Goal: Transaction & Acquisition: Download file/media

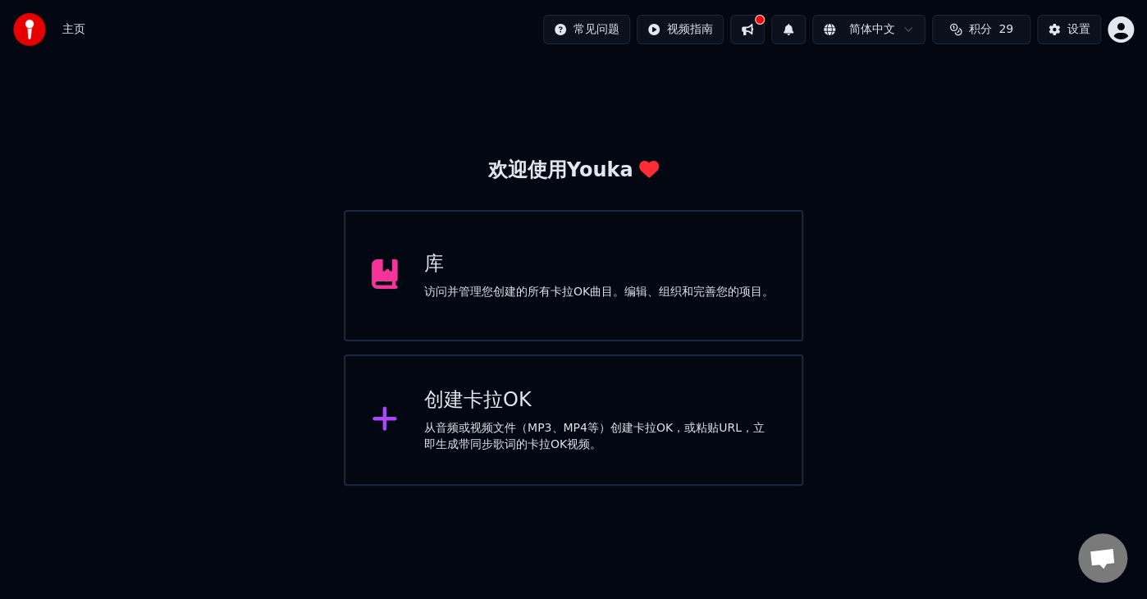
click at [512, 281] on div "库 访问并管理您创建的所有[PERSON_NAME]OK曲目。编辑、组织和完善您的项目。" at bounding box center [599, 275] width 350 height 49
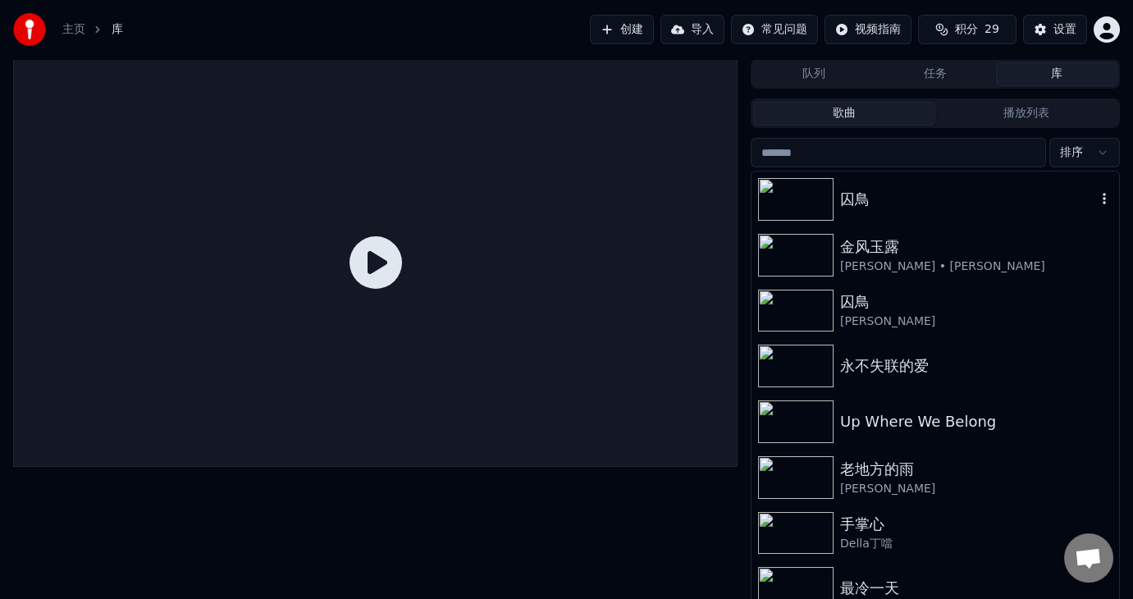
click at [808, 195] on img at bounding box center [796, 199] width 76 height 43
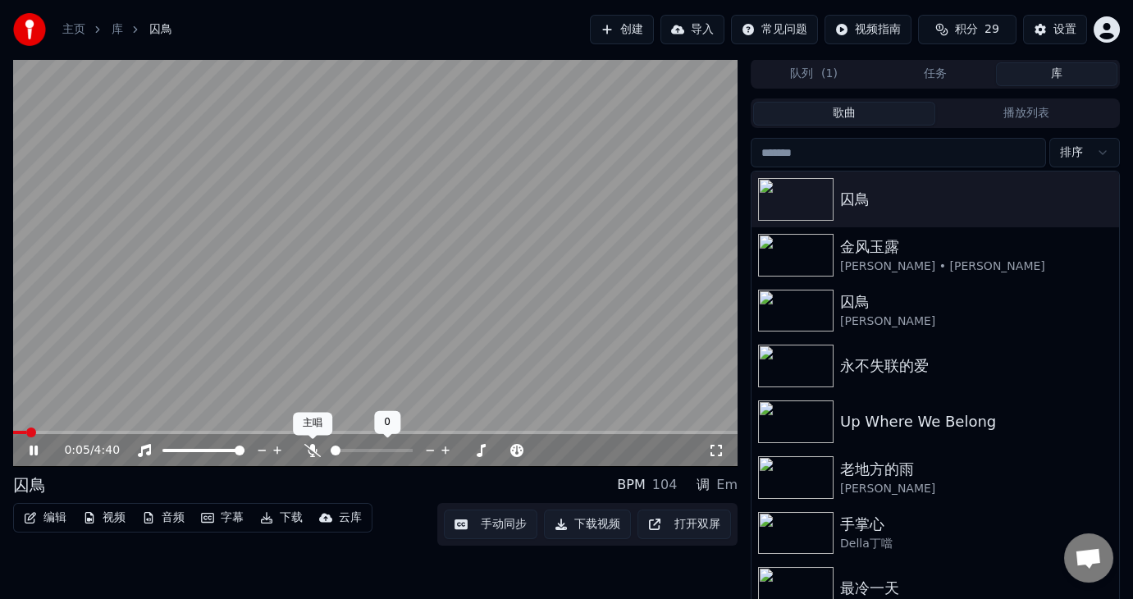
click at [311, 447] on icon at bounding box center [312, 450] width 16 height 13
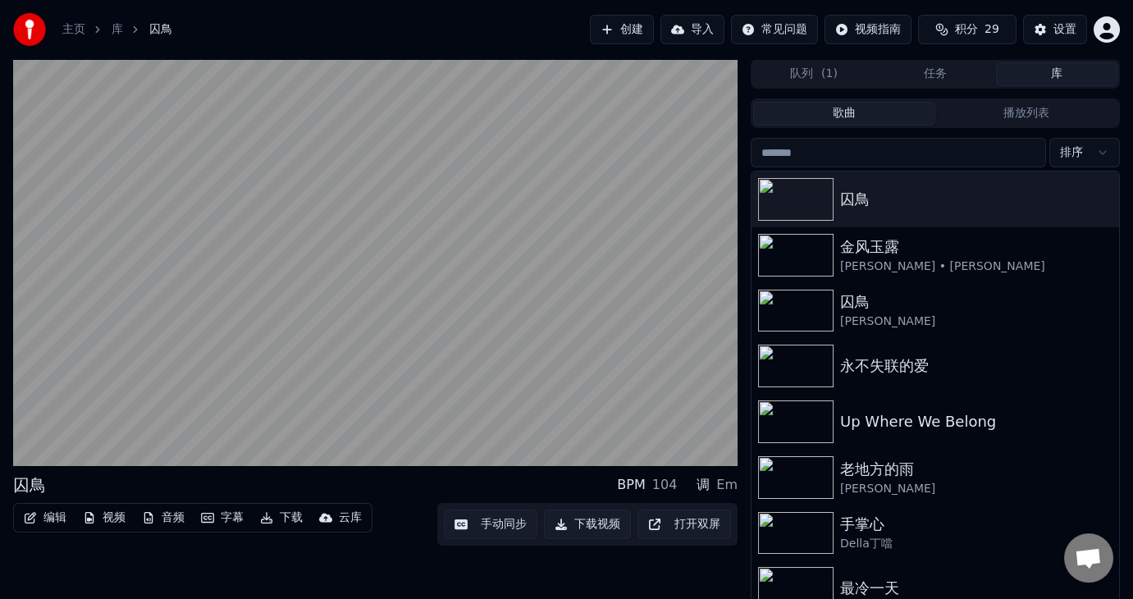
scroll to position [21, 0]
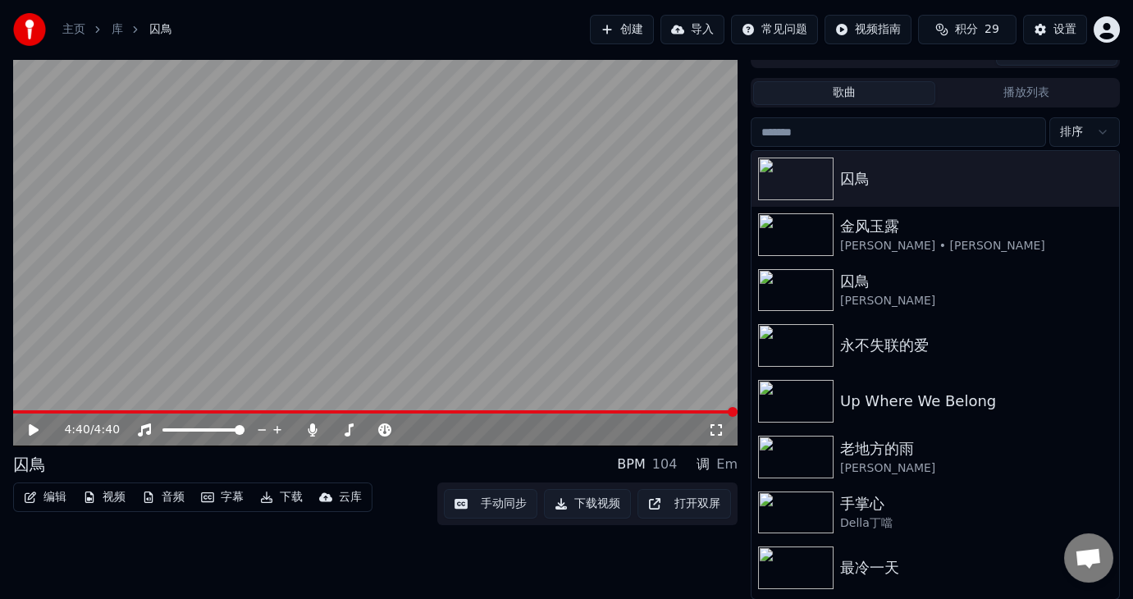
drag, startPoint x: 262, startPoint y: 590, endPoint x: 225, endPoint y: 629, distance: 53.4
click at [410, 425] on span at bounding box center [406, 430] width 10 height 10
click at [314, 424] on icon at bounding box center [313, 429] width 9 height 13
click at [780, 185] on img at bounding box center [796, 179] width 76 height 43
click at [35, 426] on icon at bounding box center [45, 429] width 38 height 13
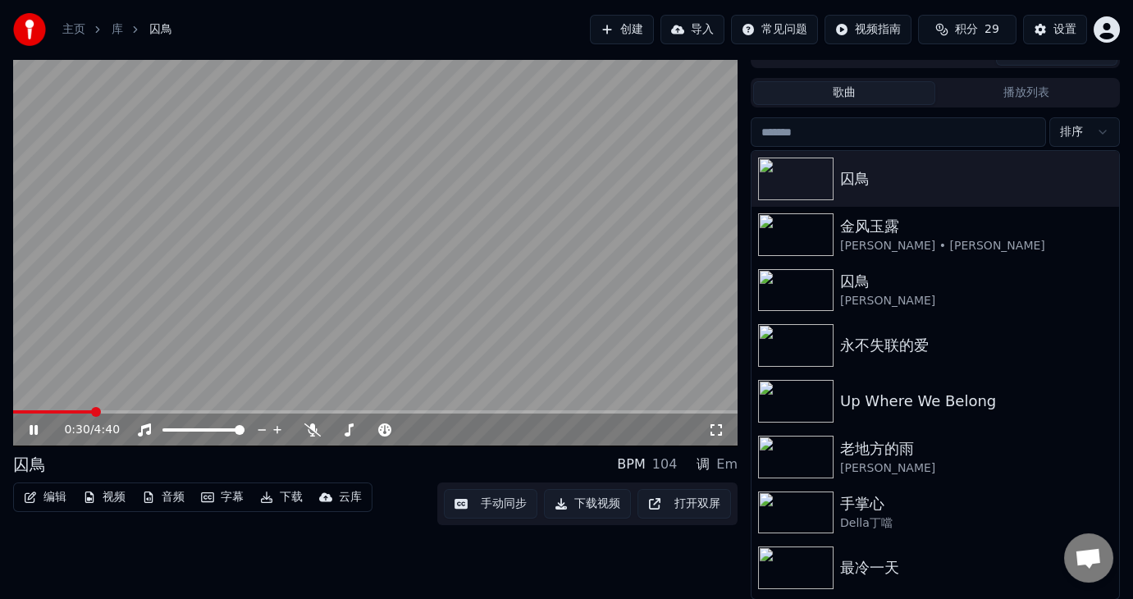
drag, startPoint x: 489, startPoint y: 22, endPoint x: 546, endPoint y: 22, distance: 56.6
click at [546, 22] on div "主页 库 囚鳥 创建 导入 常见问题 视频指南 积分 29 设置" at bounding box center [566, 29] width 1133 height 59
click at [316, 426] on icon at bounding box center [312, 429] width 16 height 13
click at [287, 406] on video at bounding box center [375, 243] width 725 height 408
click at [31, 422] on div "2:03 / 4:40" at bounding box center [376, 430] width 712 height 16
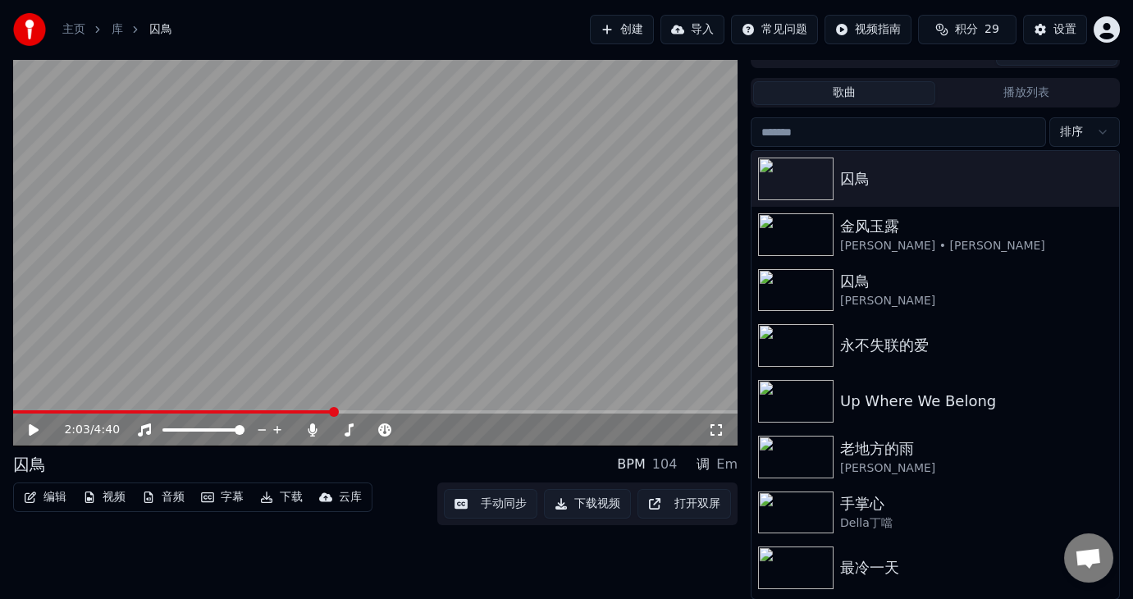
click at [34, 426] on icon at bounding box center [34, 429] width 10 height 11
click at [603, 410] on span at bounding box center [328, 411] width 630 height 3
click at [50, 497] on button "编辑" at bounding box center [45, 497] width 56 height 23
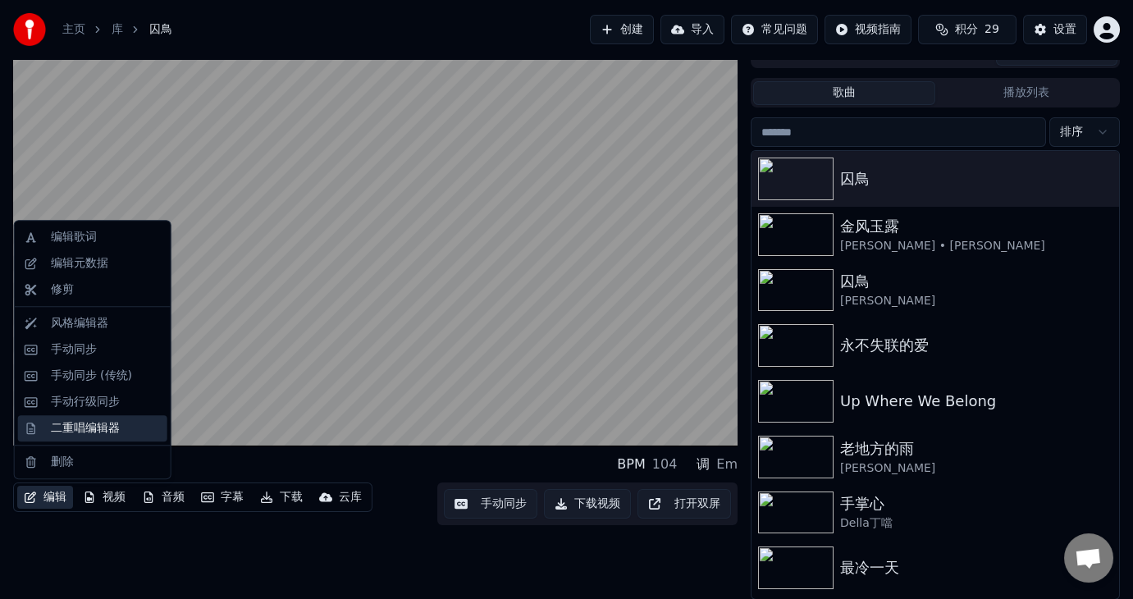
click at [88, 424] on div "二重唱编辑器" at bounding box center [85, 428] width 69 height 16
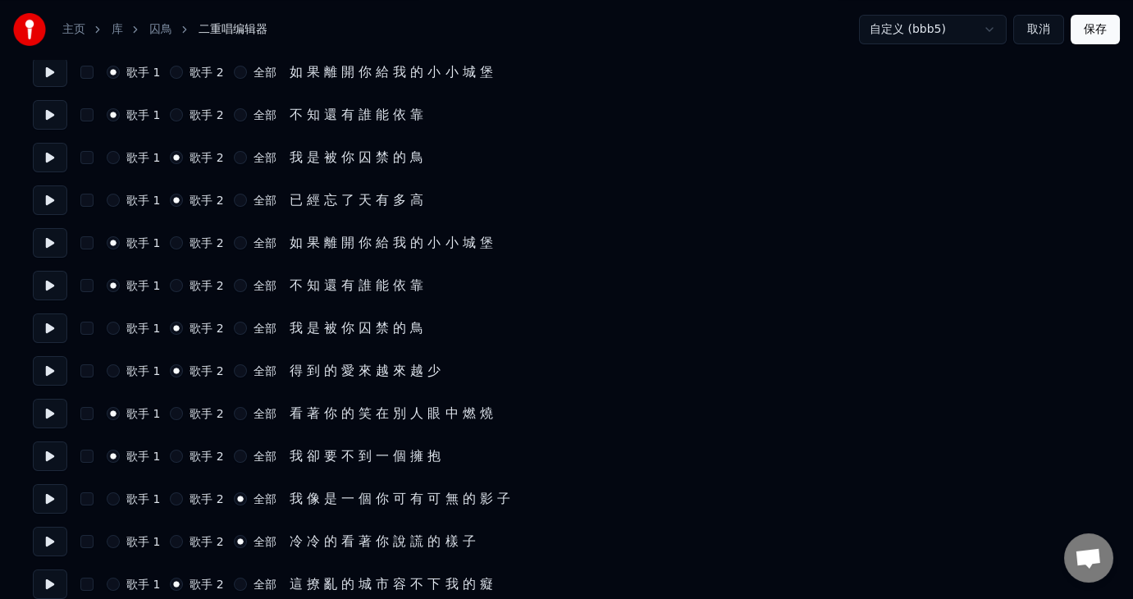
scroll to position [246, 0]
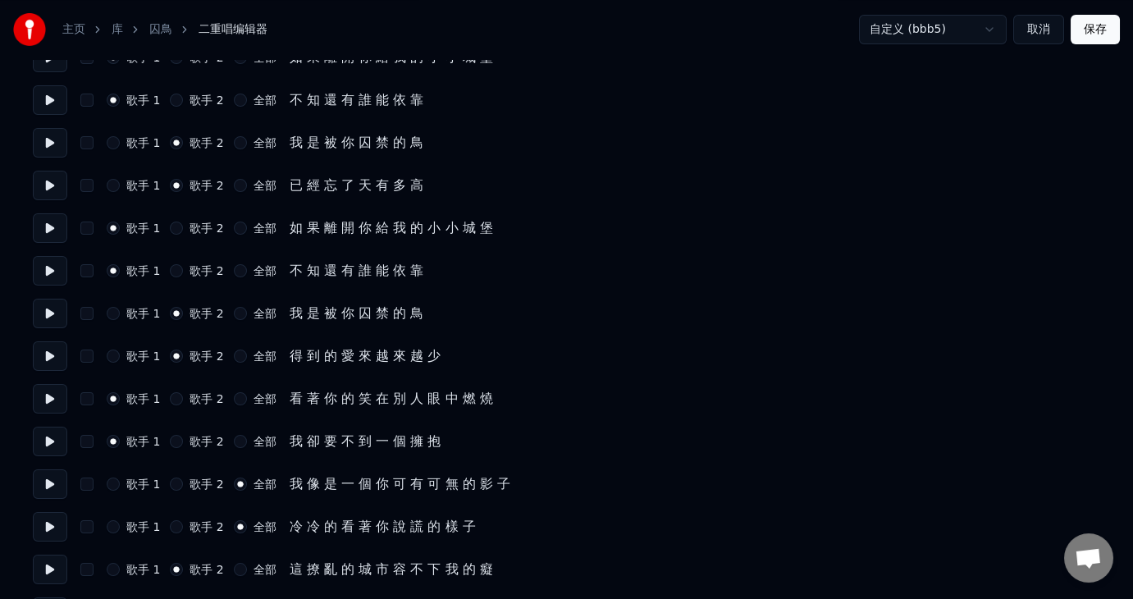
click at [1032, 22] on button "取消" at bounding box center [1039, 30] width 51 height 30
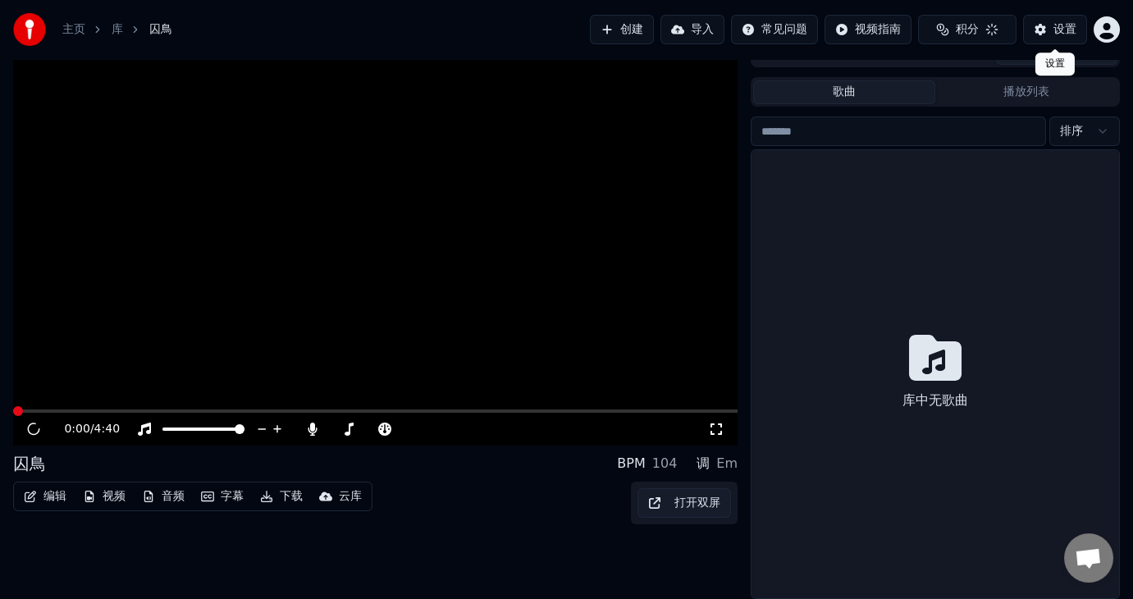
scroll to position [21, 0]
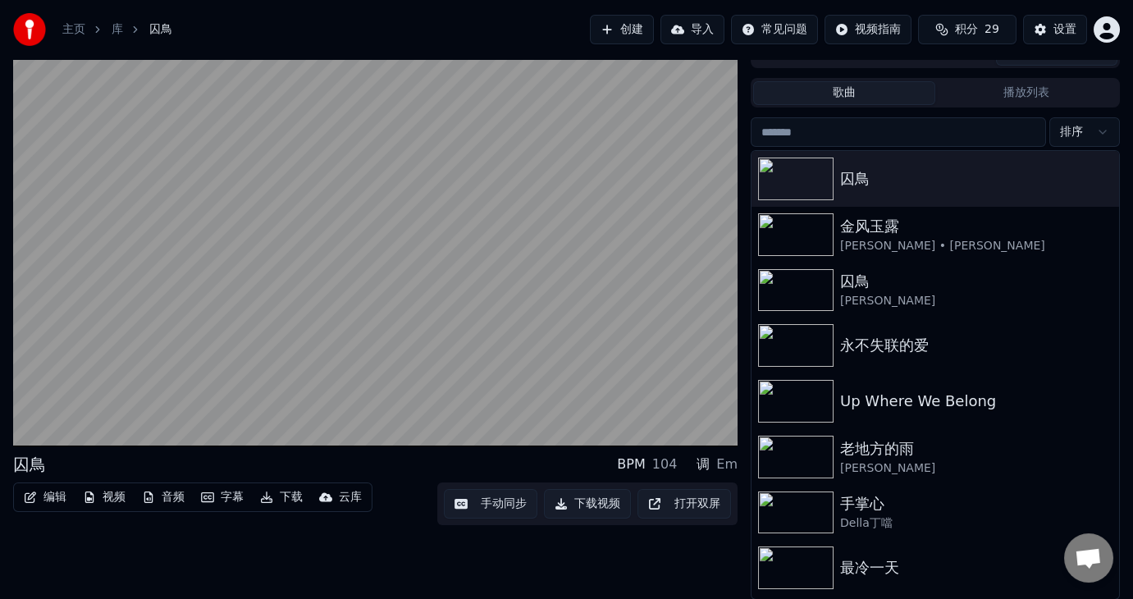
click at [506, 501] on button "手动同步" at bounding box center [491, 504] width 94 height 30
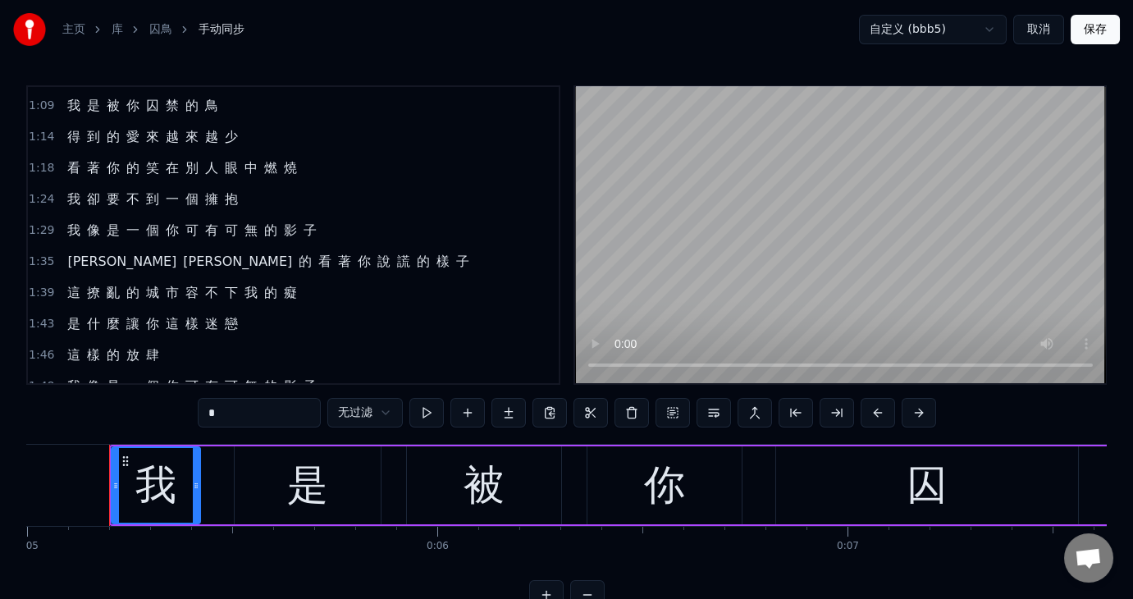
scroll to position [328, 0]
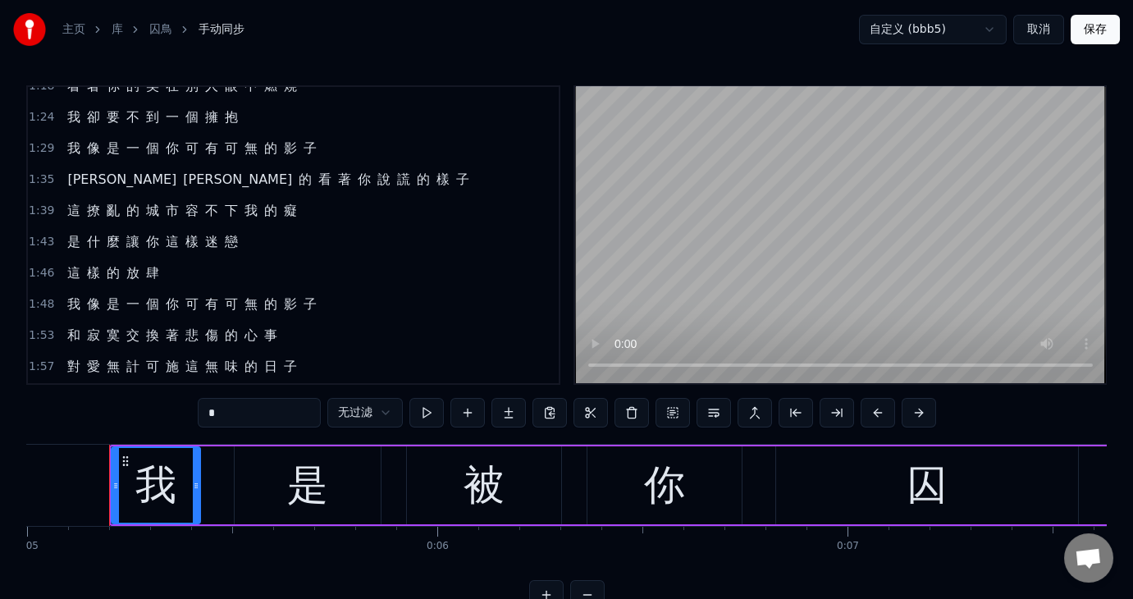
click at [43, 234] on span "1:43" at bounding box center [41, 242] width 25 height 16
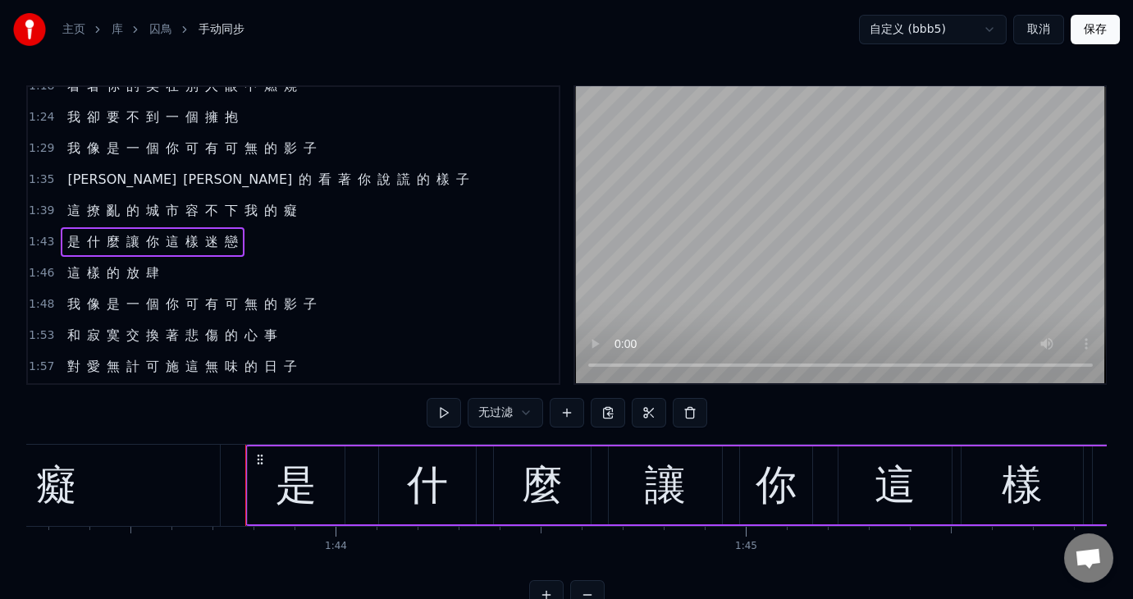
scroll to position [0, 42503]
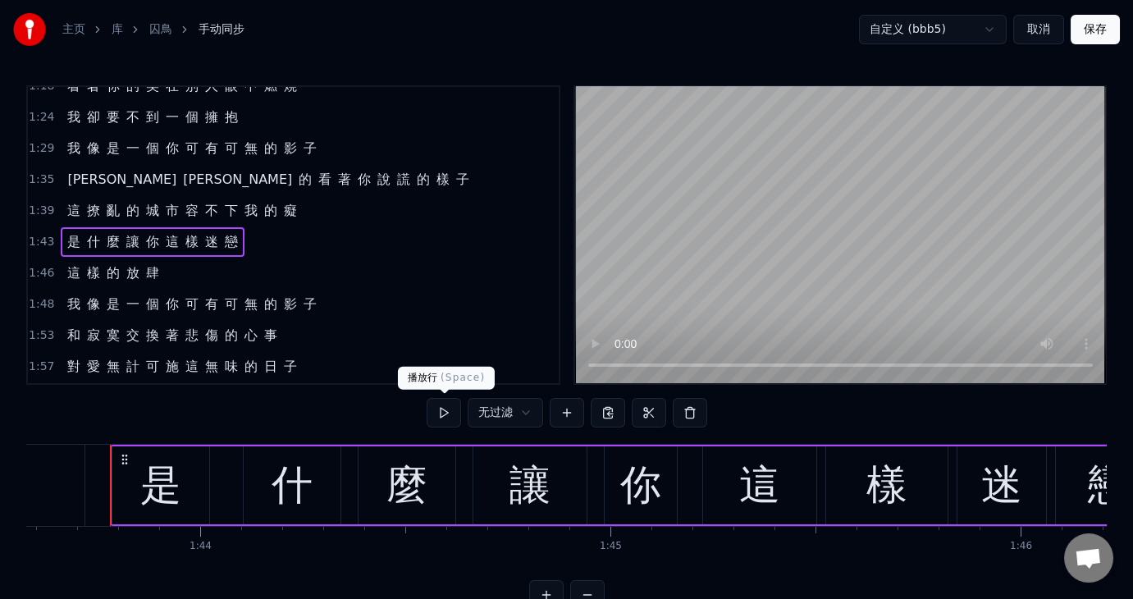
click at [437, 404] on button at bounding box center [444, 413] width 34 height 30
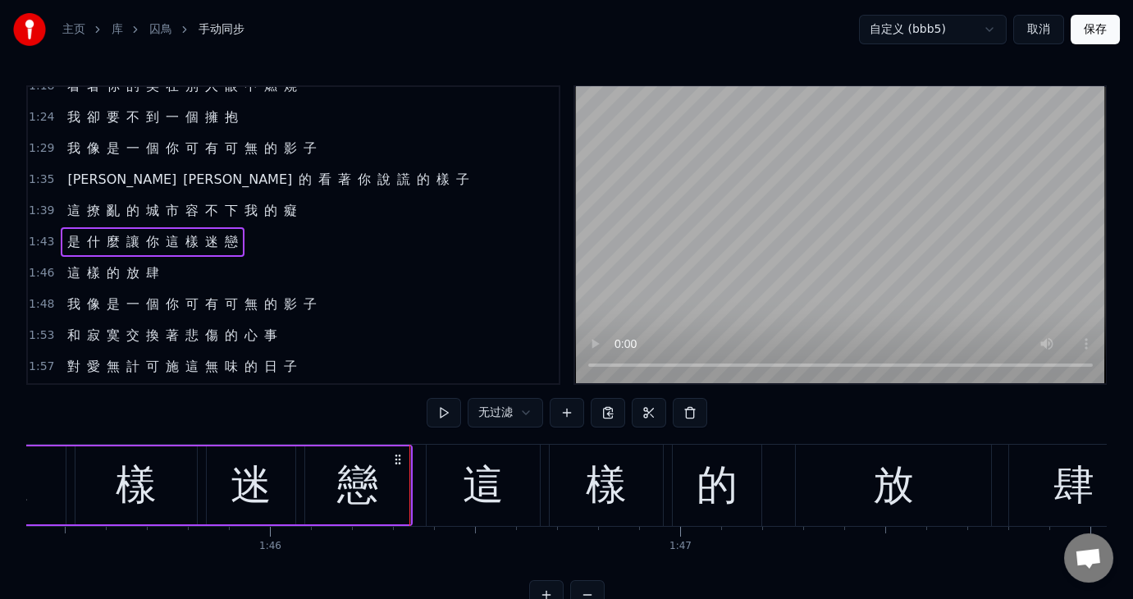
scroll to position [0, 43464]
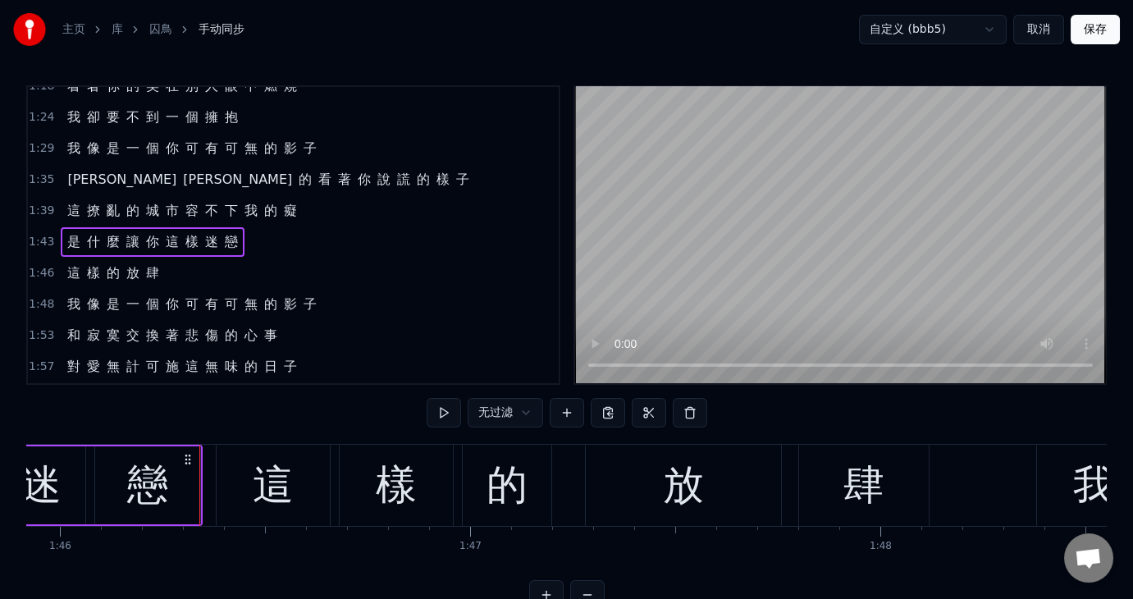
click at [36, 203] on span "1:39" at bounding box center [41, 211] width 25 height 16
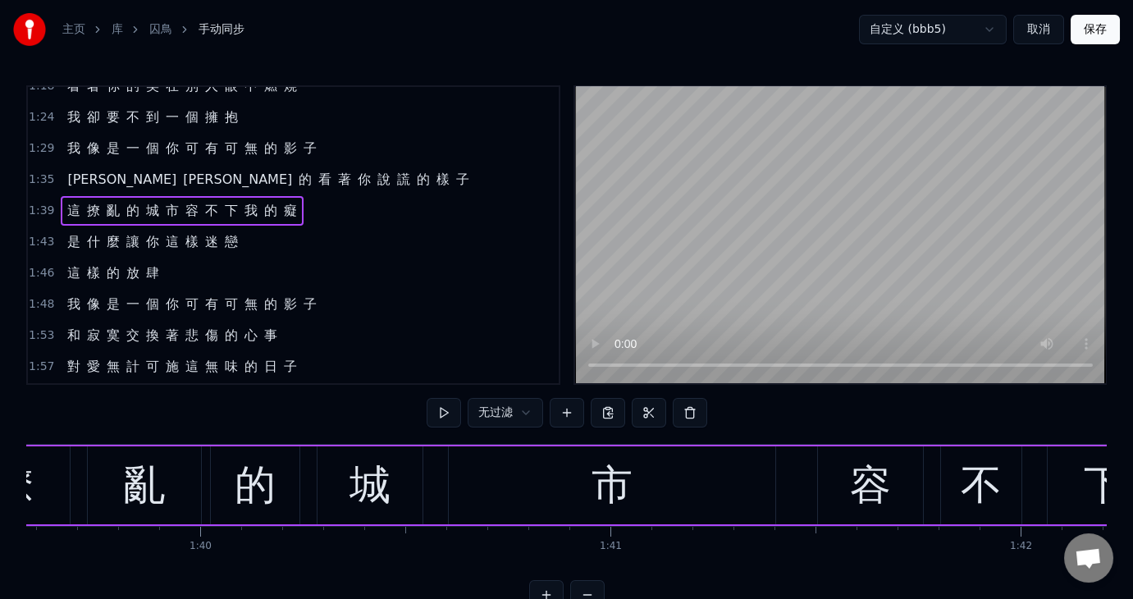
scroll to position [0, 40600]
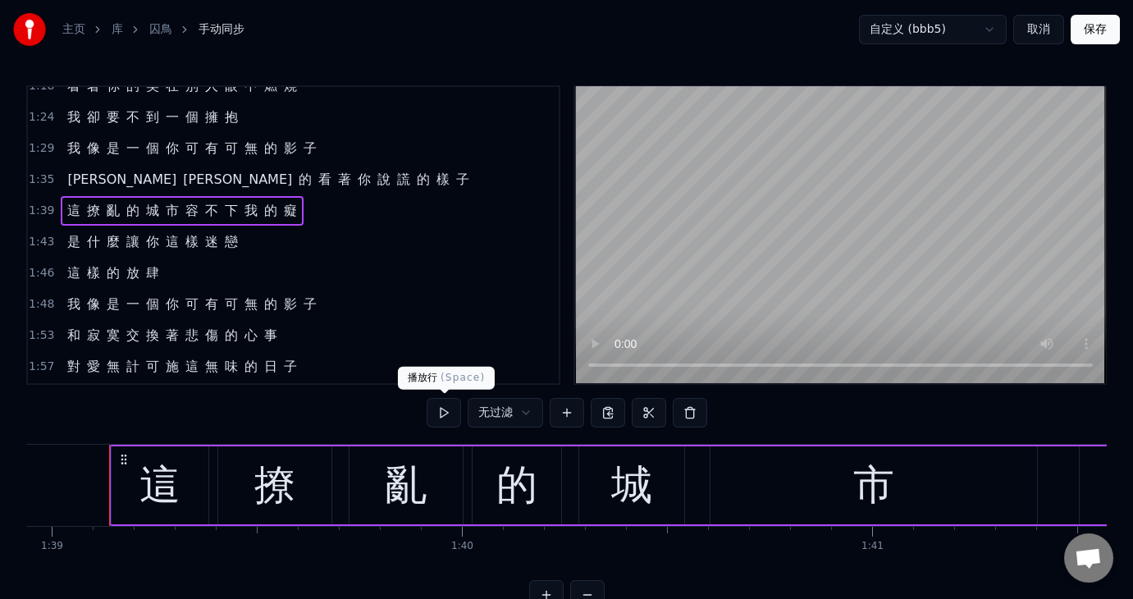
click at [444, 408] on button at bounding box center [444, 413] width 34 height 30
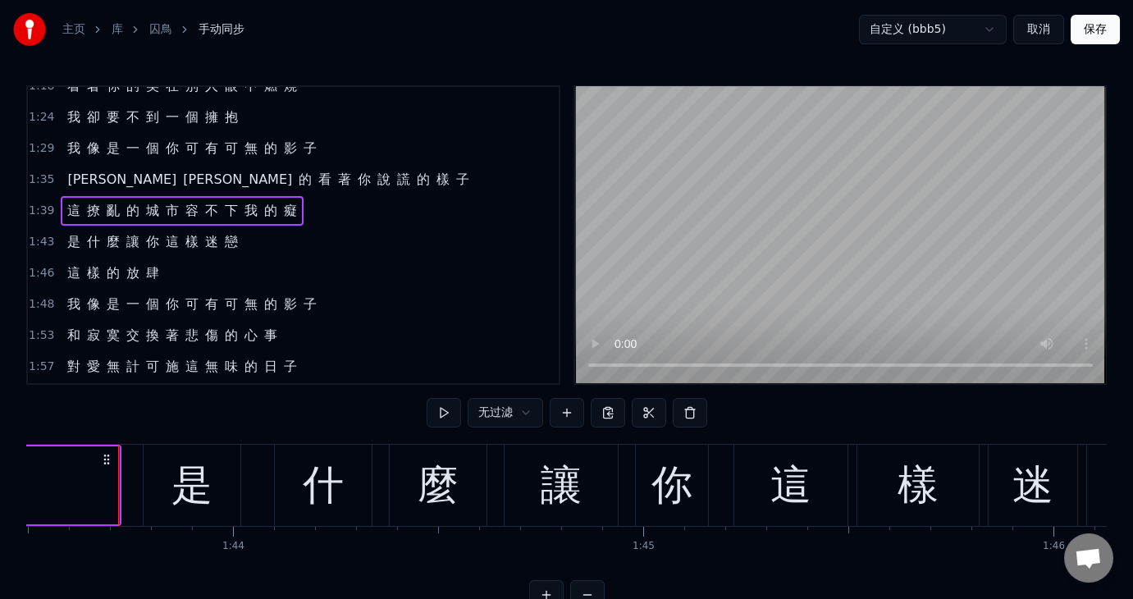
scroll to position [0, 42479]
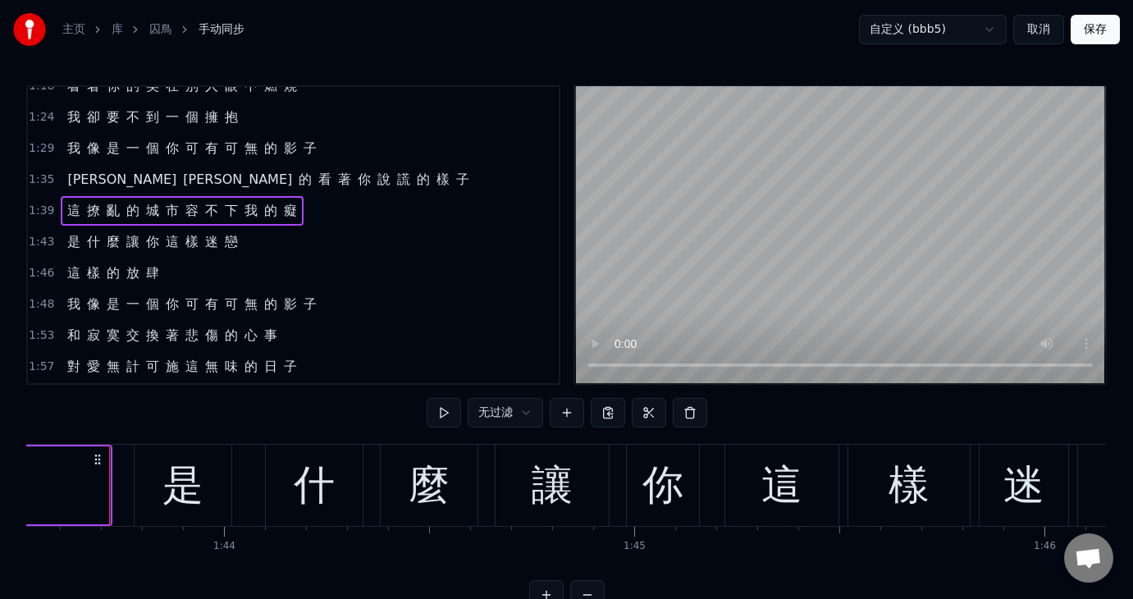
click at [39, 234] on span "1:43" at bounding box center [41, 242] width 25 height 16
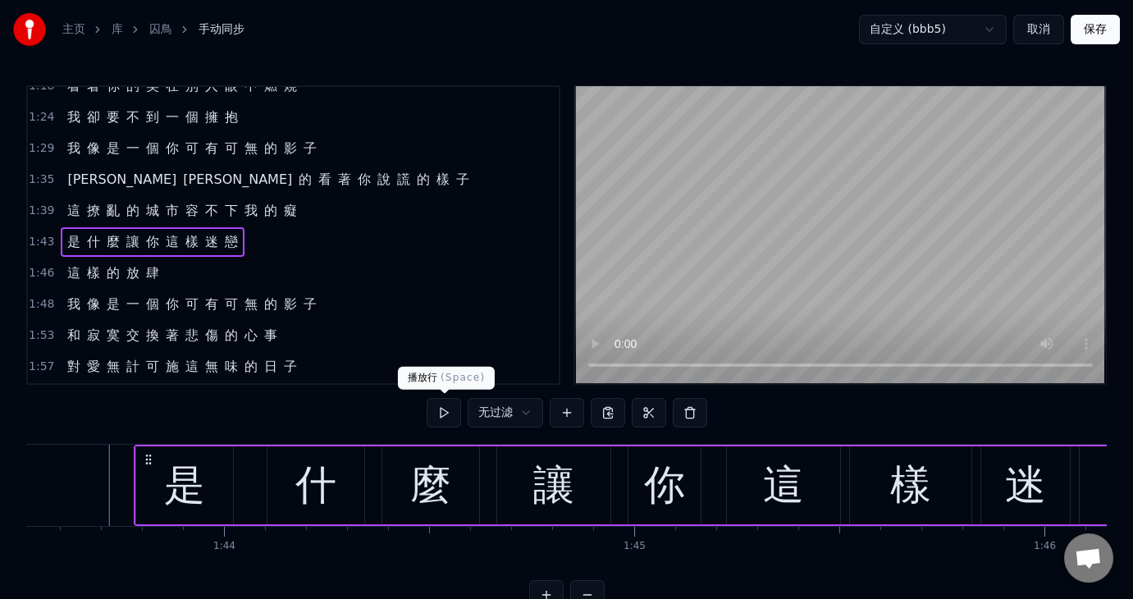
click at [440, 405] on button at bounding box center [444, 413] width 34 height 30
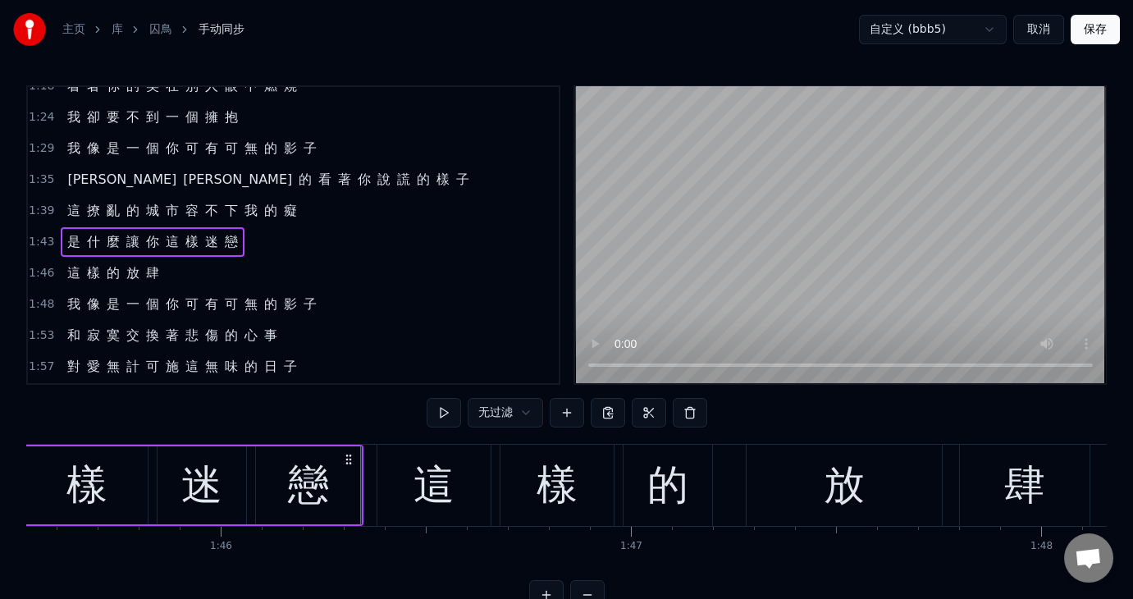
scroll to position [0, 43462]
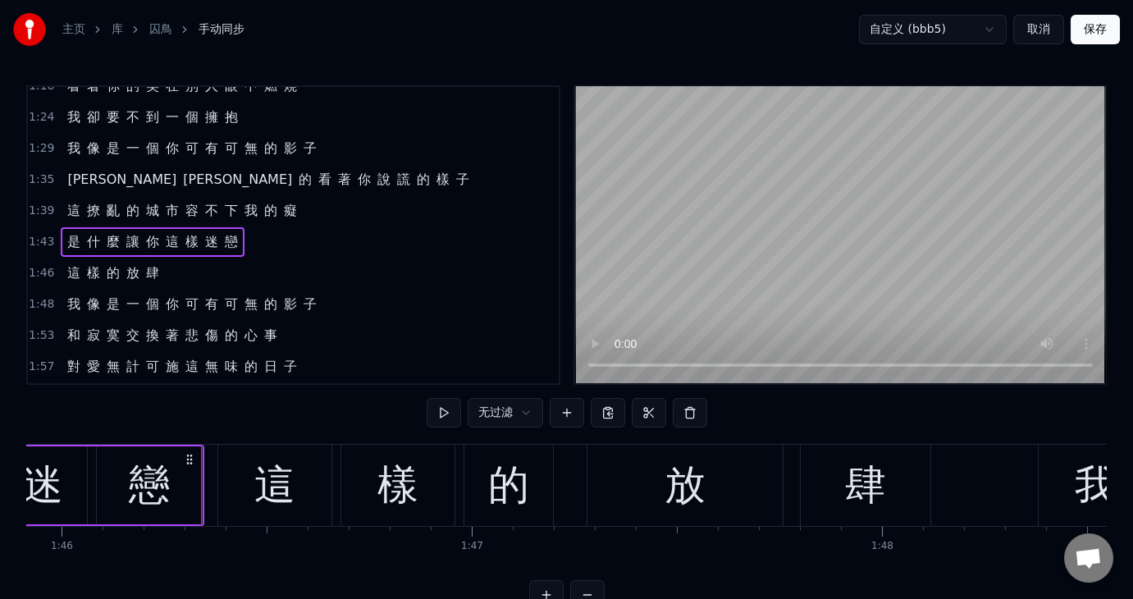
click at [41, 265] on span "1:46" at bounding box center [41, 273] width 25 height 16
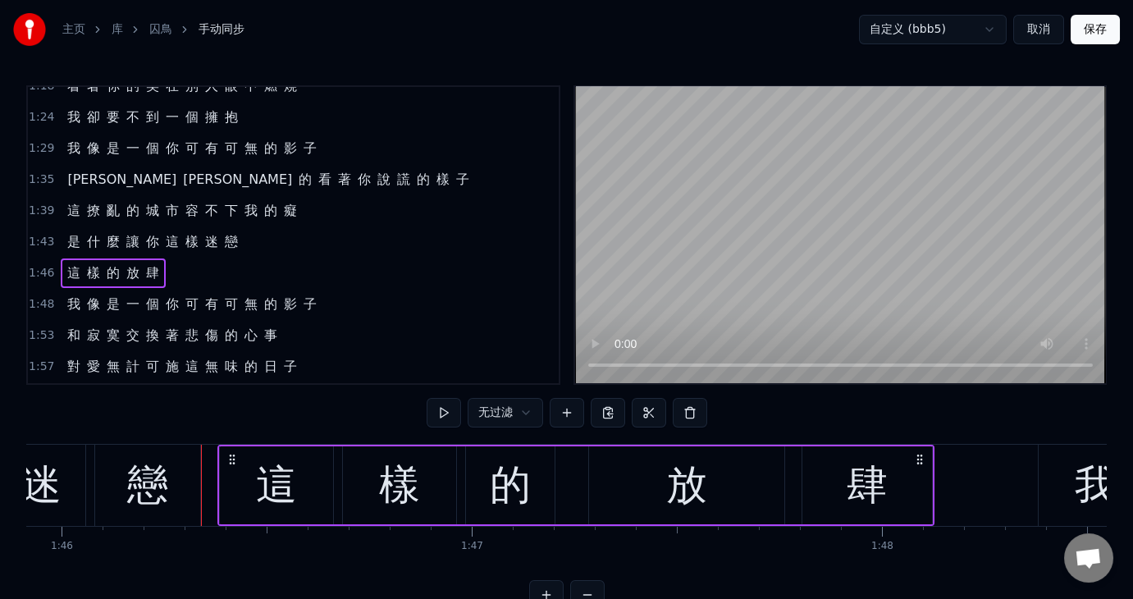
click at [38, 296] on span "1:48" at bounding box center [41, 304] width 25 height 16
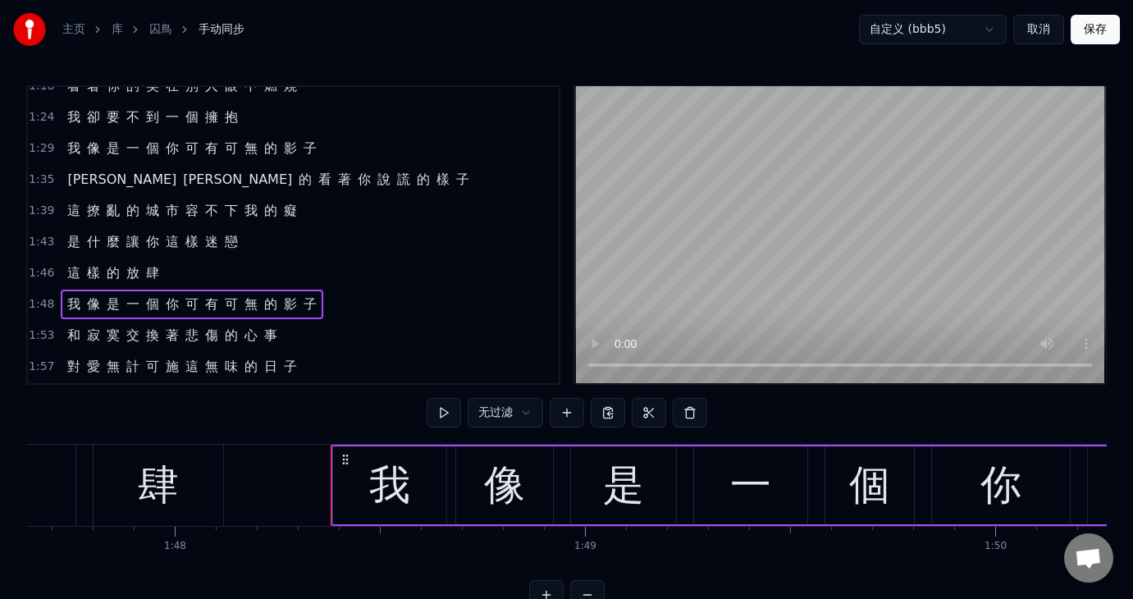
scroll to position [0, 44391]
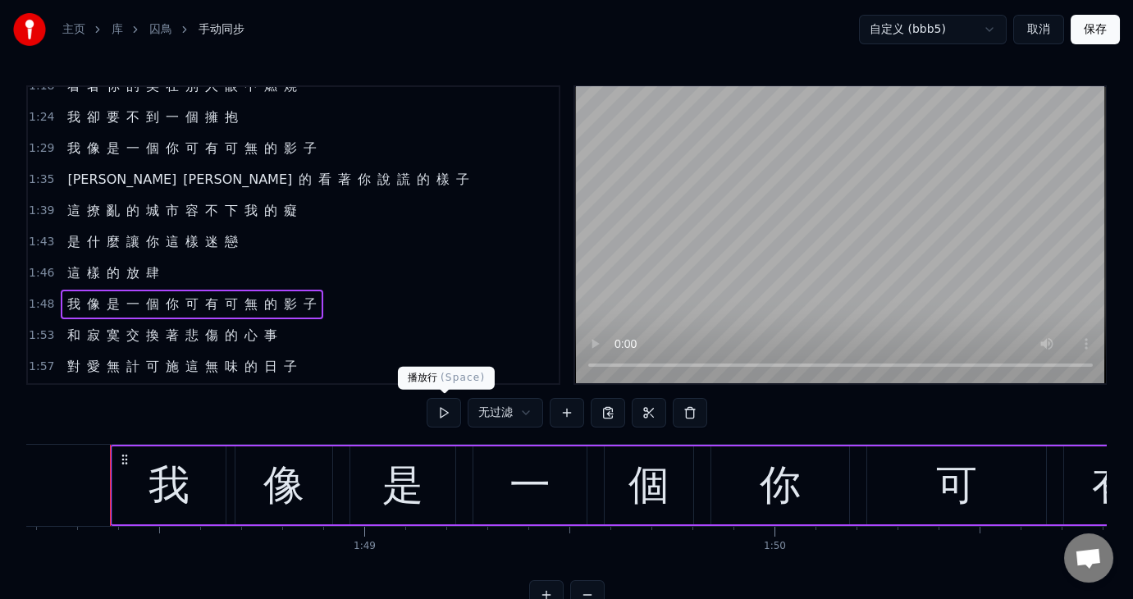
click at [437, 408] on button at bounding box center [444, 413] width 34 height 30
click at [31, 327] on span "1:53" at bounding box center [41, 335] width 25 height 16
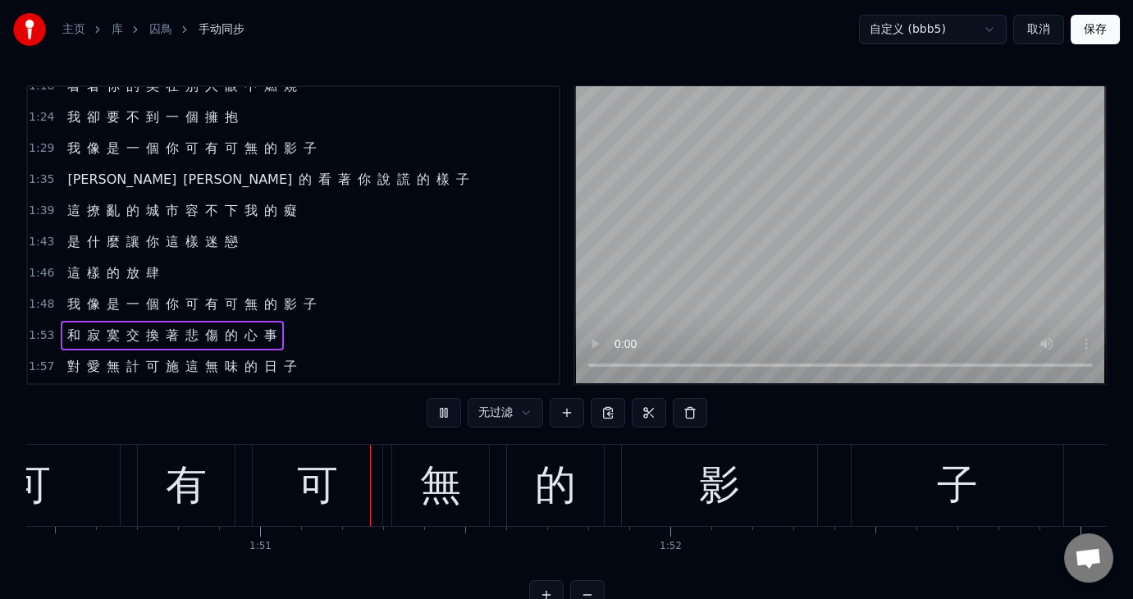
scroll to position [0, 45355]
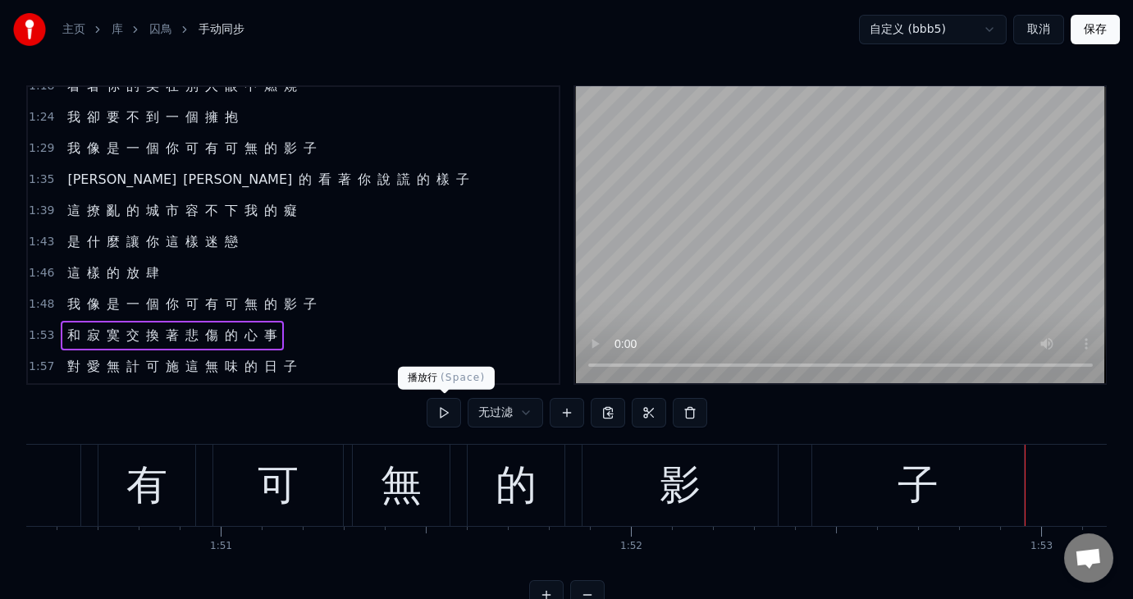
click at [444, 408] on button at bounding box center [444, 413] width 34 height 30
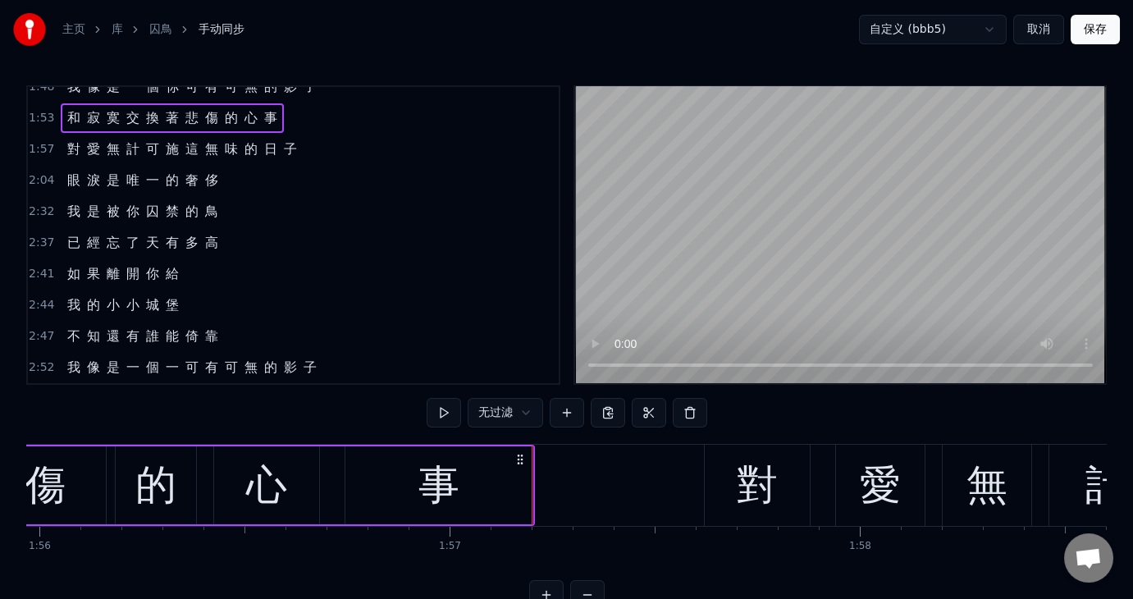
scroll to position [574, 0]
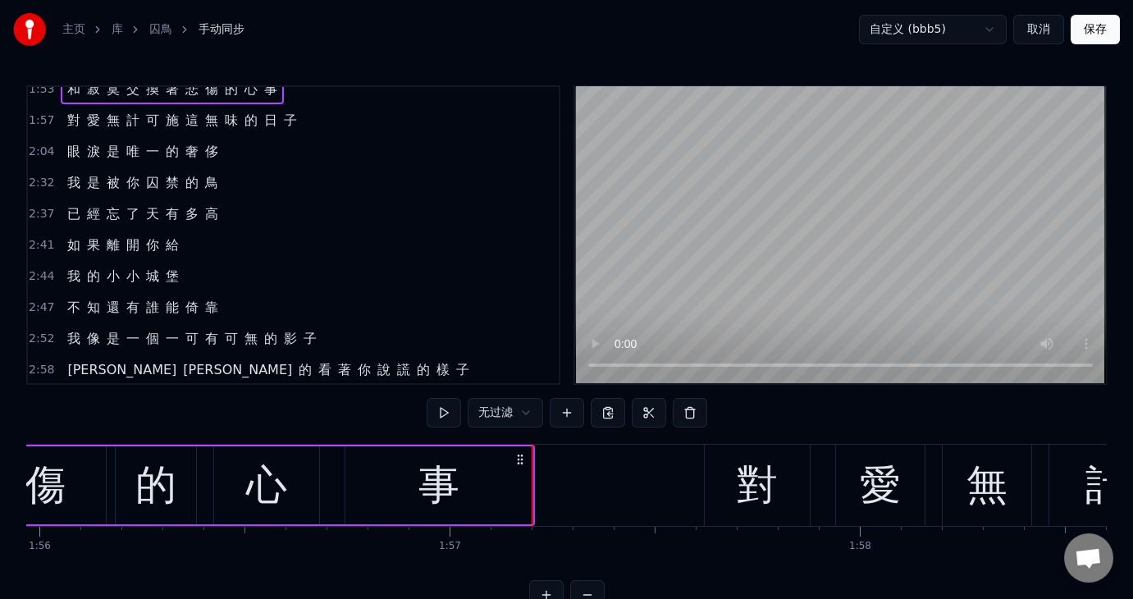
click at [36, 331] on span "2:52" at bounding box center [41, 339] width 25 height 16
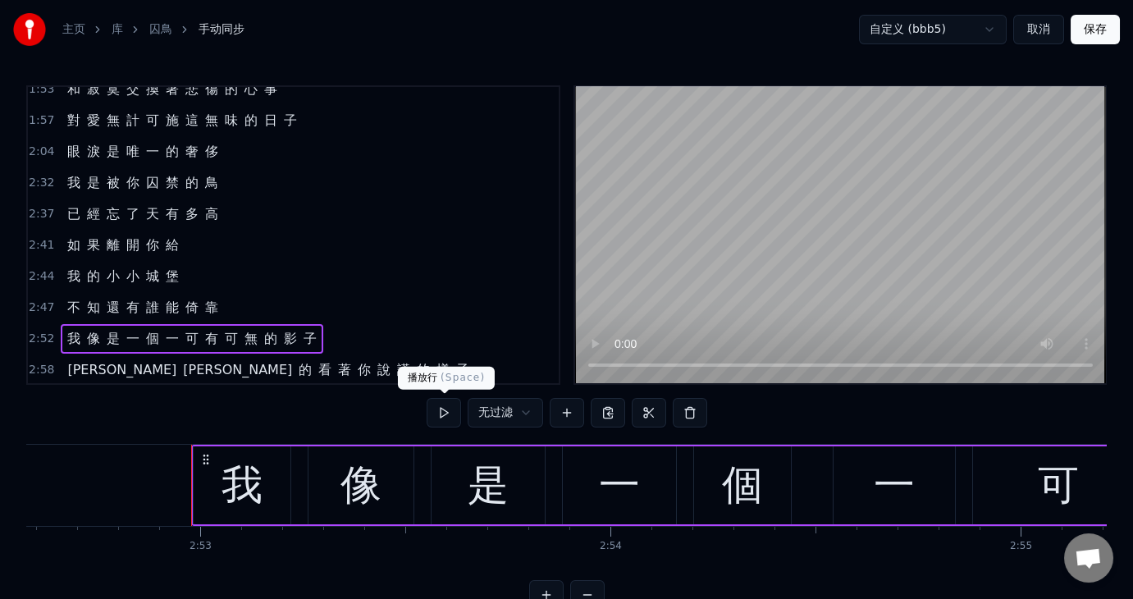
scroll to position [0, 70900]
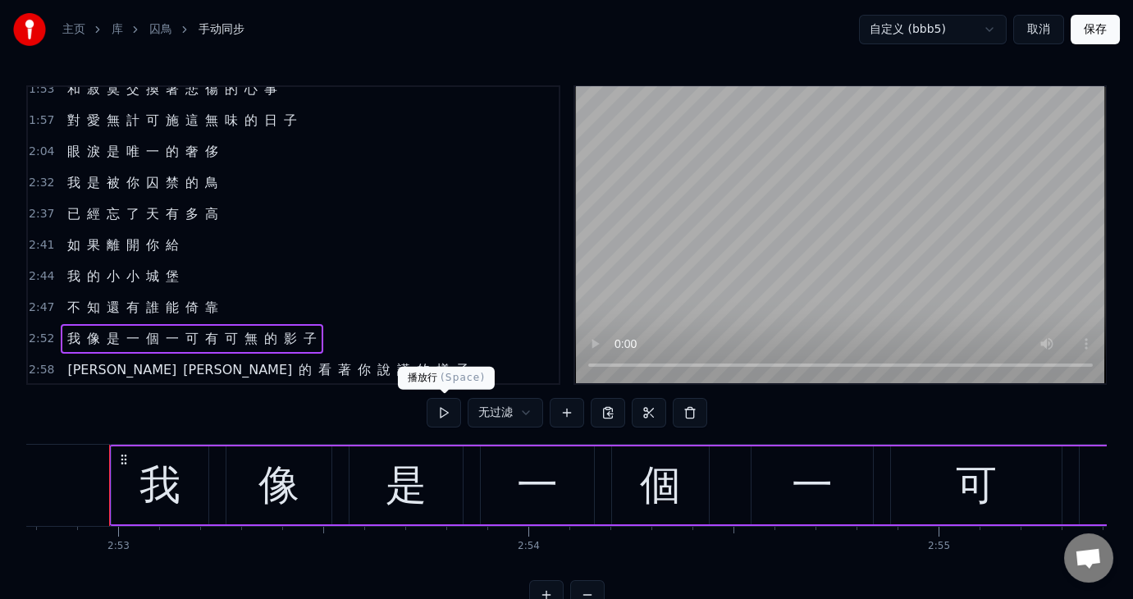
click at [437, 410] on button at bounding box center [444, 413] width 34 height 30
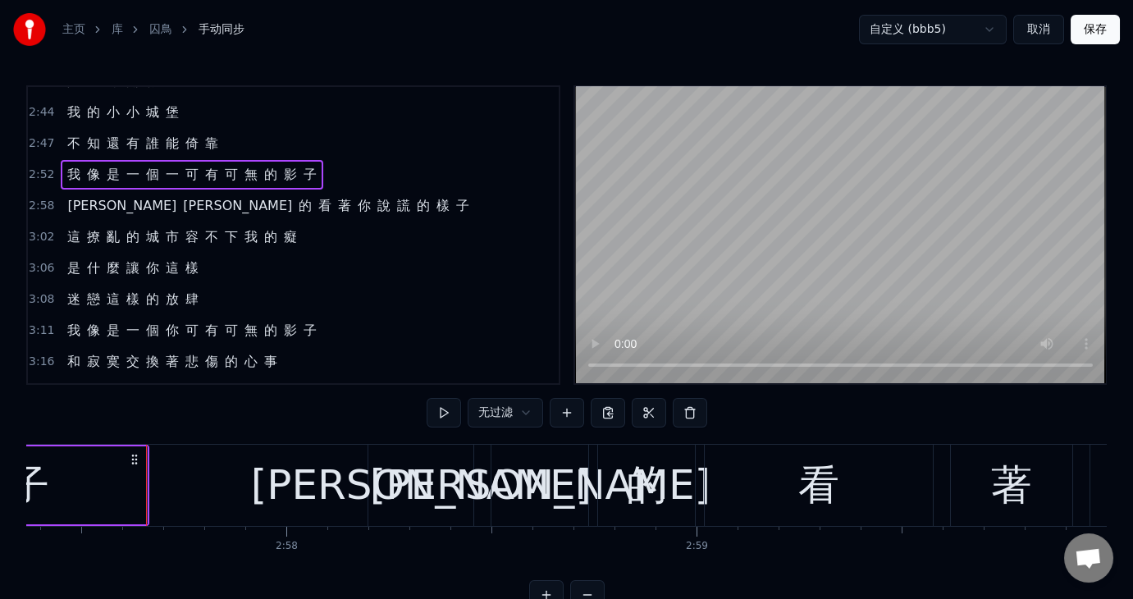
scroll to position [0, 72821]
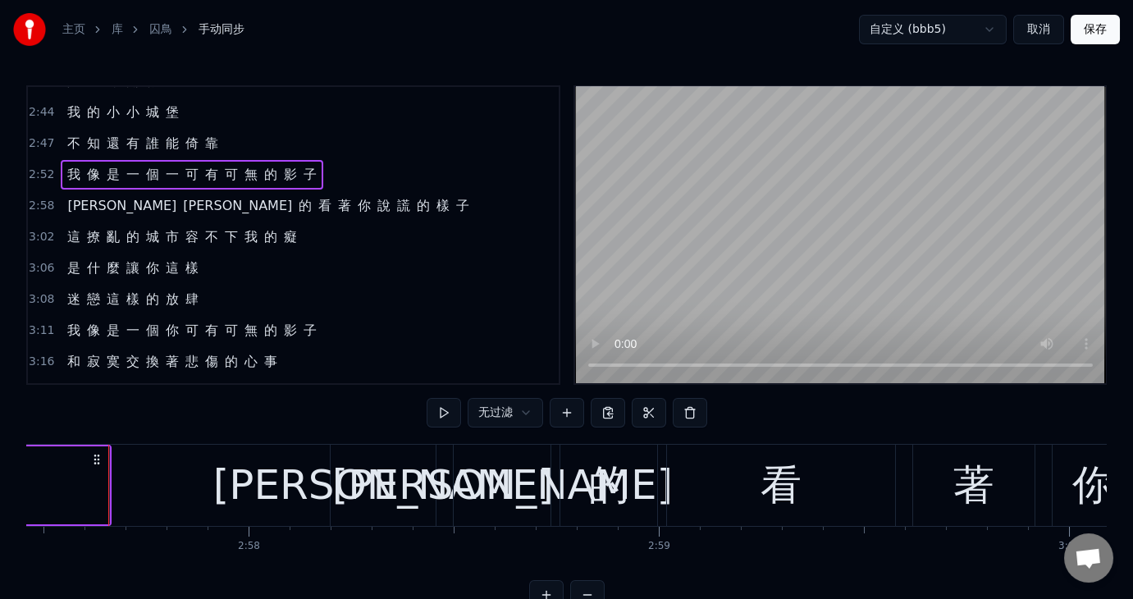
click at [43, 198] on span "2:58" at bounding box center [41, 206] width 25 height 16
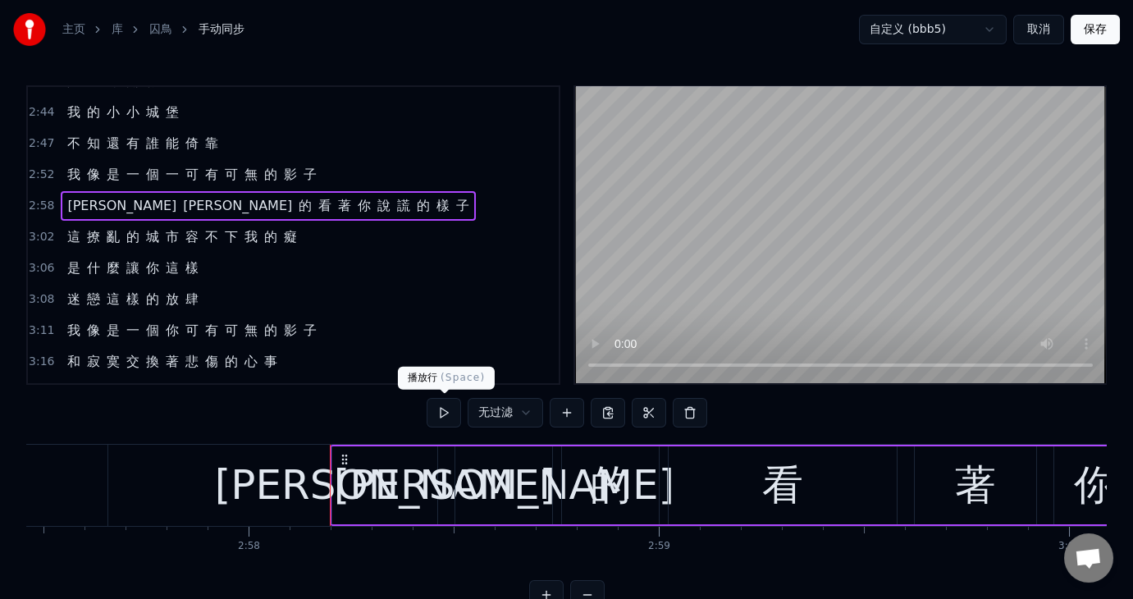
click at [451, 413] on button at bounding box center [444, 413] width 34 height 30
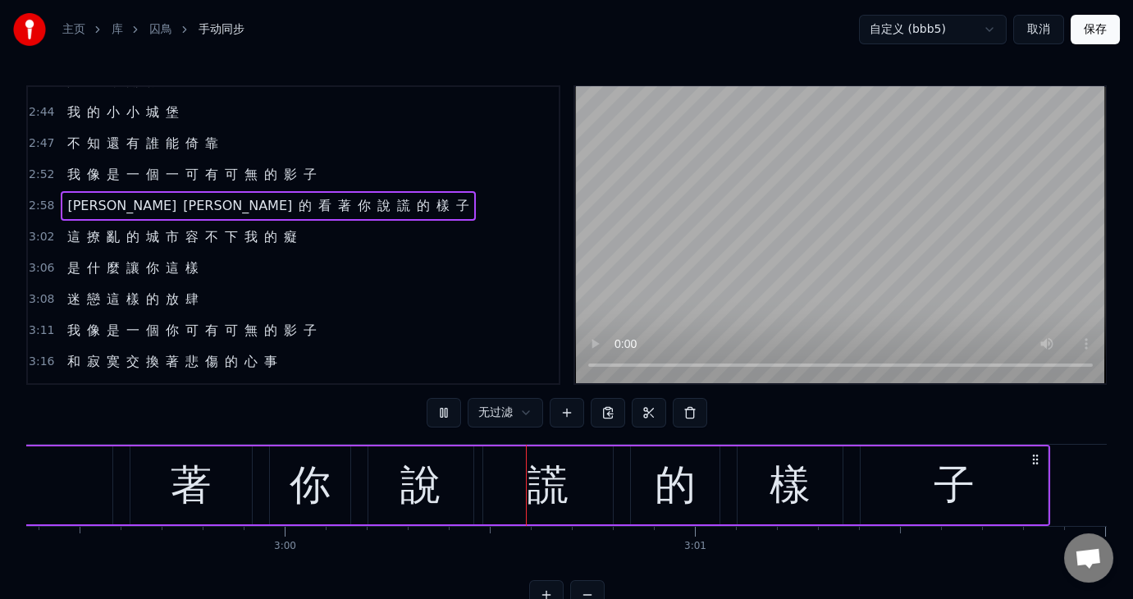
scroll to position [0, 73784]
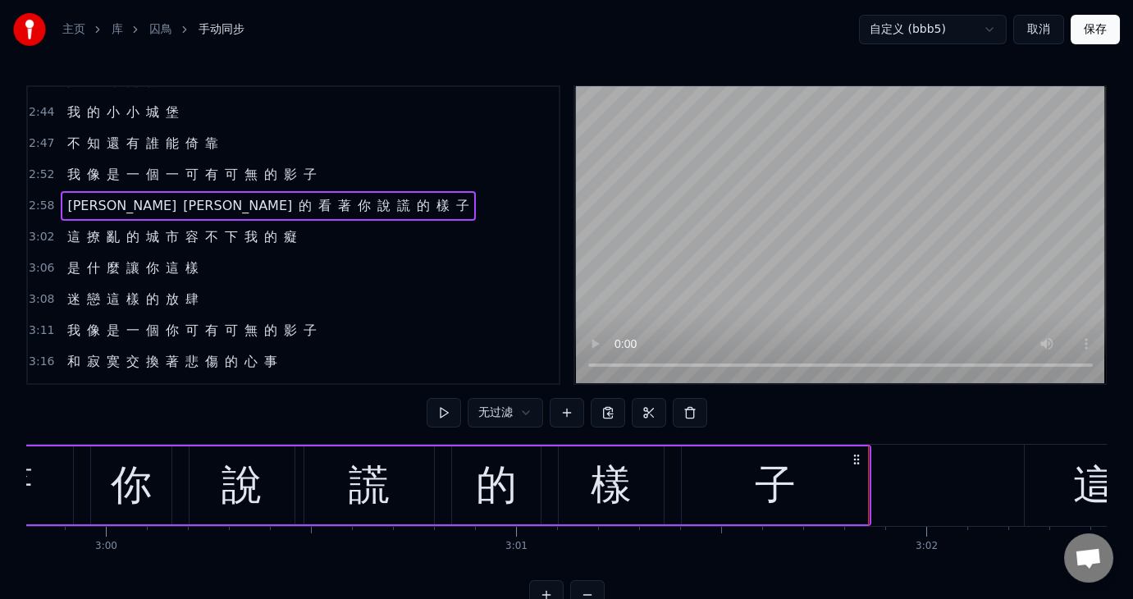
click at [34, 229] on span "3:02" at bounding box center [41, 237] width 25 height 16
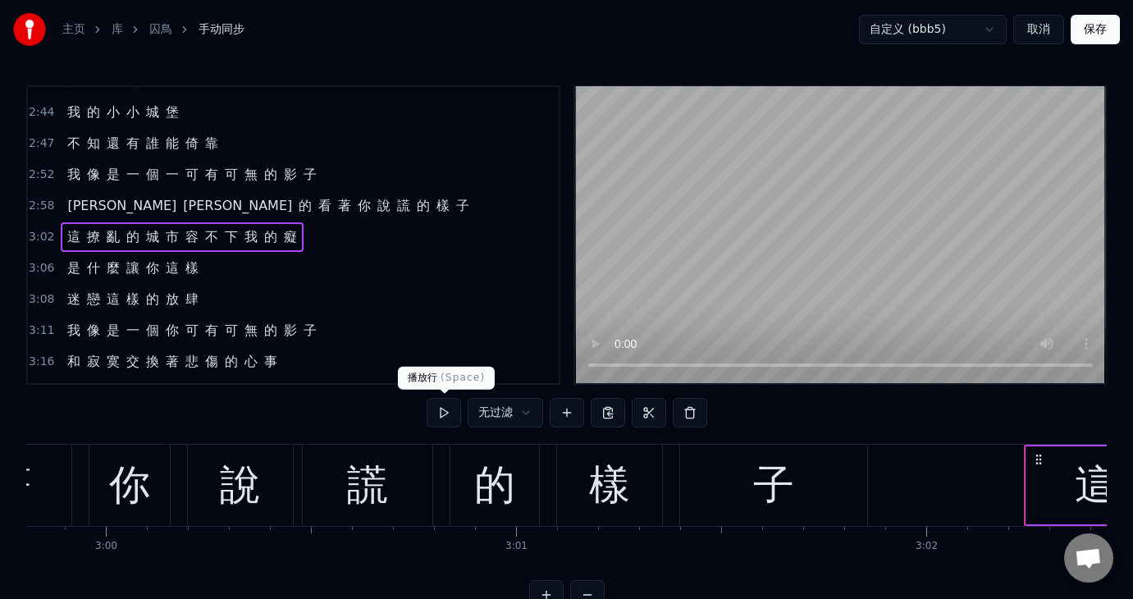
click at [440, 408] on button at bounding box center [444, 413] width 34 height 30
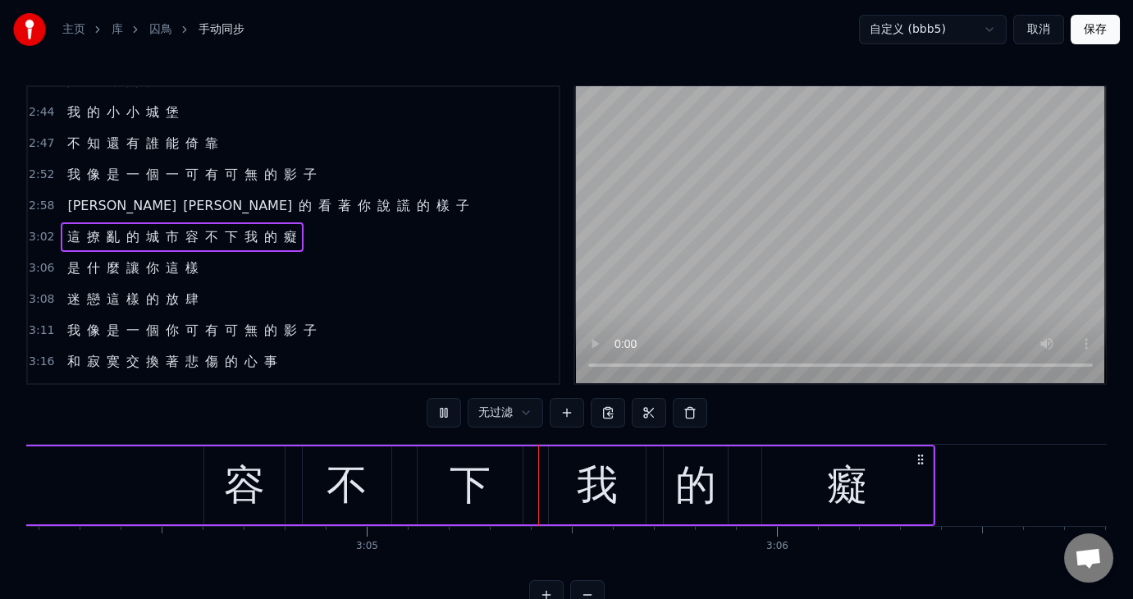
scroll to position [0, 75767]
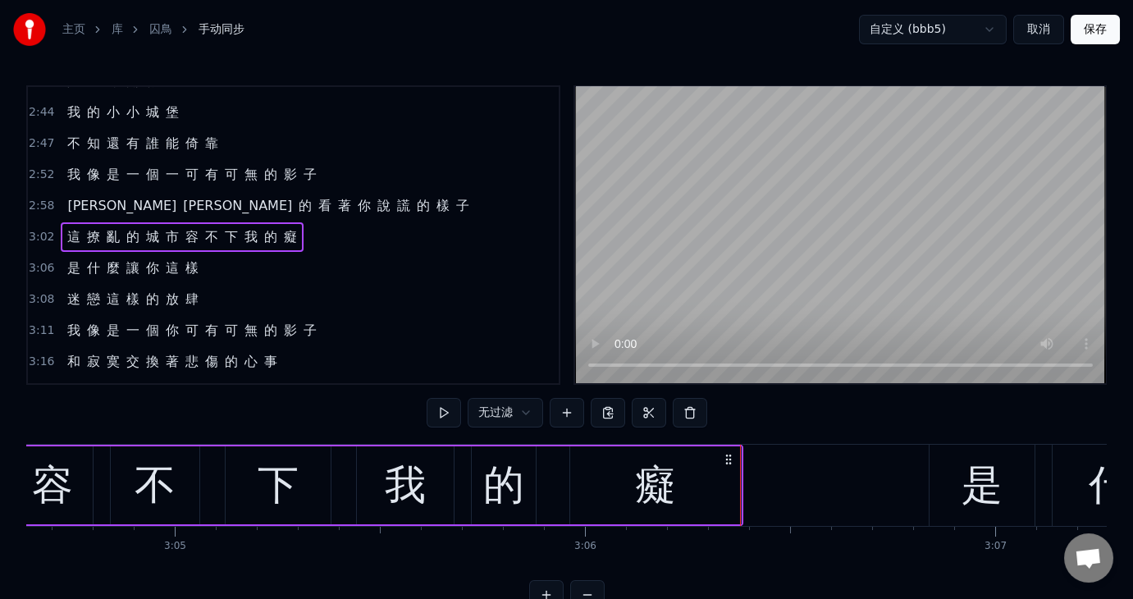
click at [31, 260] on span "3:06" at bounding box center [41, 268] width 25 height 16
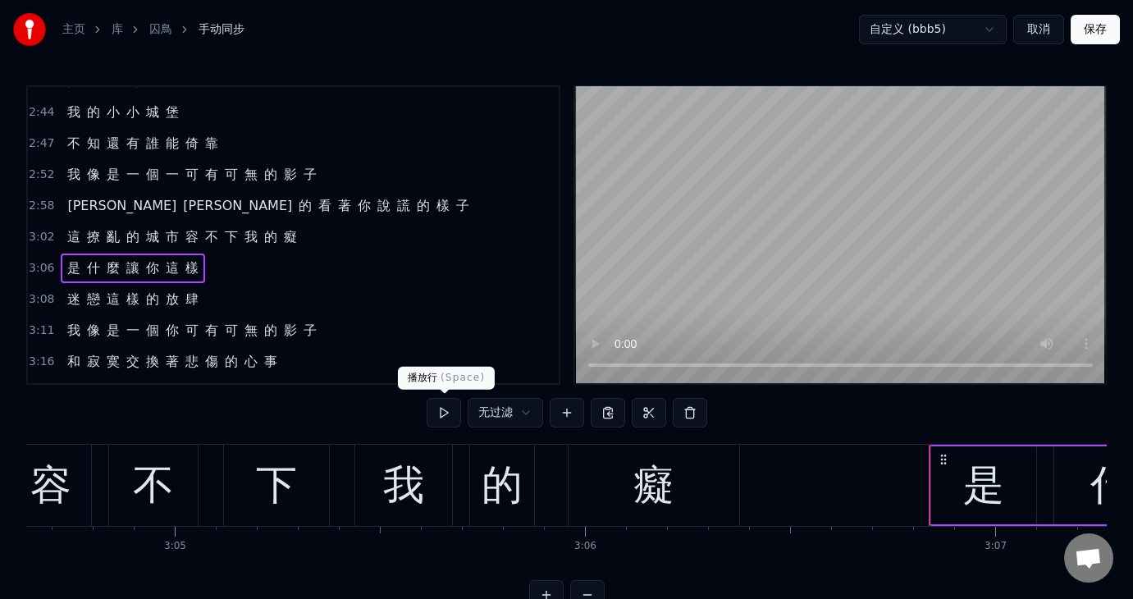
click at [444, 413] on button at bounding box center [444, 413] width 34 height 30
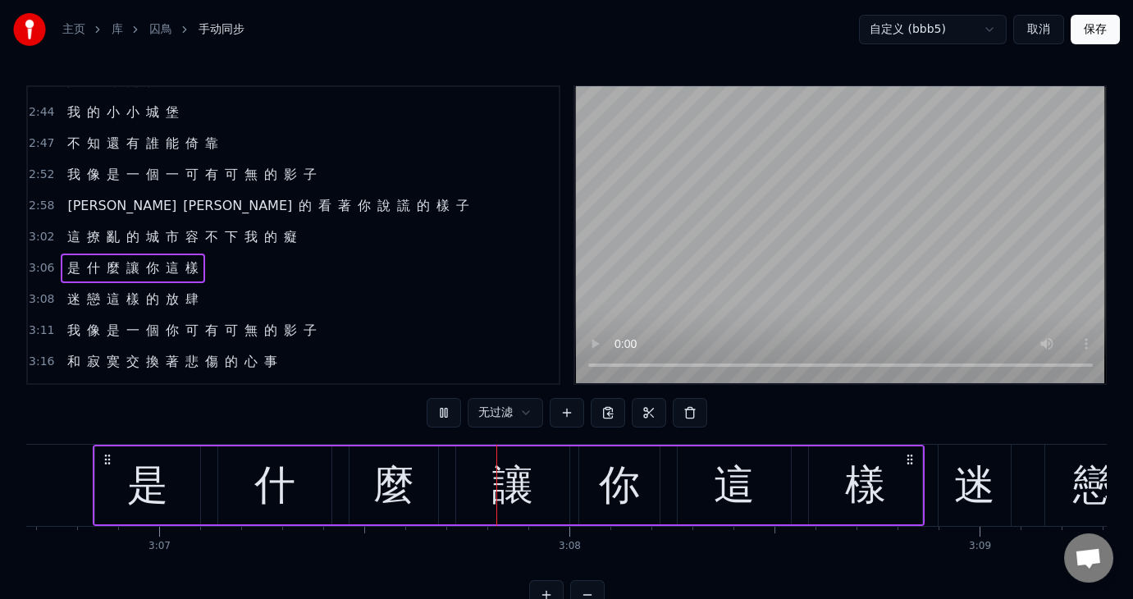
scroll to position [0, 76780]
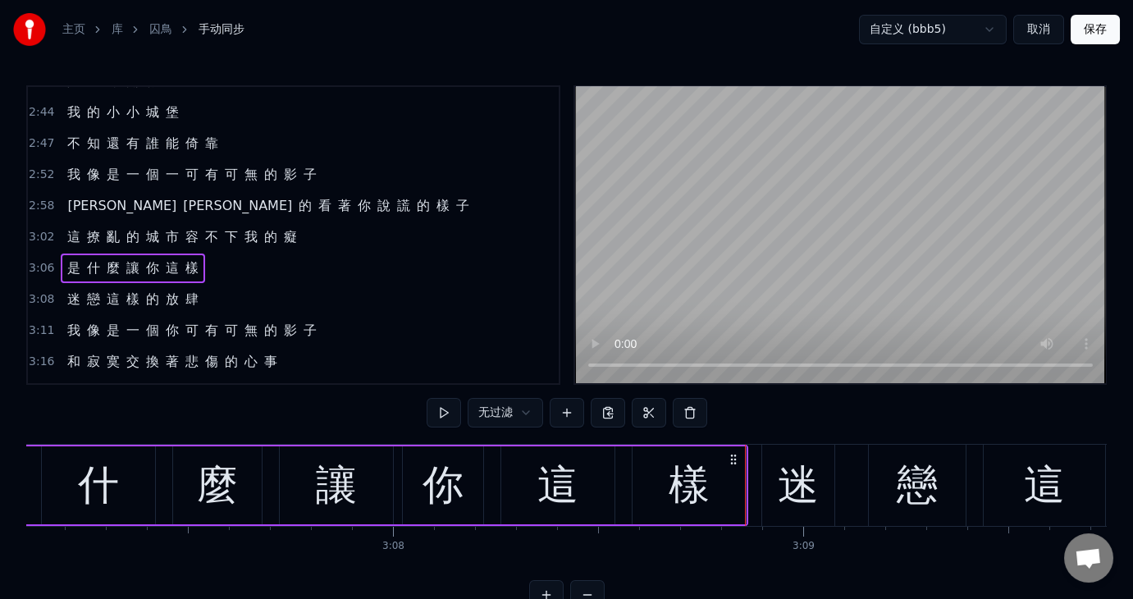
click at [48, 291] on span "3:08" at bounding box center [41, 299] width 25 height 16
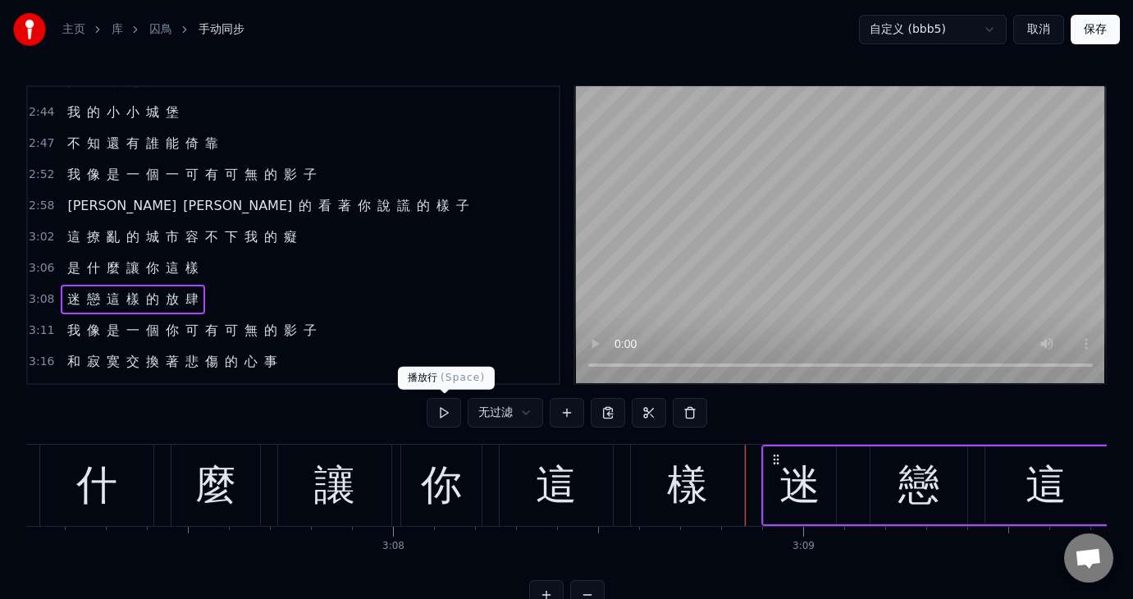
click at [448, 408] on button at bounding box center [444, 413] width 34 height 30
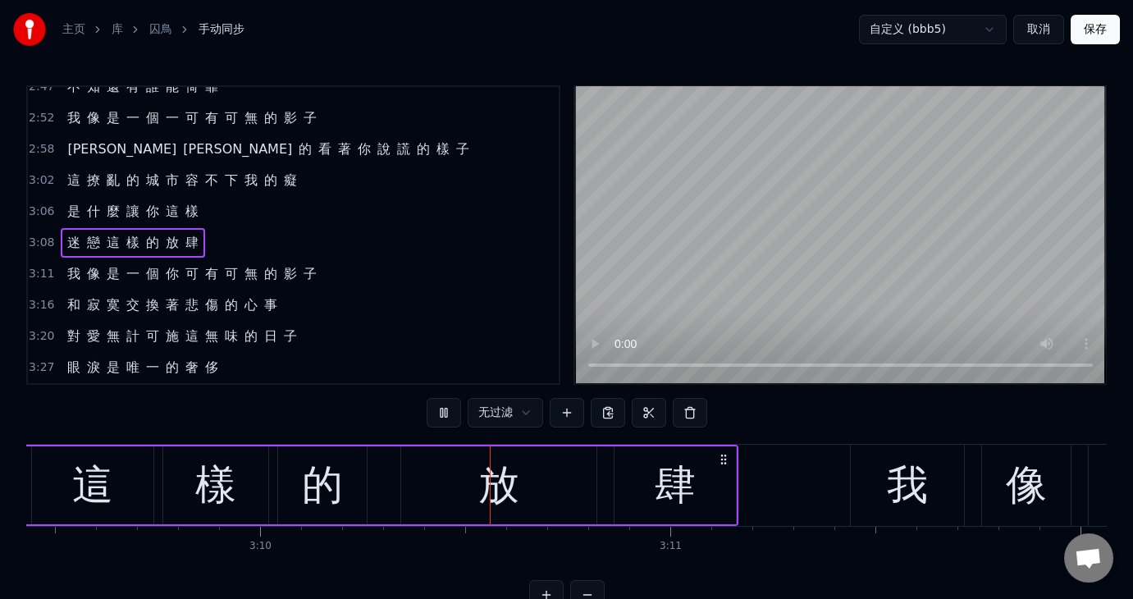
scroll to position [821, 0]
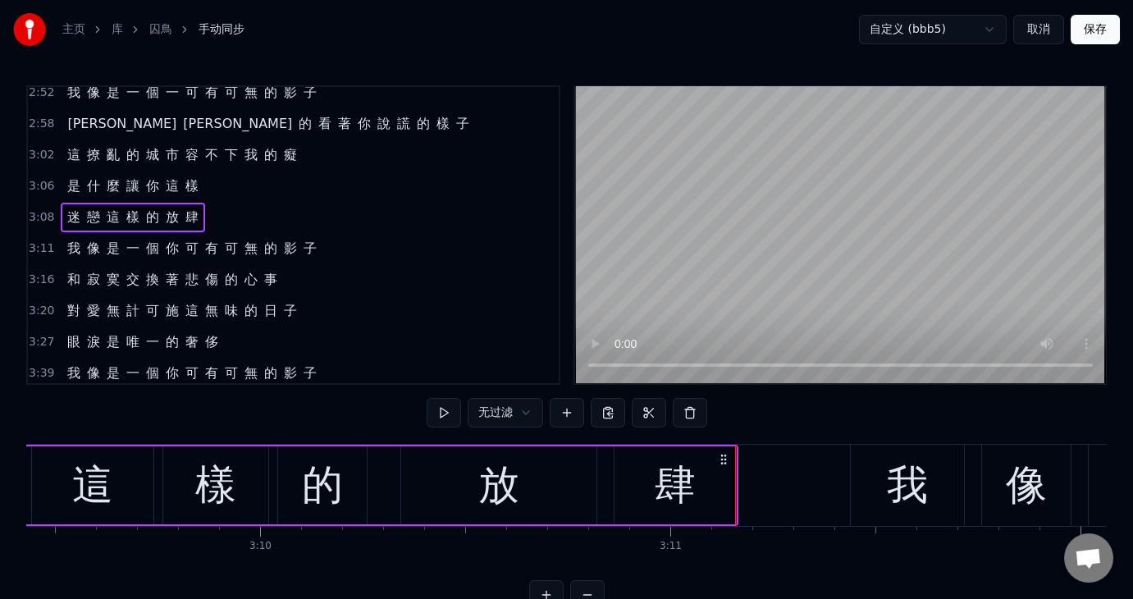
click at [41, 240] on span "3:11" at bounding box center [41, 248] width 25 height 16
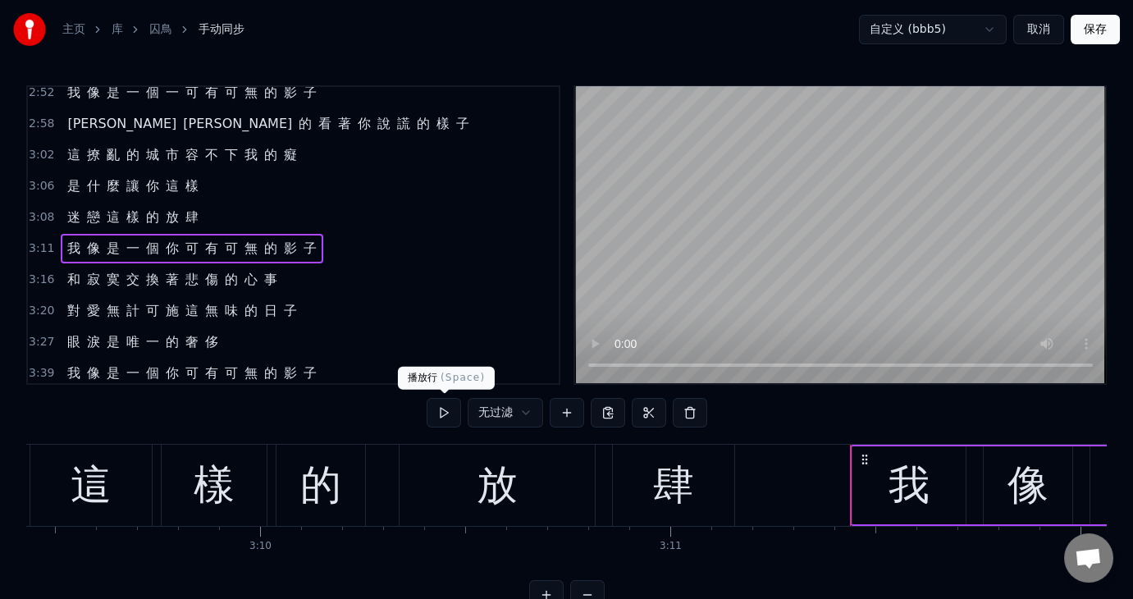
click at [442, 405] on button at bounding box center [444, 413] width 34 height 30
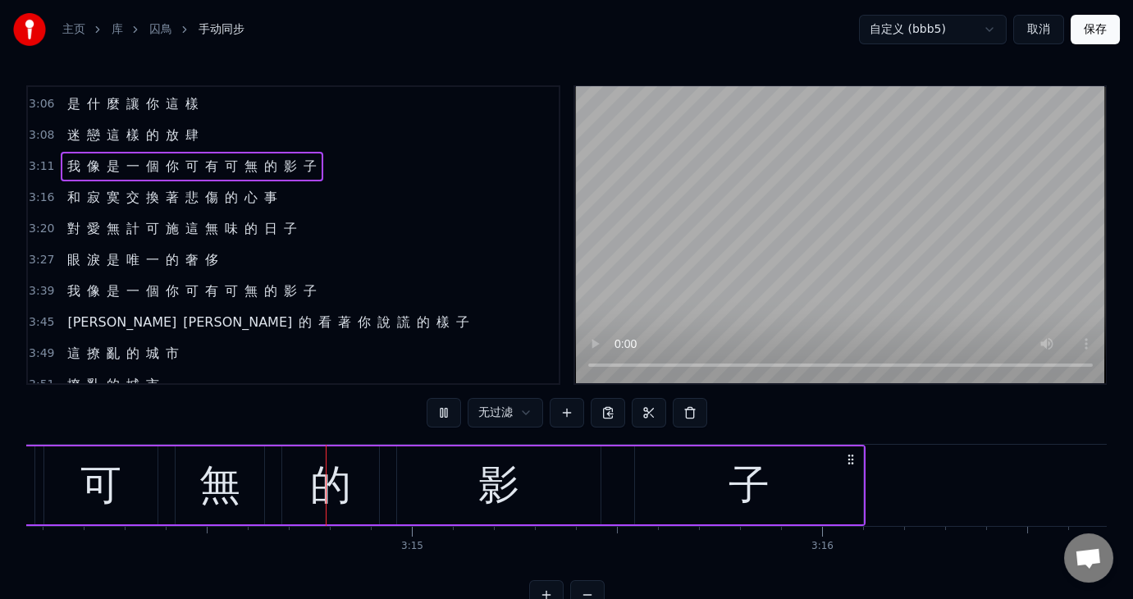
scroll to position [0, 79652]
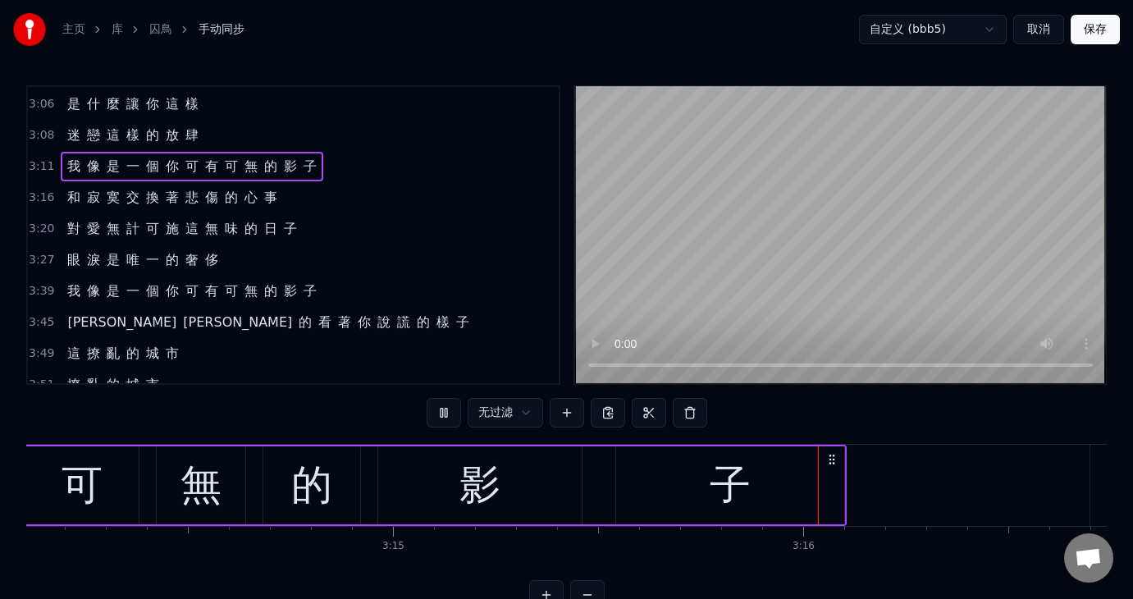
click at [45, 190] on span "3:16" at bounding box center [41, 198] width 25 height 16
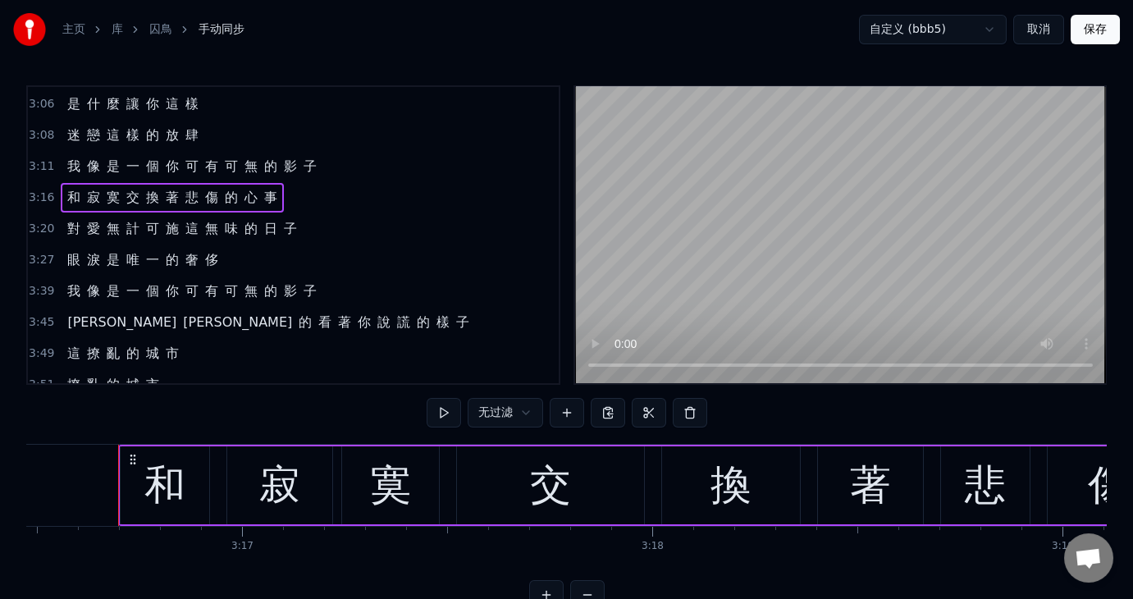
scroll to position [0, 80634]
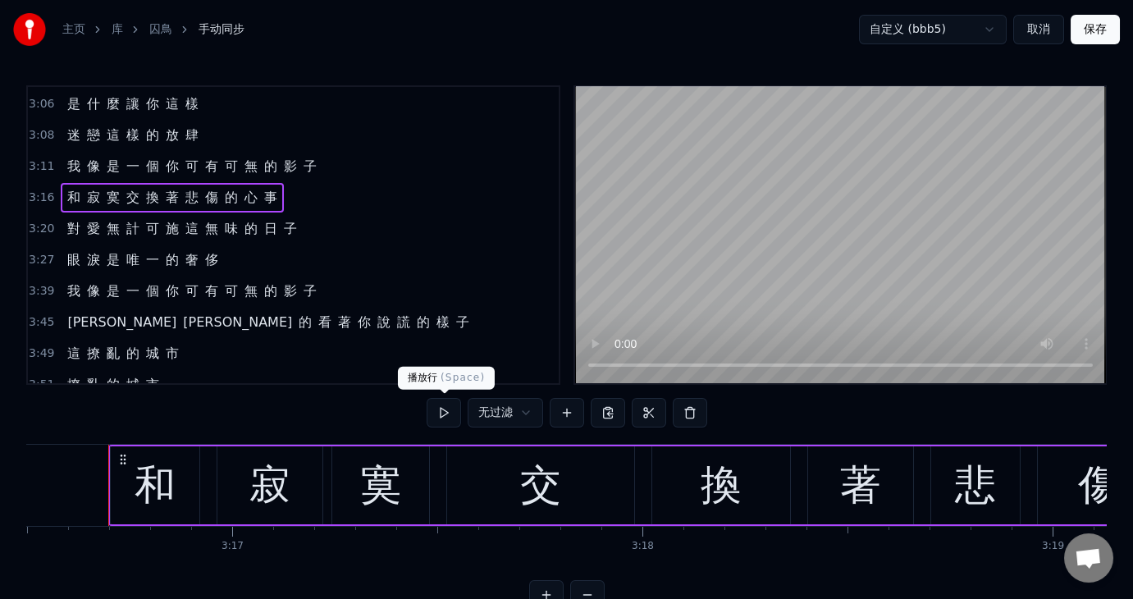
click at [440, 410] on button at bounding box center [444, 413] width 34 height 30
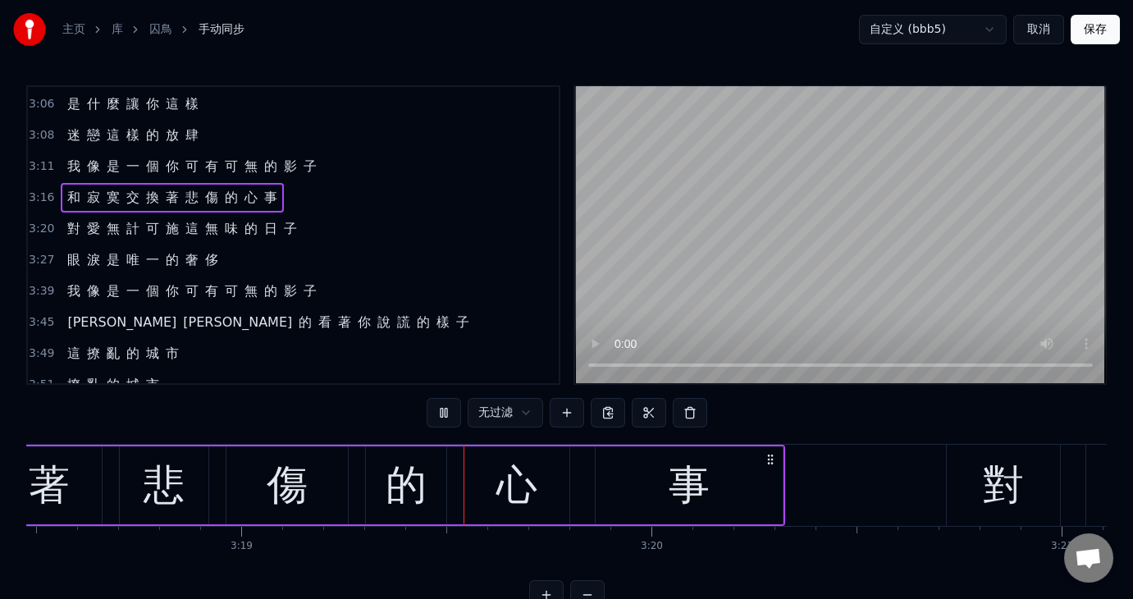
scroll to position [0, 81591]
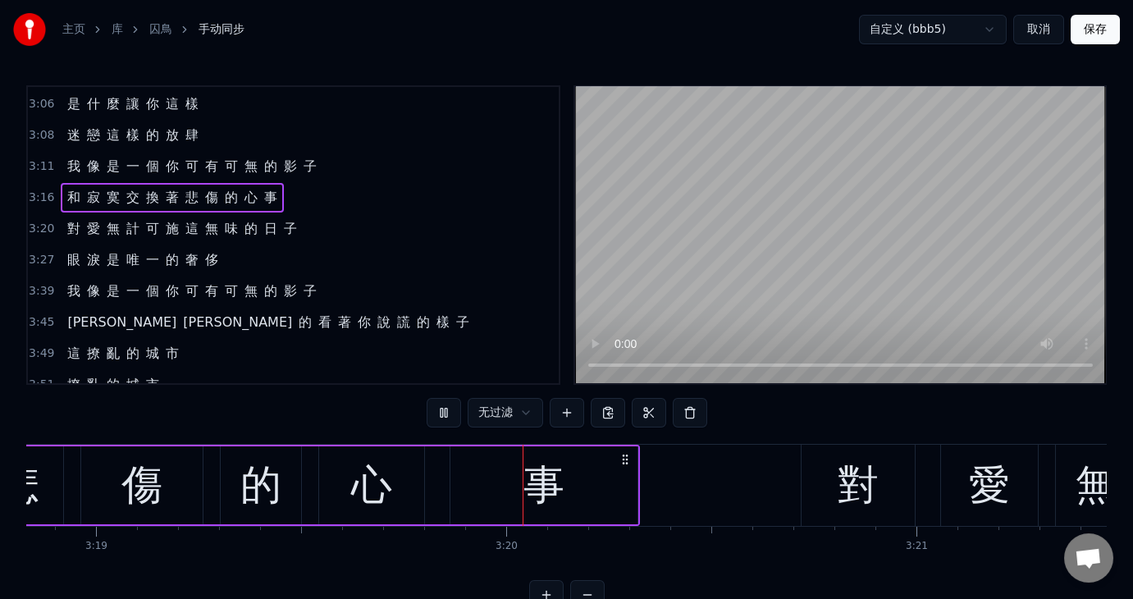
click at [29, 221] on span "3:20" at bounding box center [41, 229] width 25 height 16
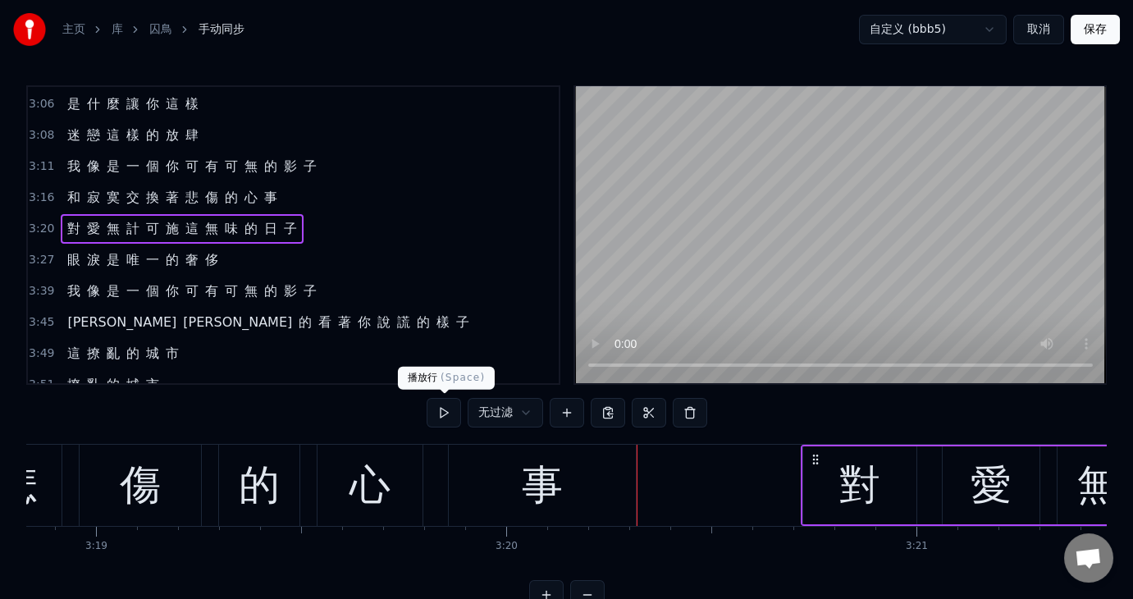
click at [442, 408] on button at bounding box center [444, 413] width 34 height 30
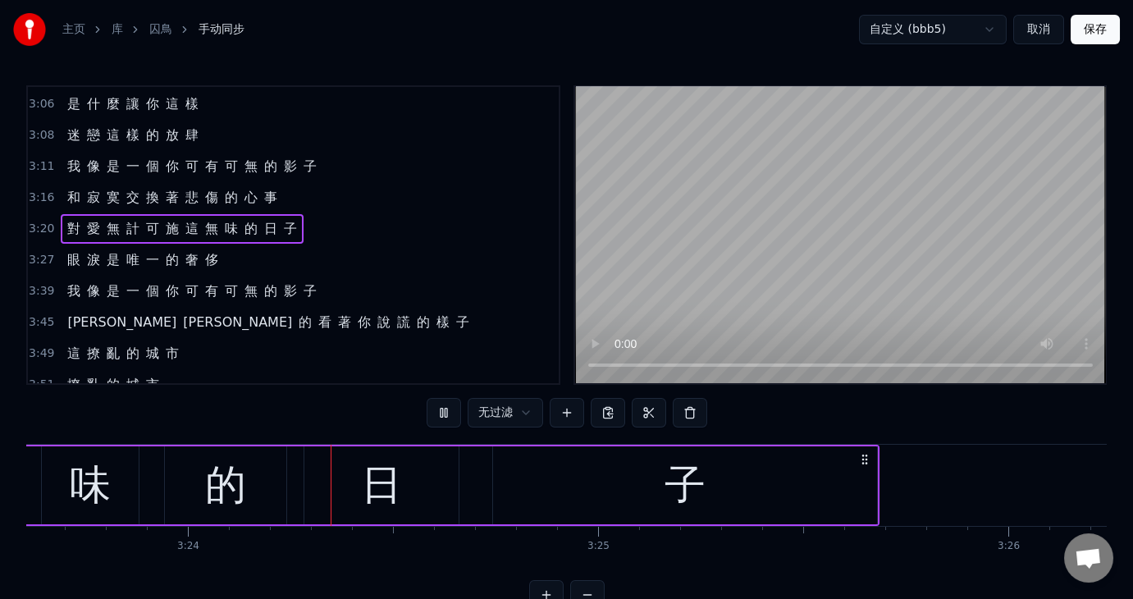
scroll to position [0, 83568]
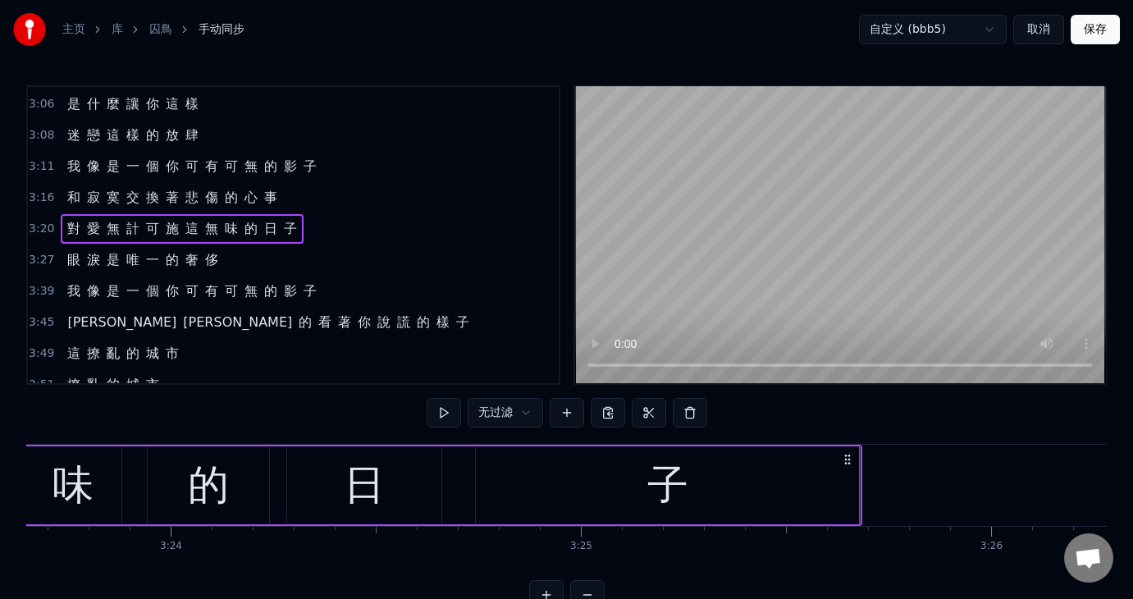
click at [47, 252] on span "3:27" at bounding box center [41, 260] width 25 height 16
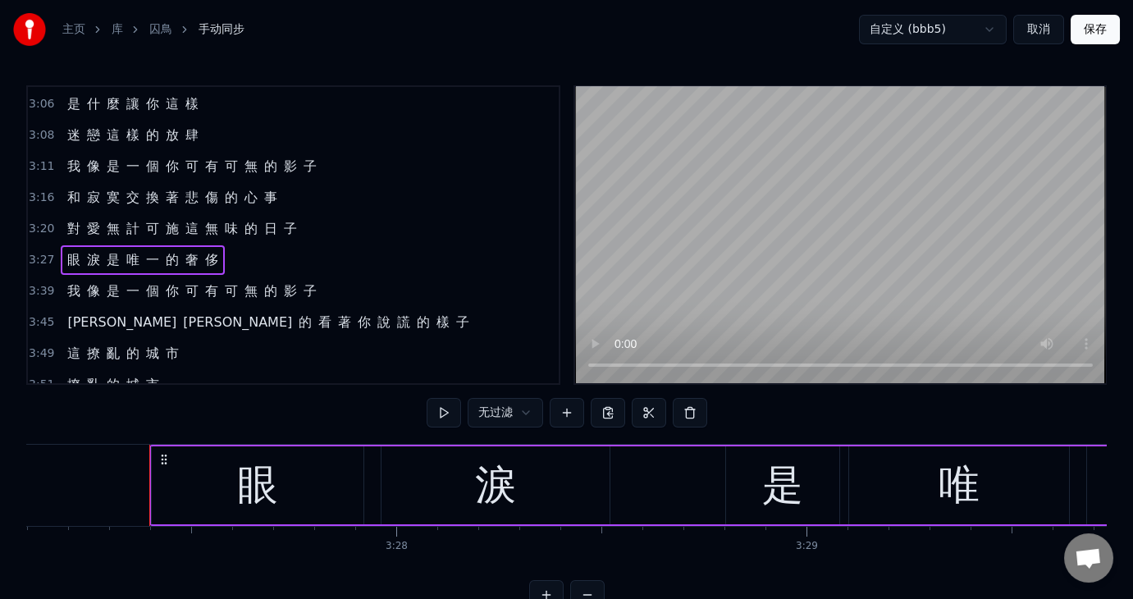
scroll to position [0, 85025]
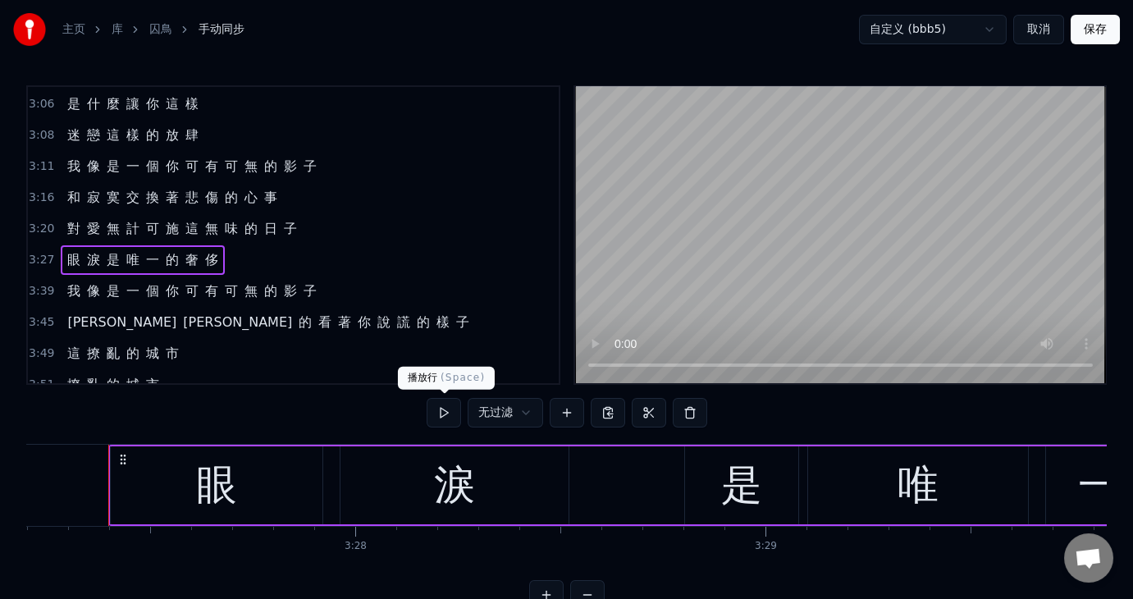
click at [439, 408] on button at bounding box center [444, 413] width 34 height 30
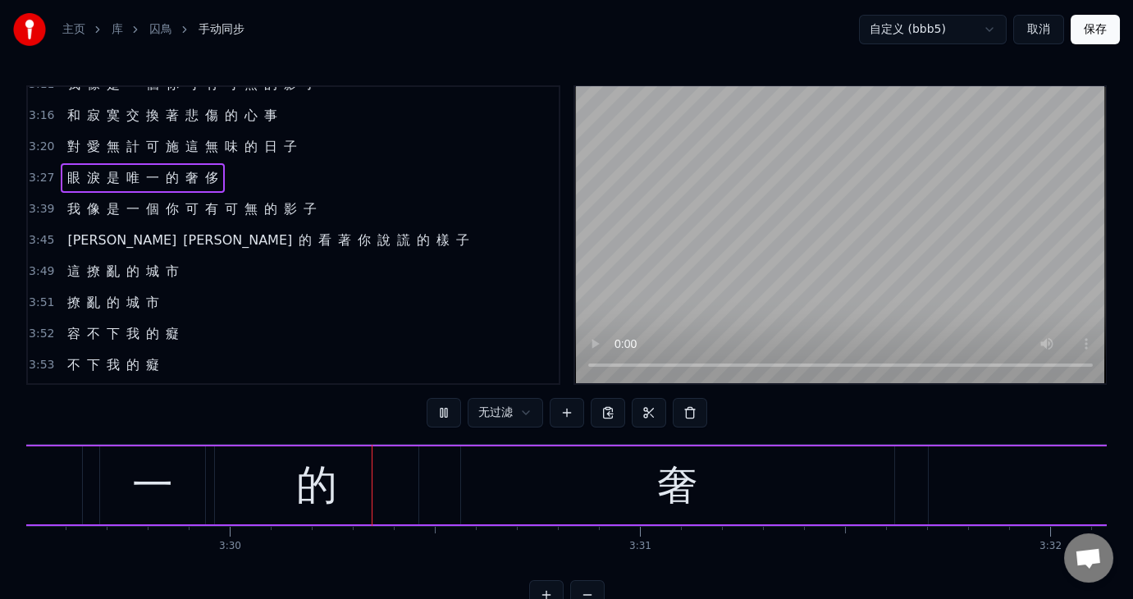
scroll to position [0, 85986]
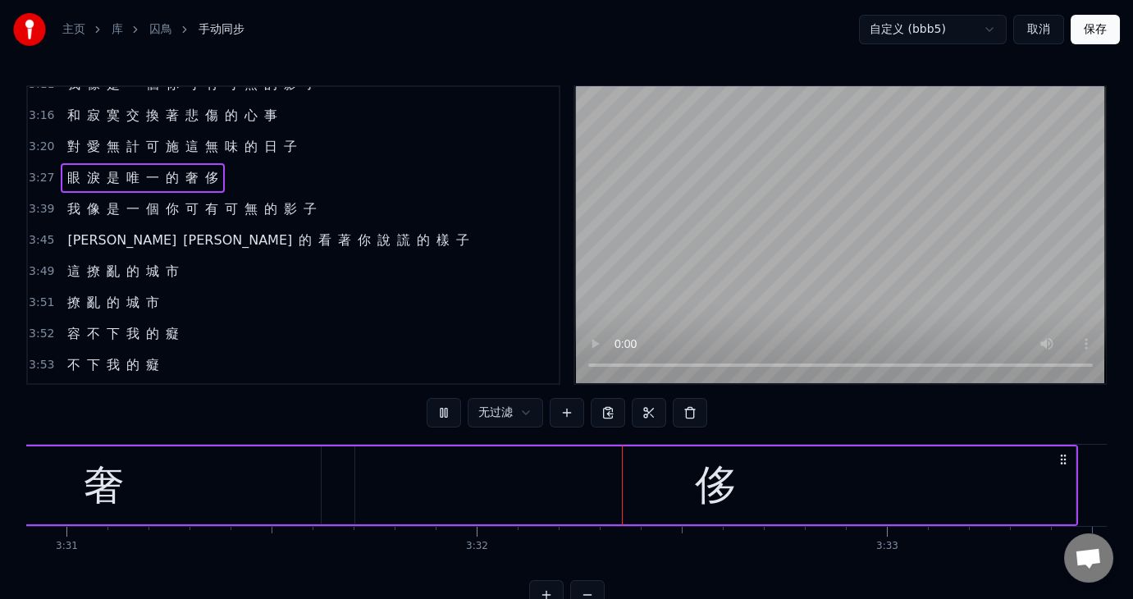
click at [38, 201] on span "3:39" at bounding box center [41, 209] width 25 height 16
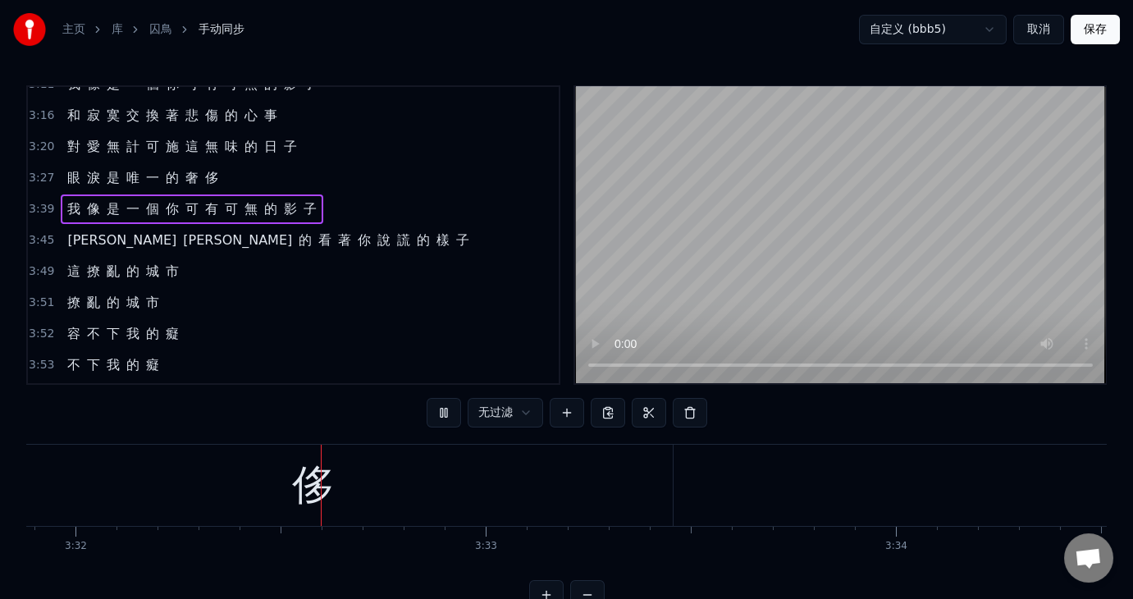
scroll to position [0, 86964]
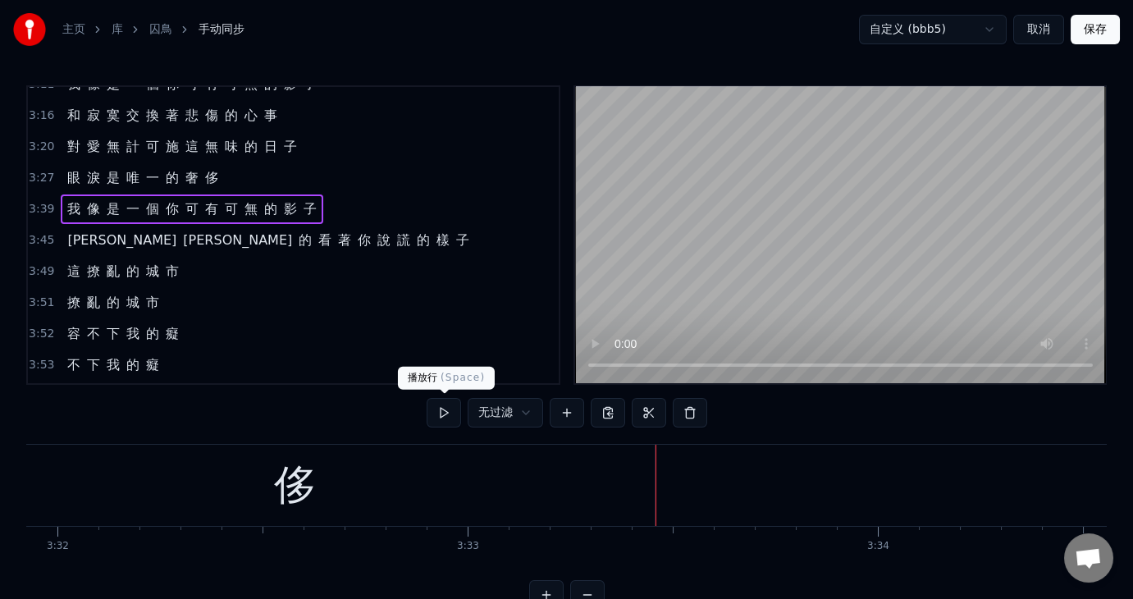
click at [437, 408] on button at bounding box center [444, 413] width 34 height 30
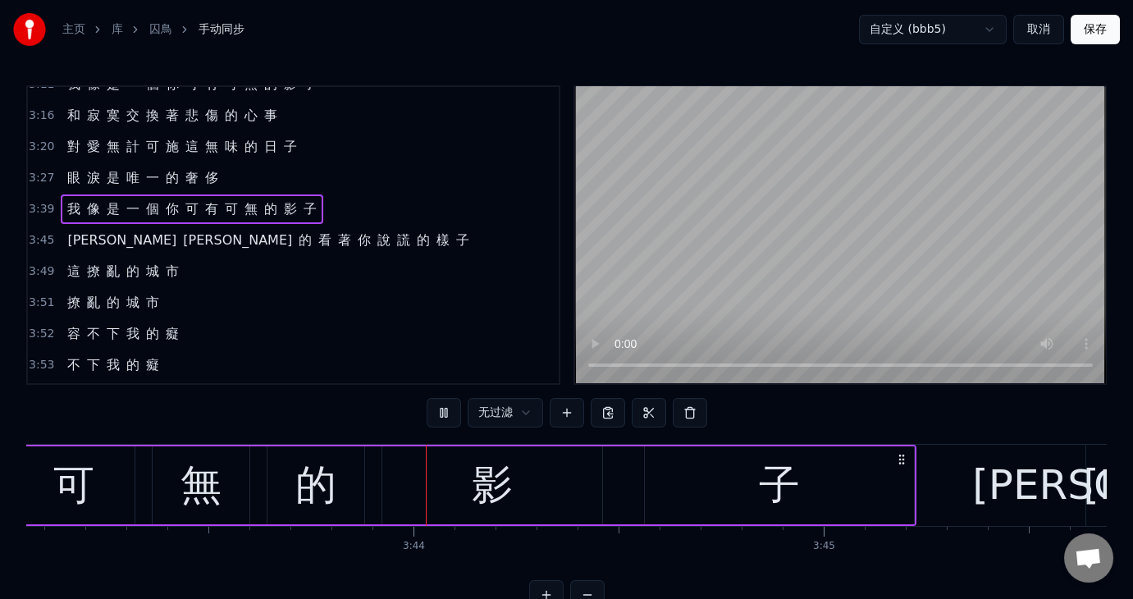
scroll to position [0, 91578]
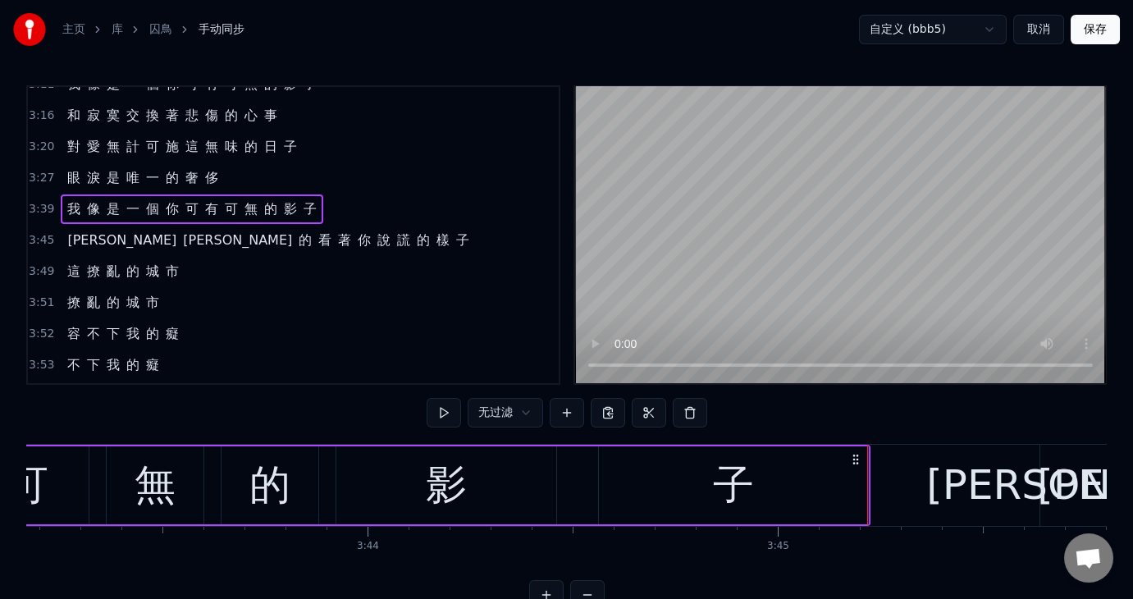
click at [34, 232] on span "3:45" at bounding box center [41, 240] width 25 height 16
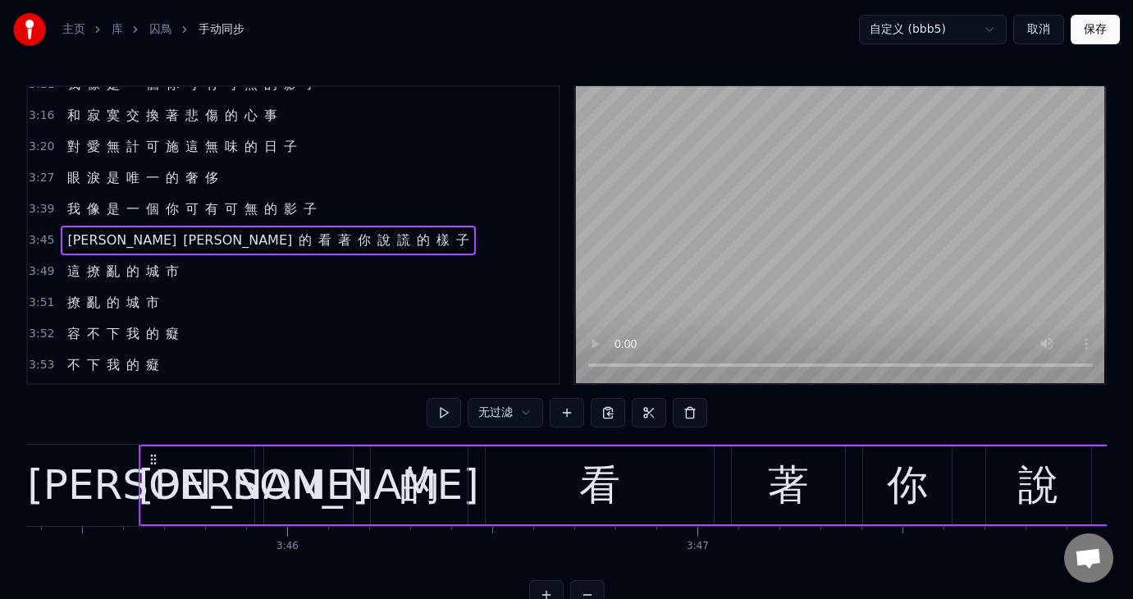
scroll to position [0, 92510]
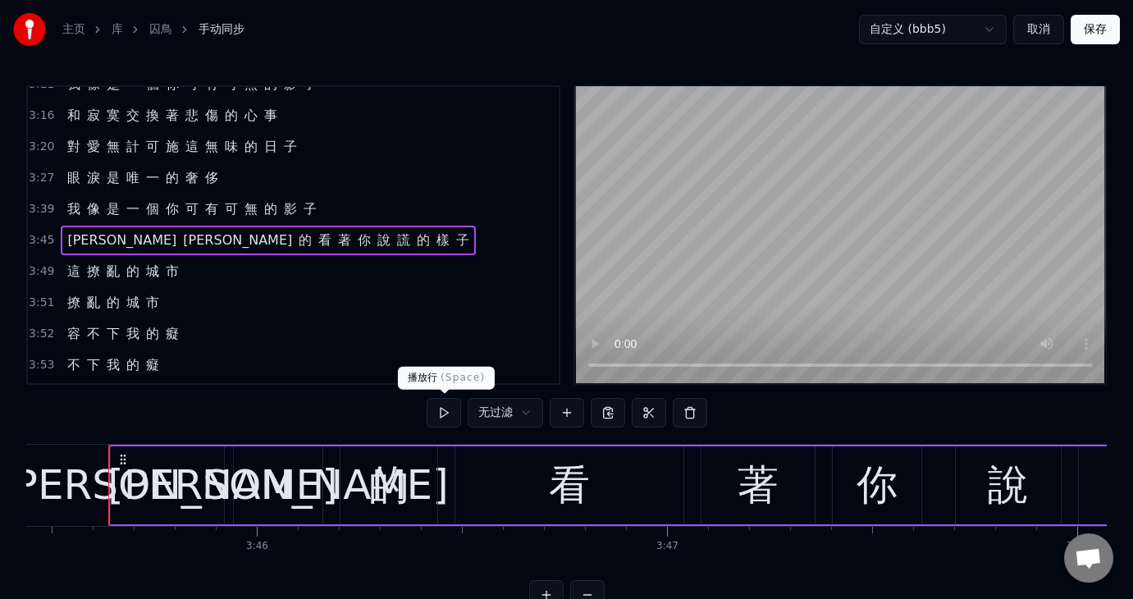
click at [446, 408] on button at bounding box center [444, 413] width 34 height 30
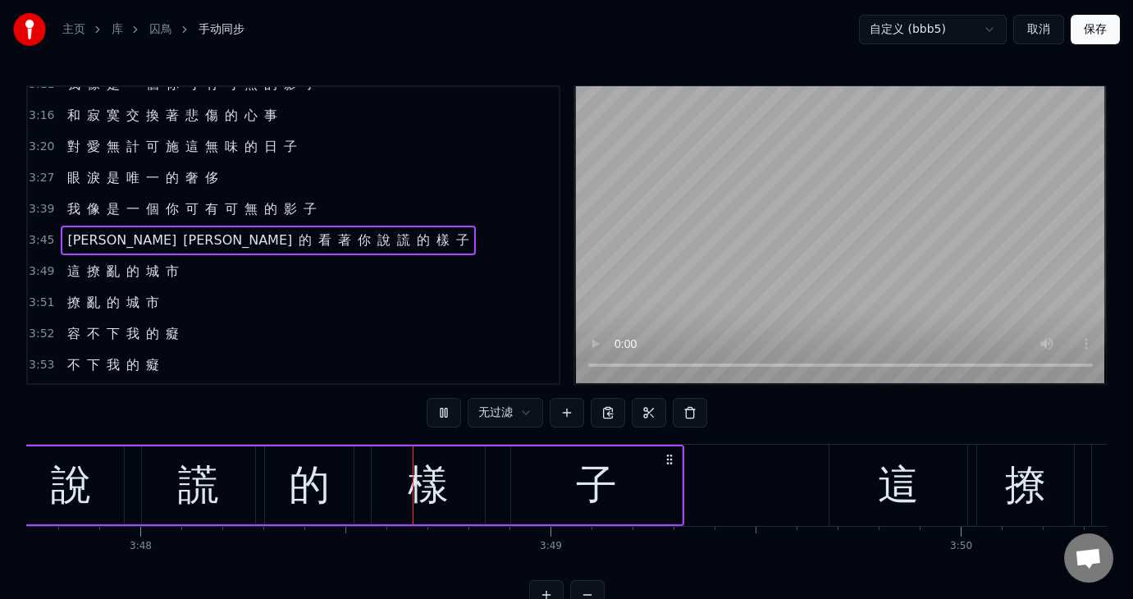
scroll to position [0, 93459]
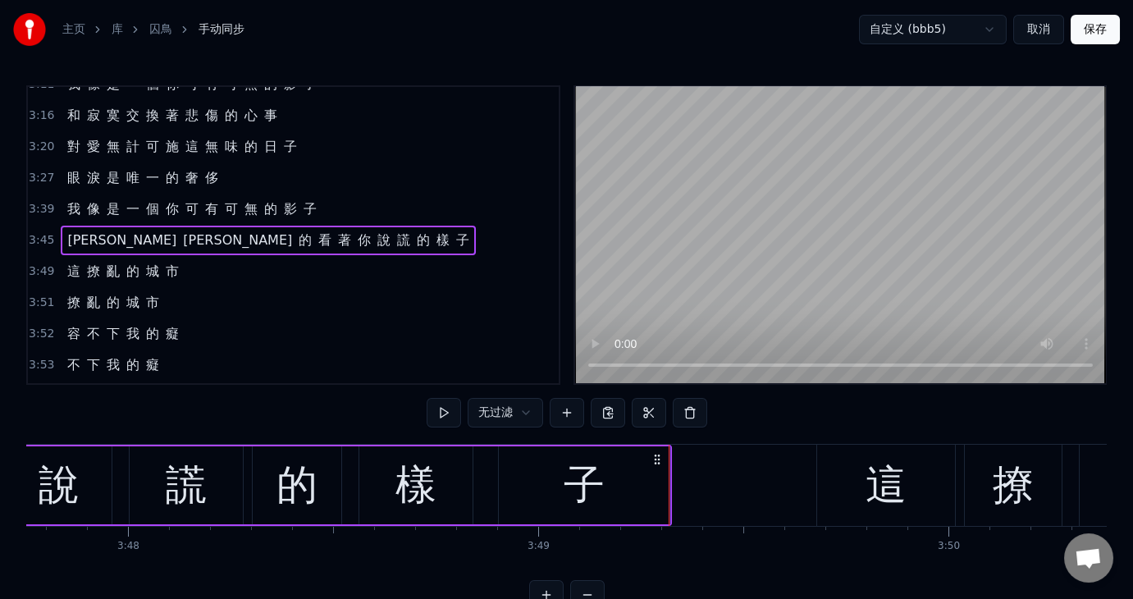
click at [40, 263] on span "3:49" at bounding box center [41, 271] width 25 height 16
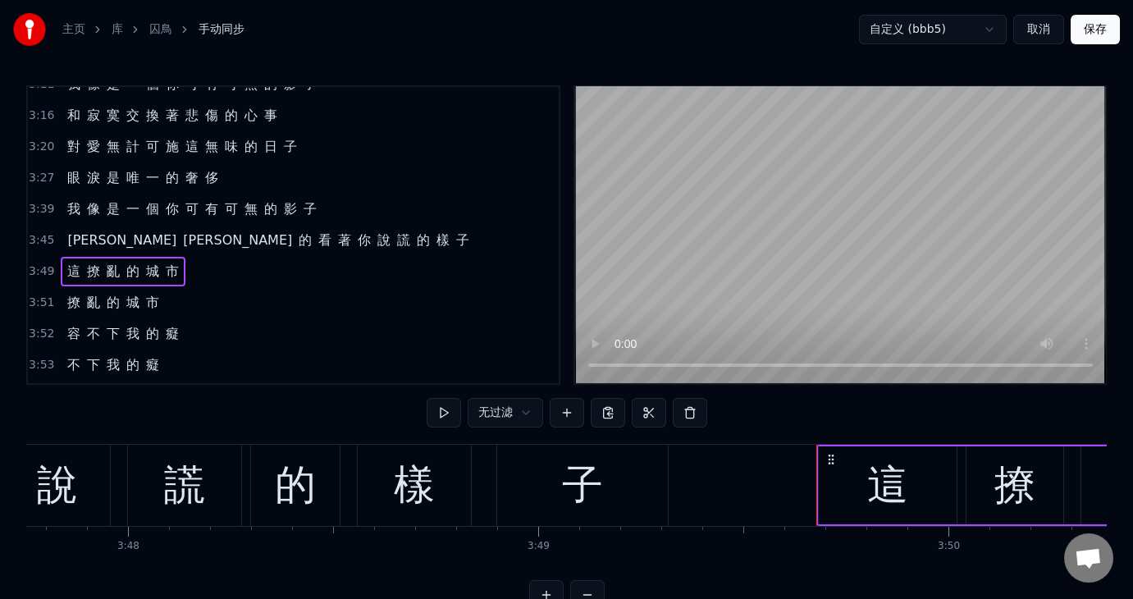
click at [36, 295] on span "3:51" at bounding box center [41, 303] width 25 height 16
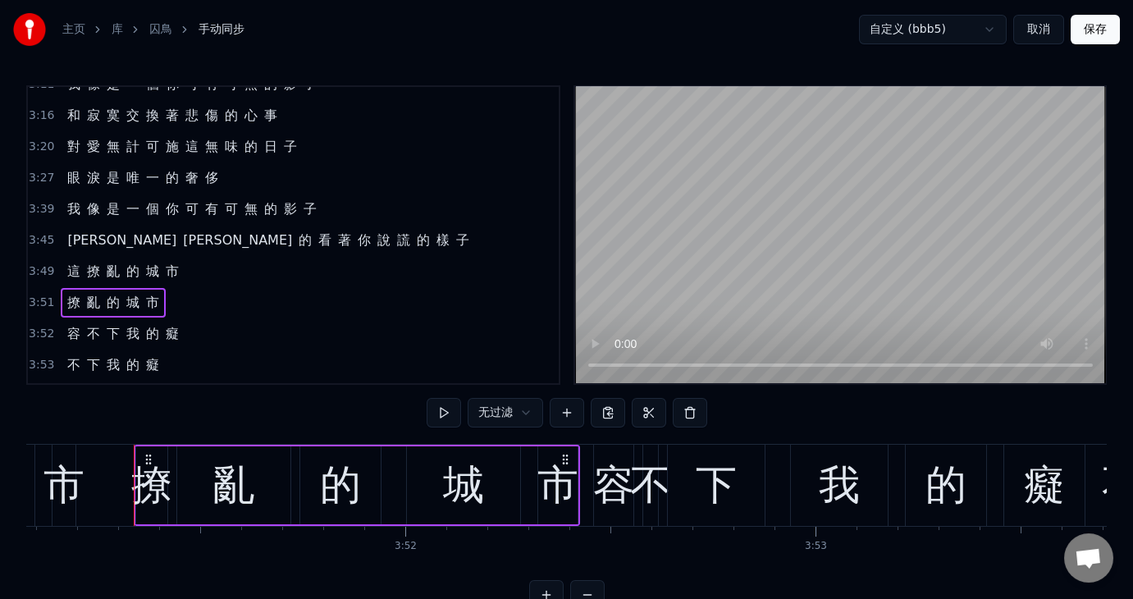
scroll to position [0, 94849]
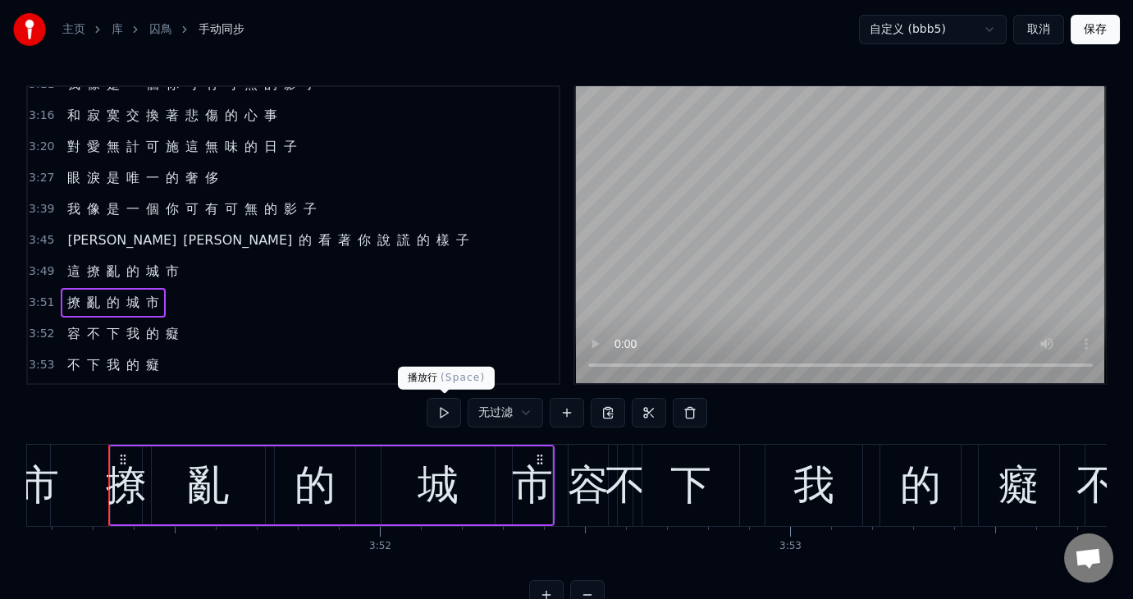
click at [439, 410] on button at bounding box center [444, 413] width 34 height 30
click at [442, 408] on button at bounding box center [444, 413] width 34 height 30
click at [40, 263] on span "3:49" at bounding box center [41, 271] width 25 height 16
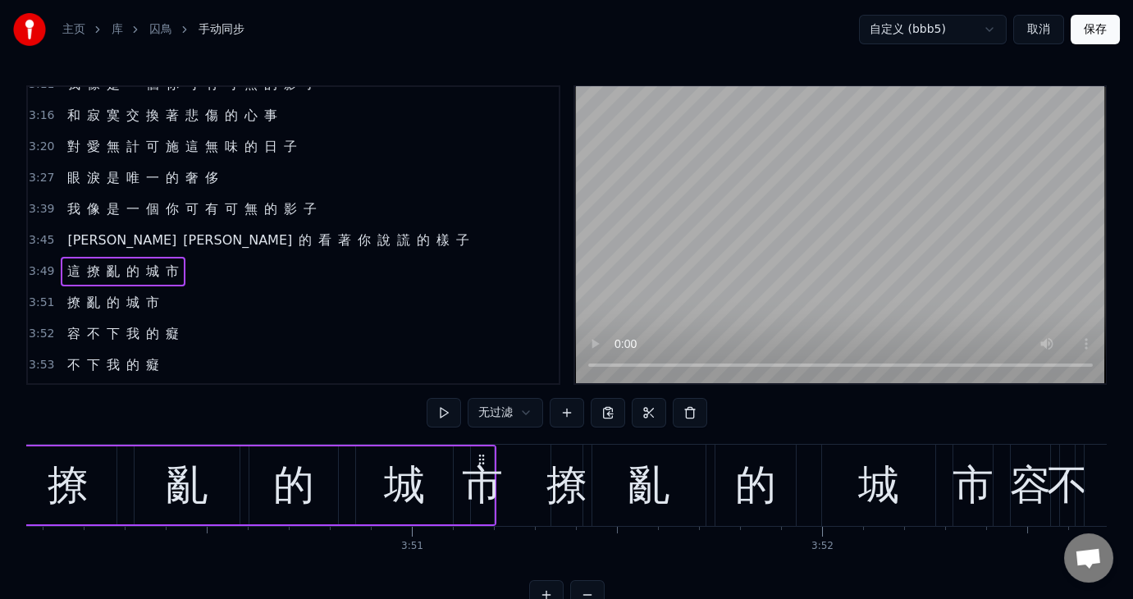
scroll to position [0, 94167]
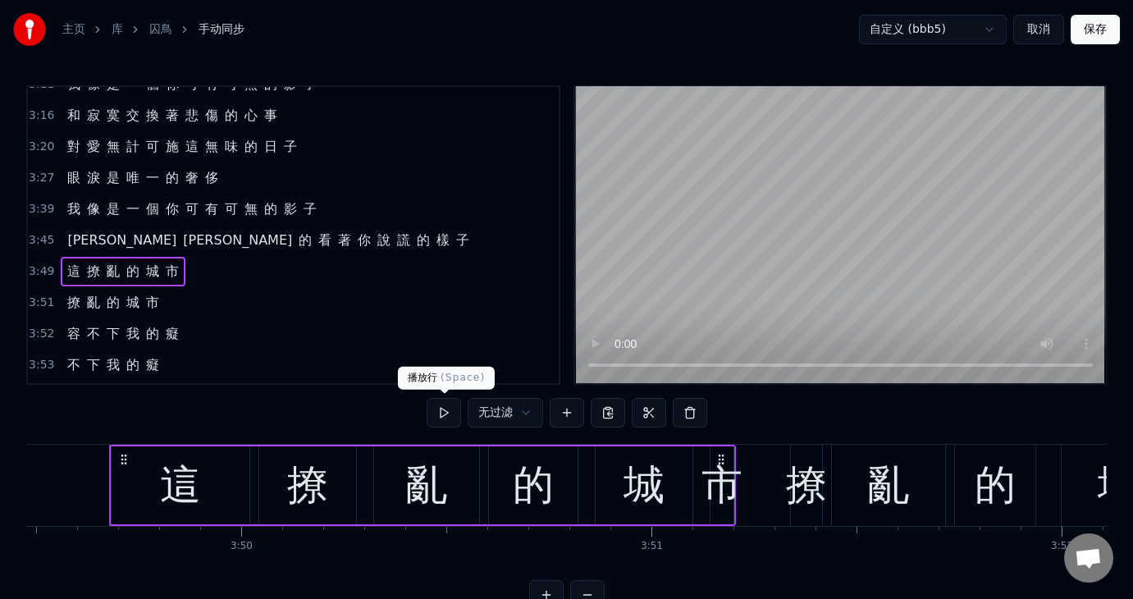
click at [439, 405] on button at bounding box center [444, 413] width 34 height 30
click at [34, 295] on span "3:51" at bounding box center [41, 303] width 25 height 16
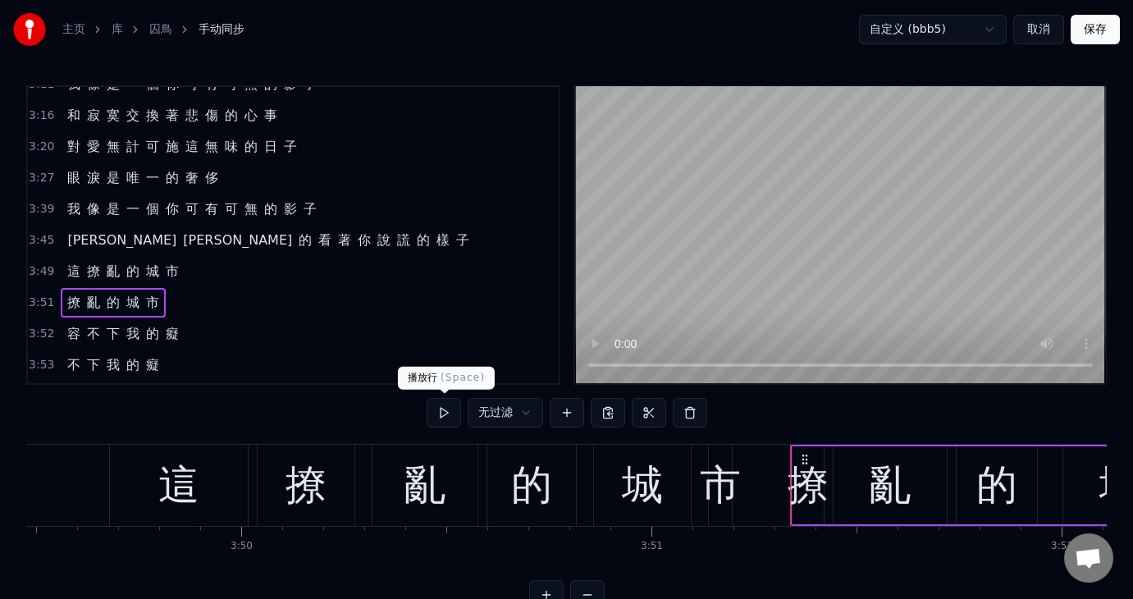
click at [442, 408] on button at bounding box center [444, 413] width 34 height 30
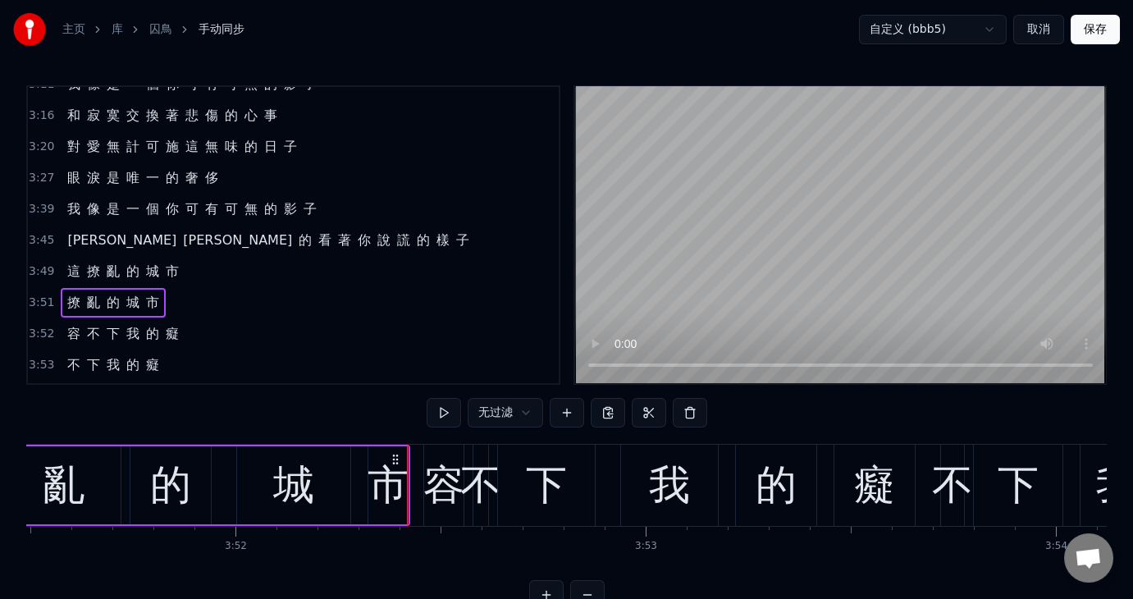
scroll to position [0, 95152]
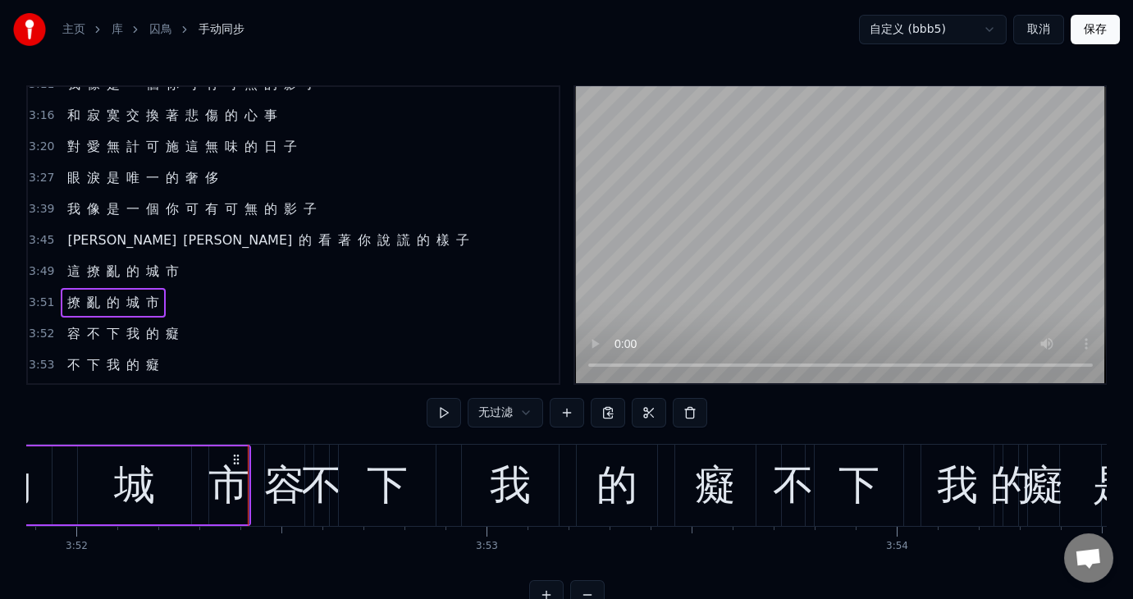
click at [36, 326] on span "3:52" at bounding box center [41, 334] width 25 height 16
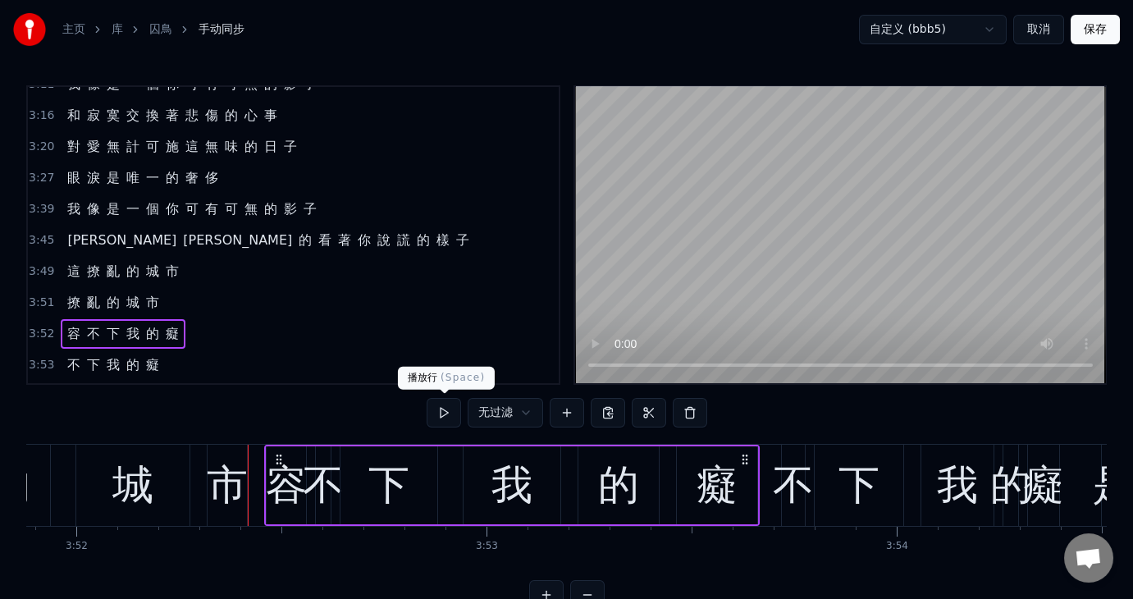
click at [439, 408] on button at bounding box center [444, 413] width 34 height 30
click at [41, 357] on span "3:53" at bounding box center [41, 365] width 25 height 16
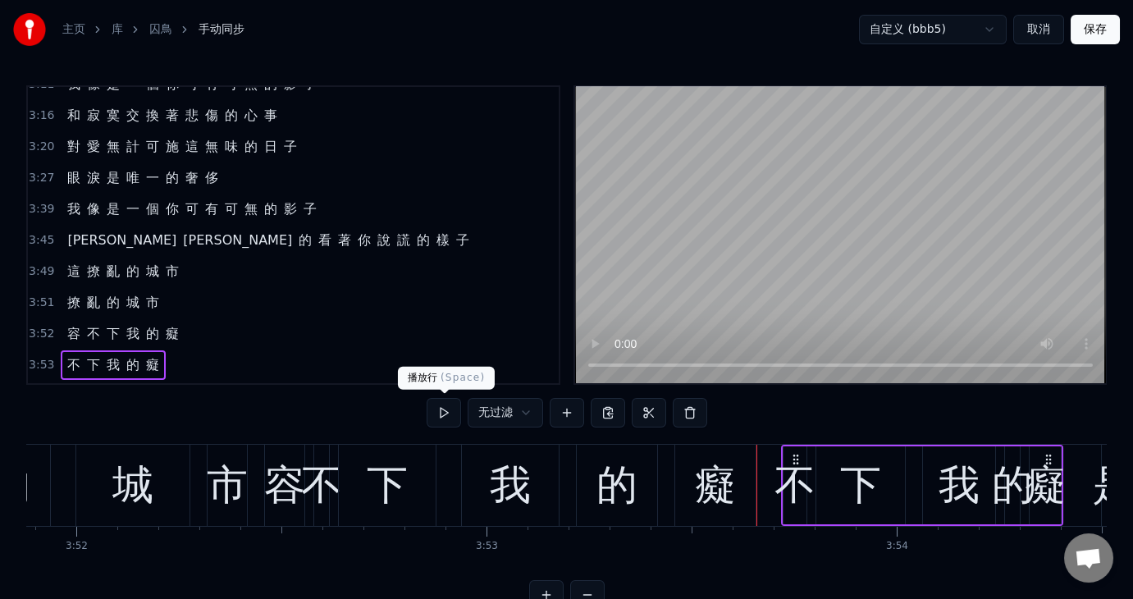
click at [437, 406] on button at bounding box center [444, 413] width 34 height 30
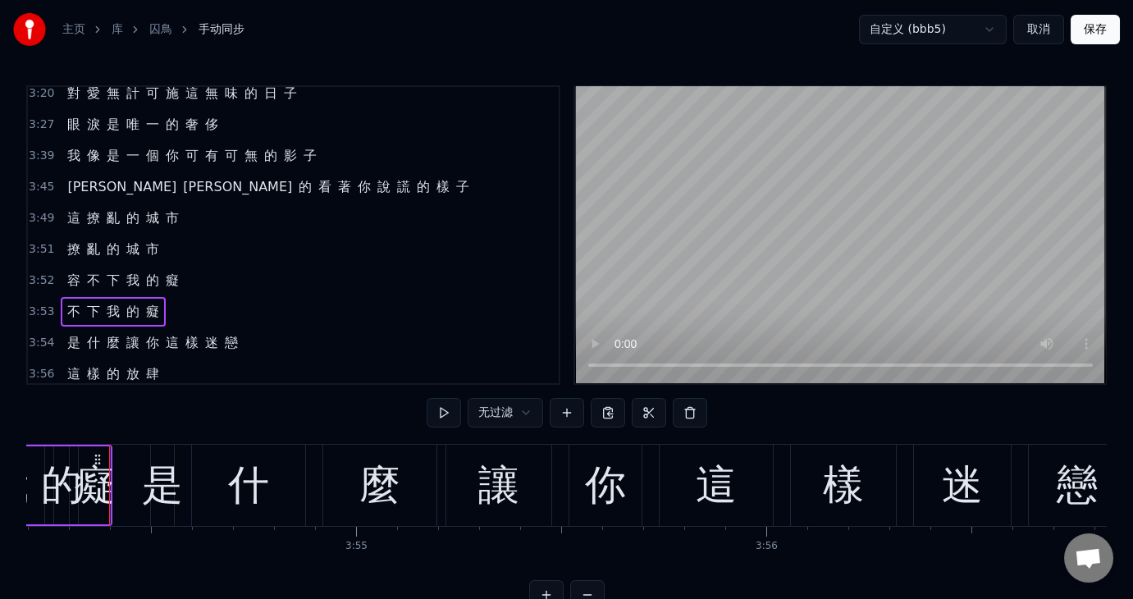
scroll to position [1067, 0]
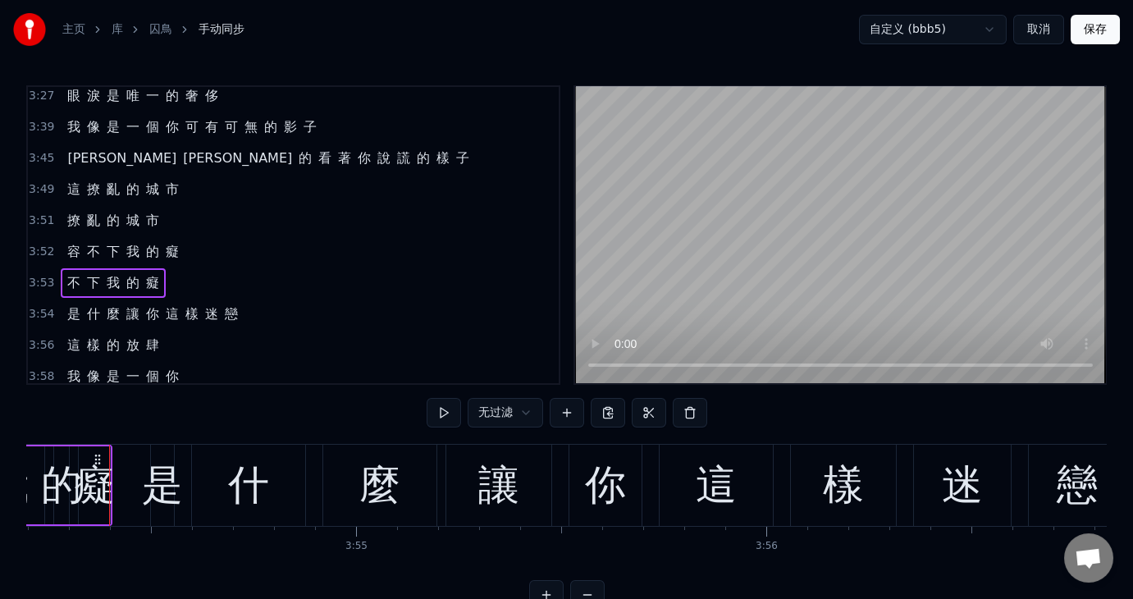
click at [38, 306] on span "3:54" at bounding box center [41, 314] width 25 height 16
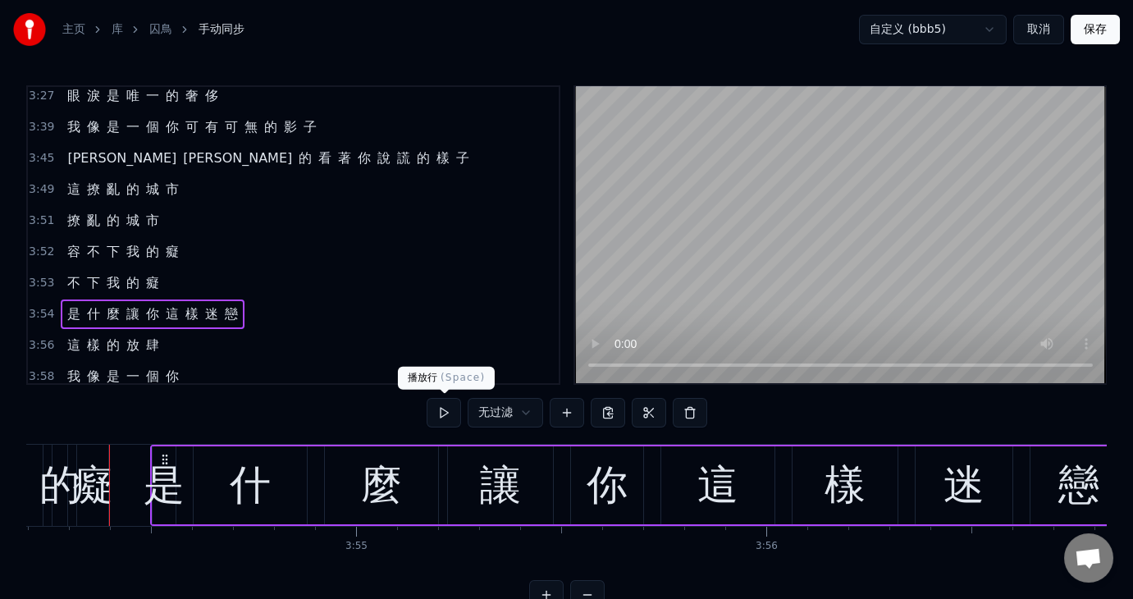
click at [448, 408] on button at bounding box center [444, 413] width 34 height 30
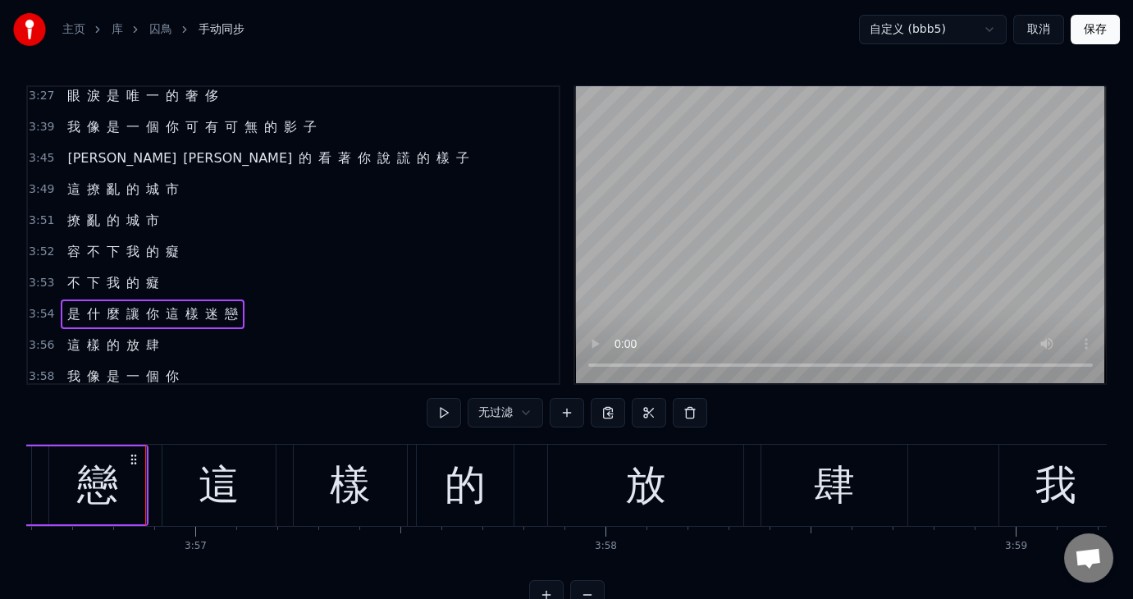
scroll to position [0, 97121]
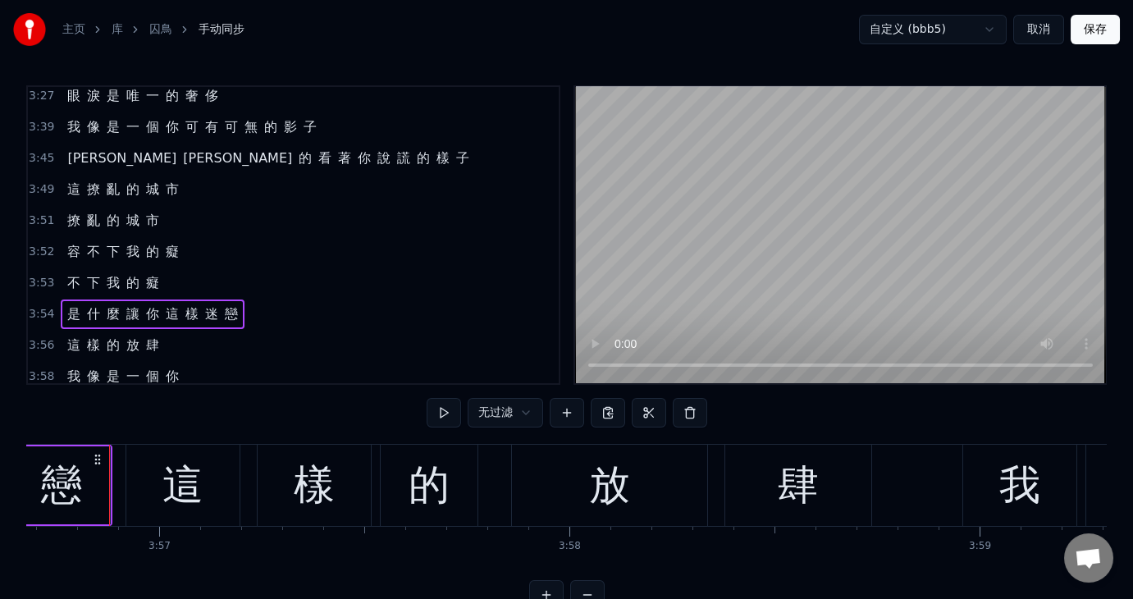
click at [36, 337] on span "3:56" at bounding box center [41, 345] width 25 height 16
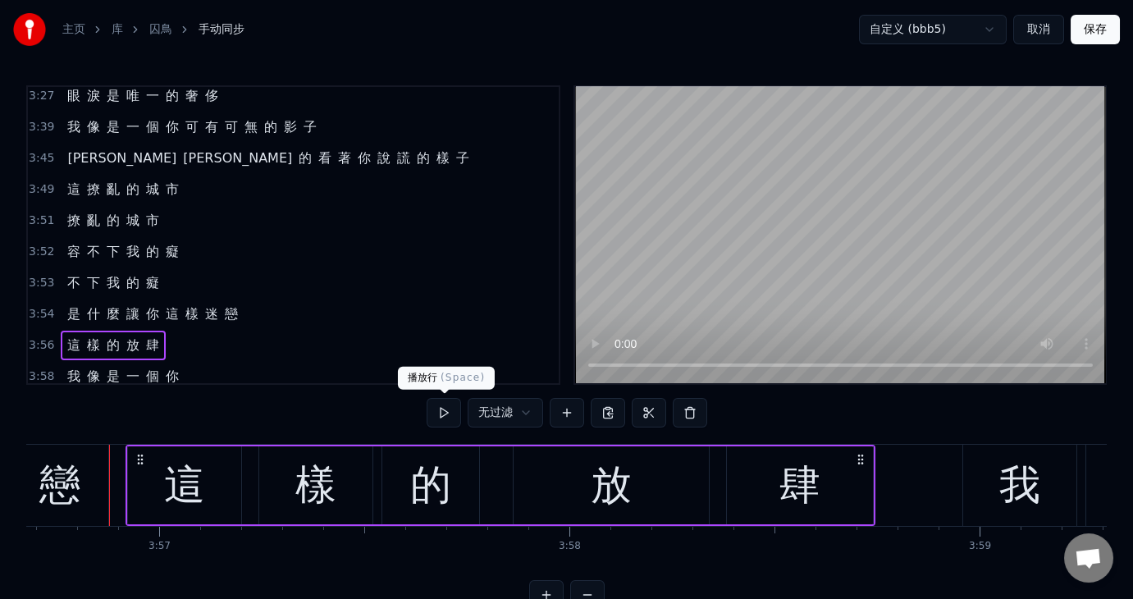
click at [444, 410] on button at bounding box center [444, 413] width 34 height 30
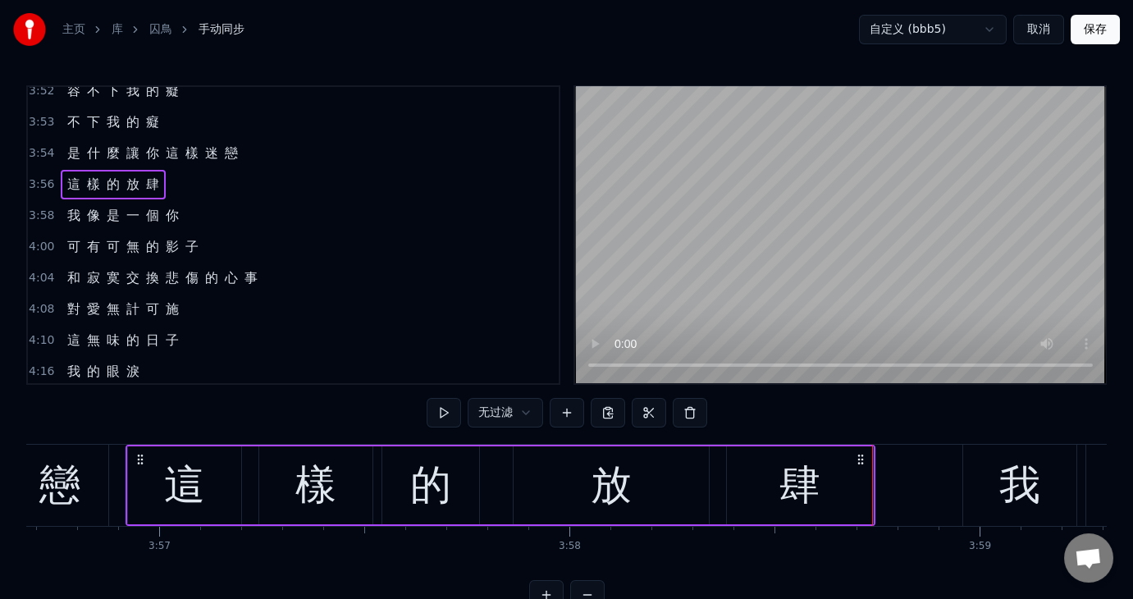
scroll to position [1231, 0]
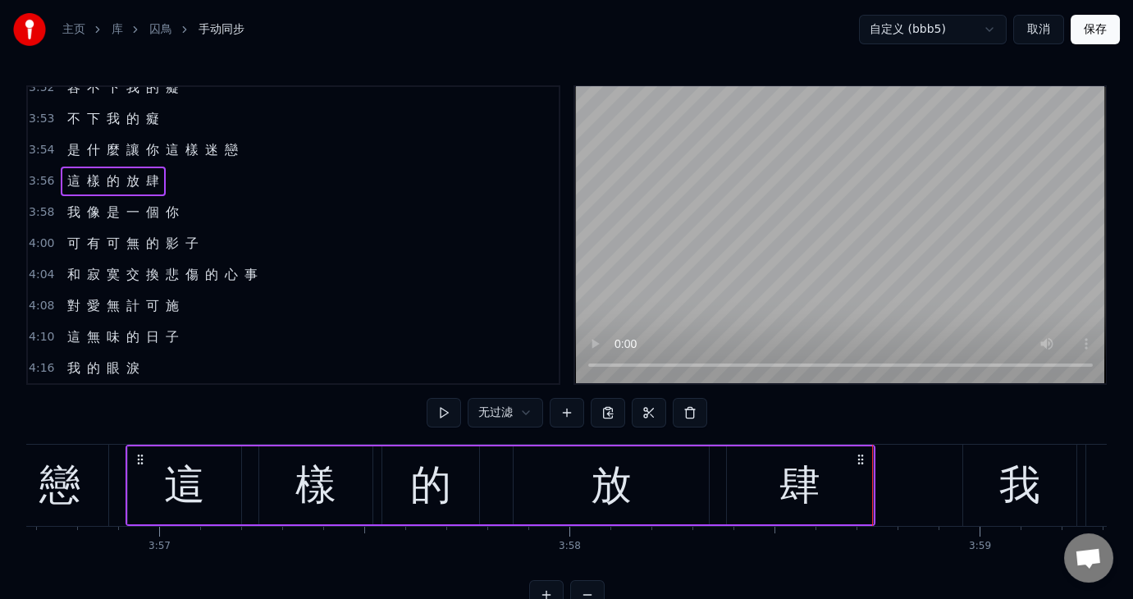
click at [40, 204] on span "3:58" at bounding box center [41, 212] width 25 height 16
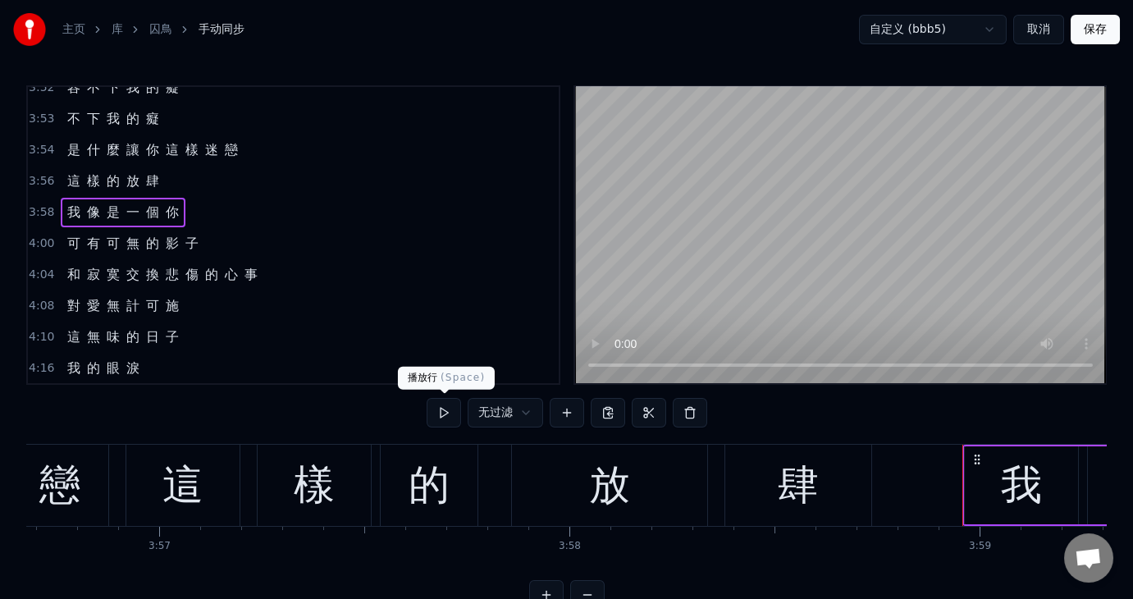
click at [444, 410] on button at bounding box center [444, 413] width 34 height 30
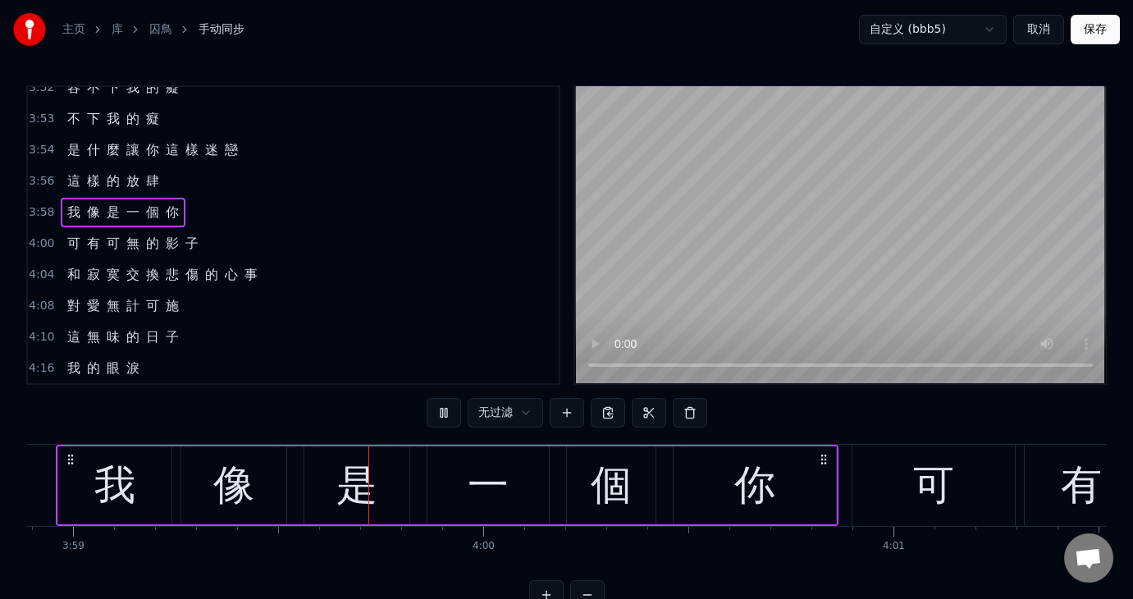
scroll to position [0, 98060]
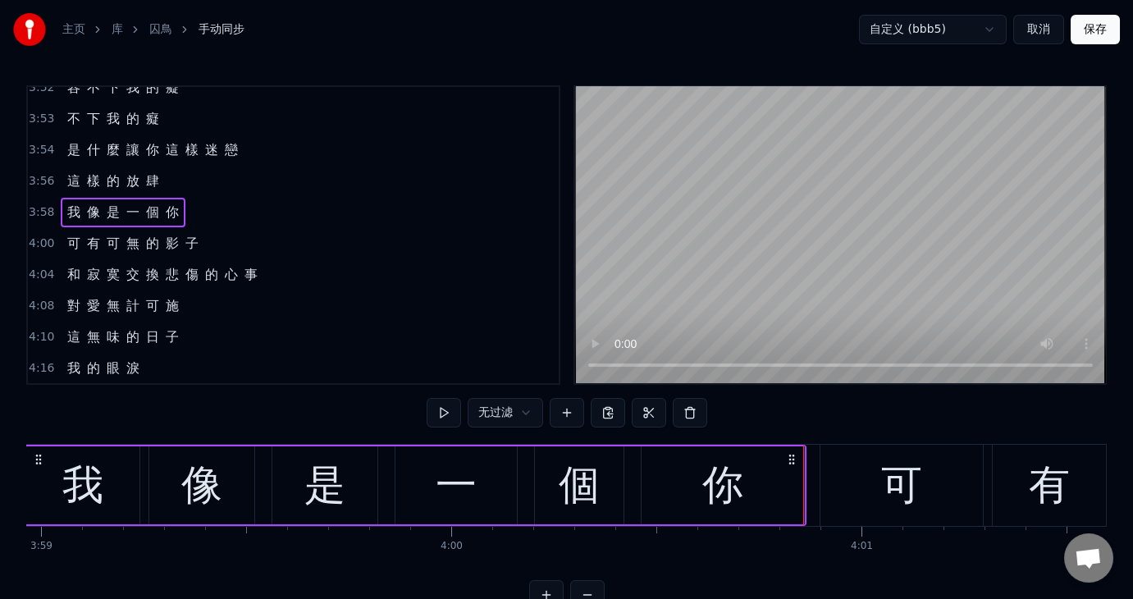
click at [49, 236] on span "4:00" at bounding box center [41, 244] width 25 height 16
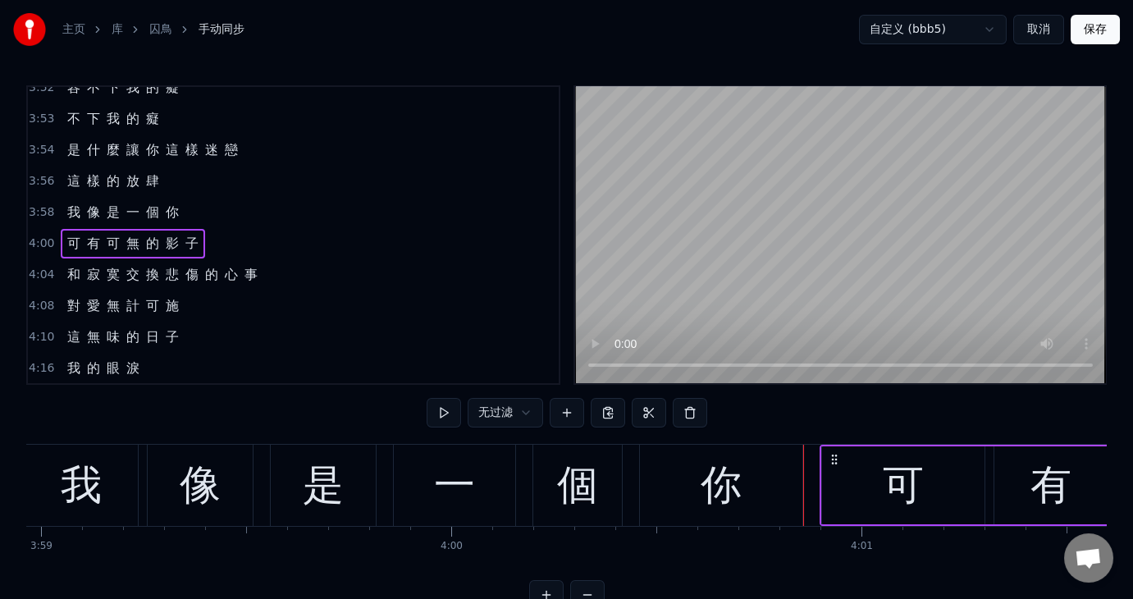
click at [444, 413] on button at bounding box center [444, 413] width 34 height 30
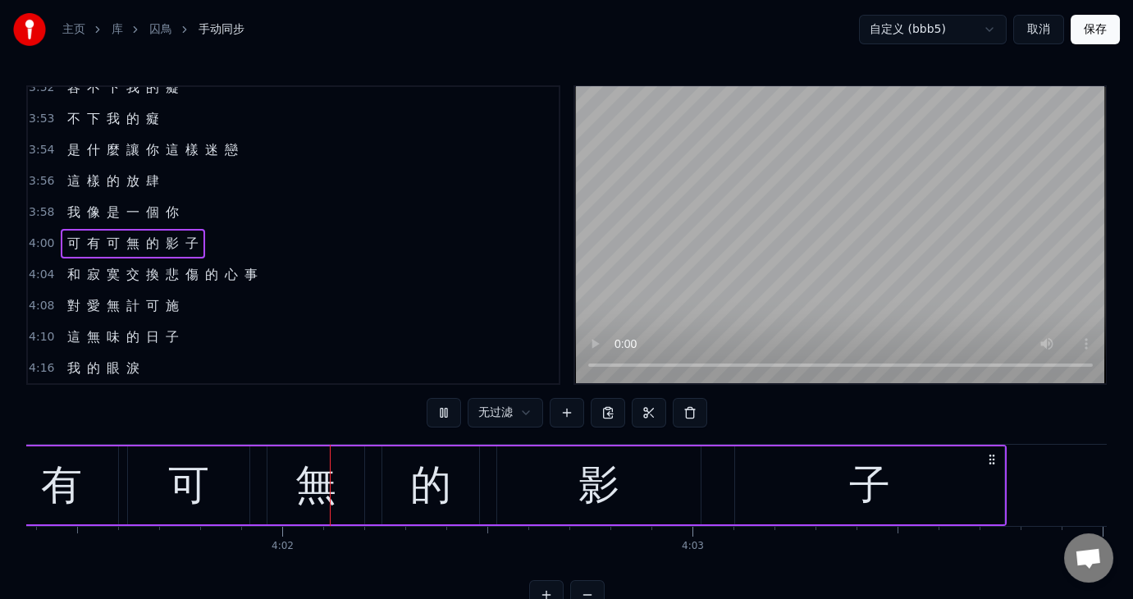
click at [47, 267] on span "4:04" at bounding box center [41, 275] width 25 height 16
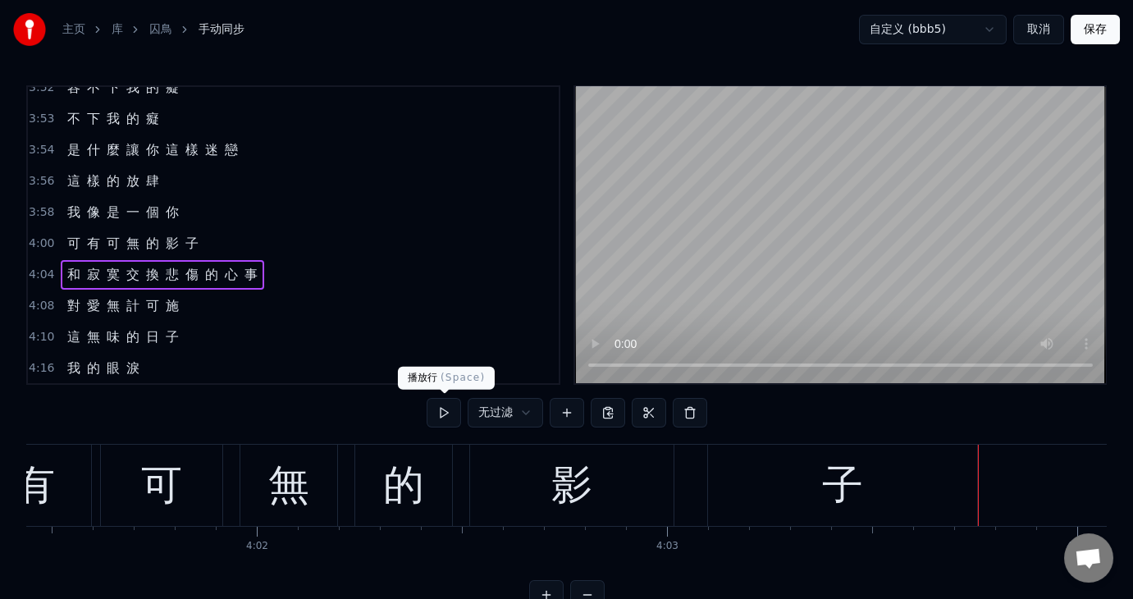
click at [446, 410] on button at bounding box center [444, 413] width 34 height 30
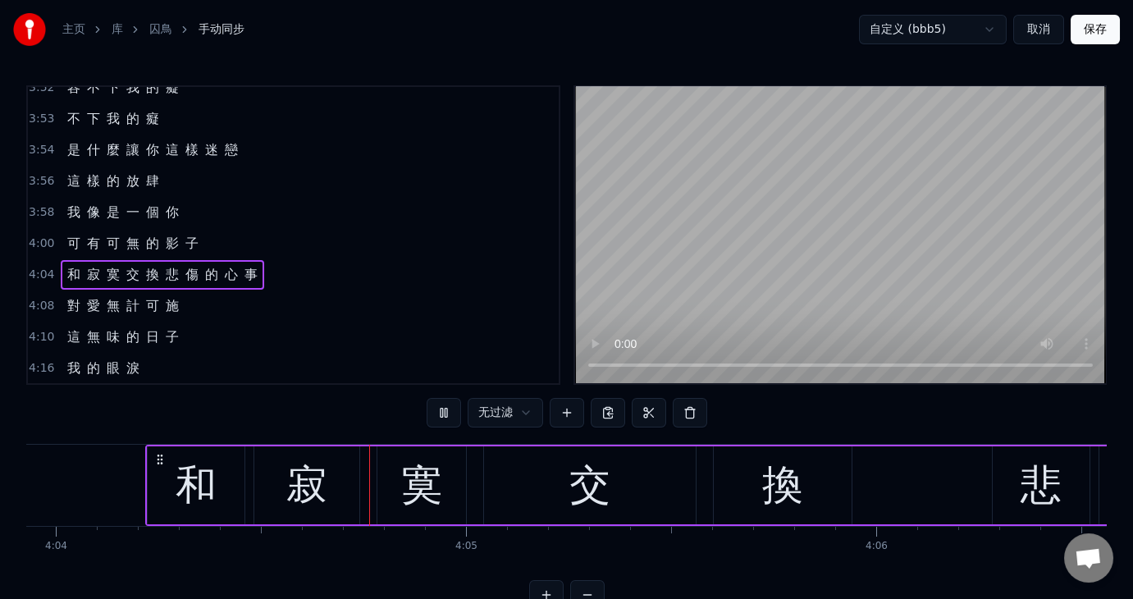
scroll to position [0, 100133]
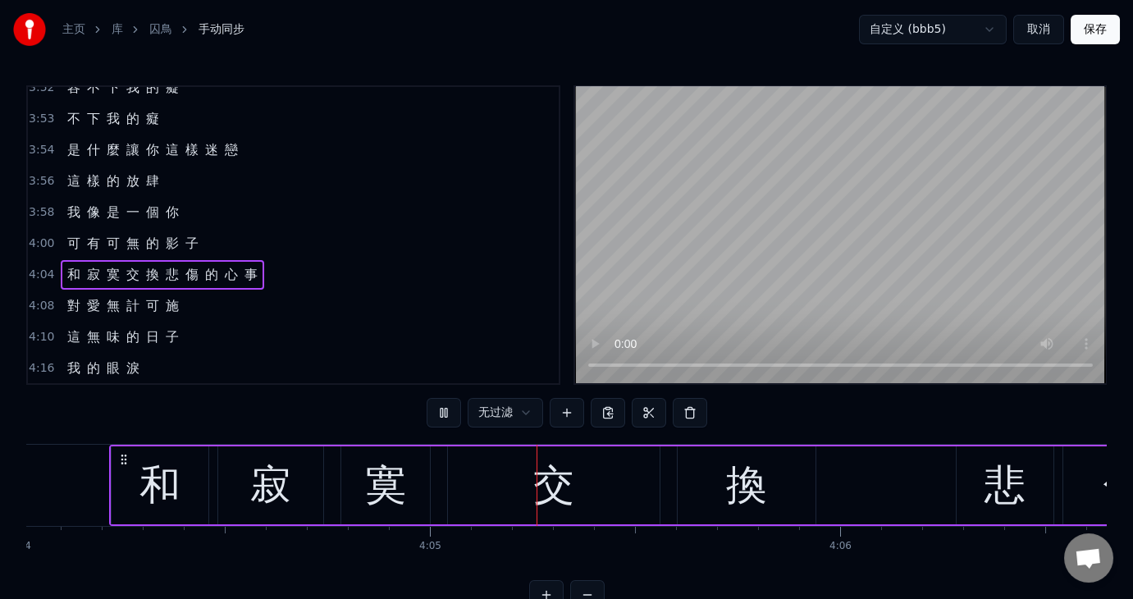
click at [31, 298] on span "4:08" at bounding box center [41, 306] width 25 height 16
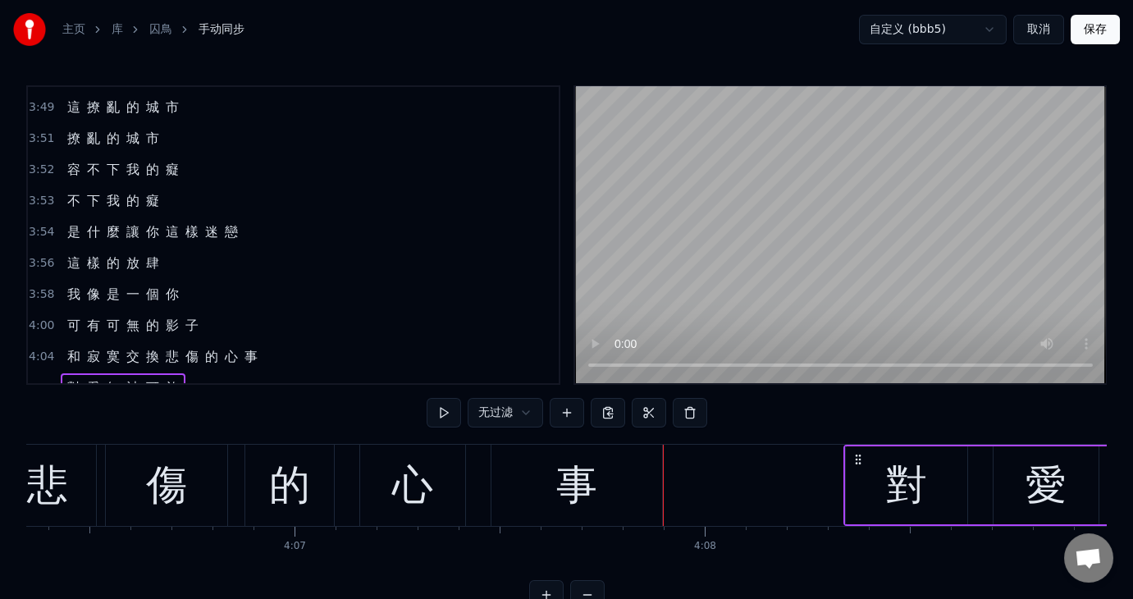
scroll to position [1067, 0]
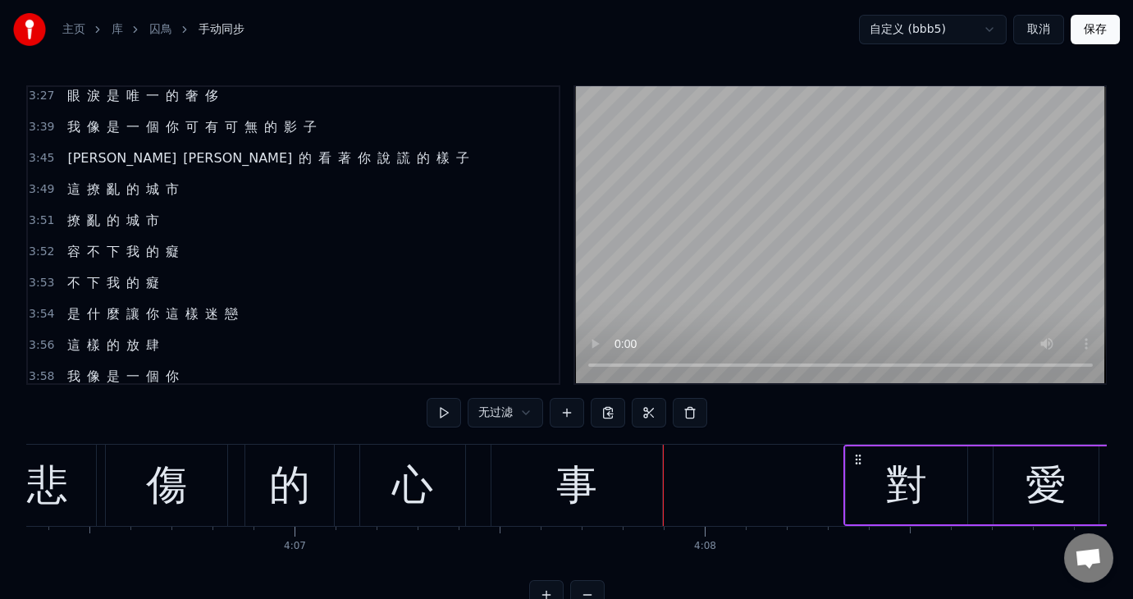
click at [34, 181] on span "3:49" at bounding box center [41, 189] width 25 height 16
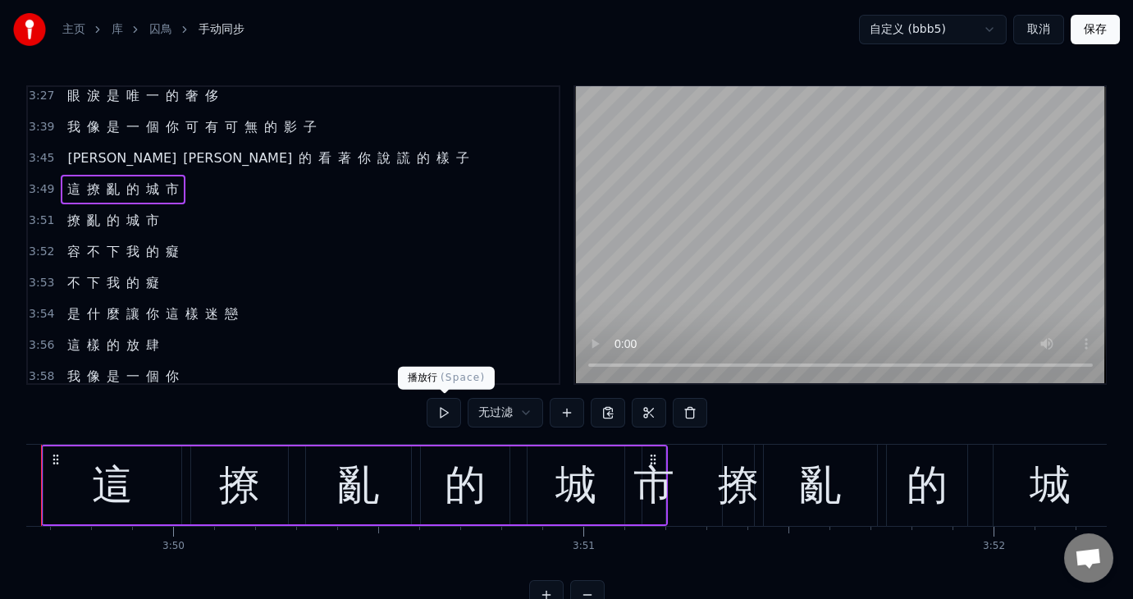
scroll to position [0, 94167]
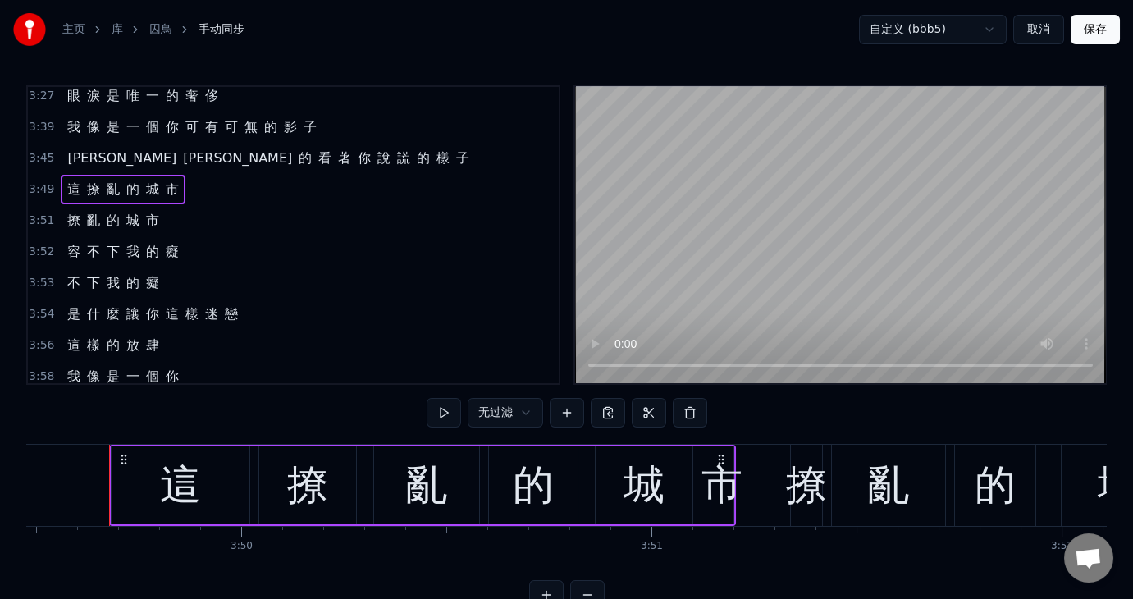
click at [444, 406] on button at bounding box center [444, 413] width 34 height 30
click at [34, 213] on span "3:51" at bounding box center [41, 221] width 25 height 16
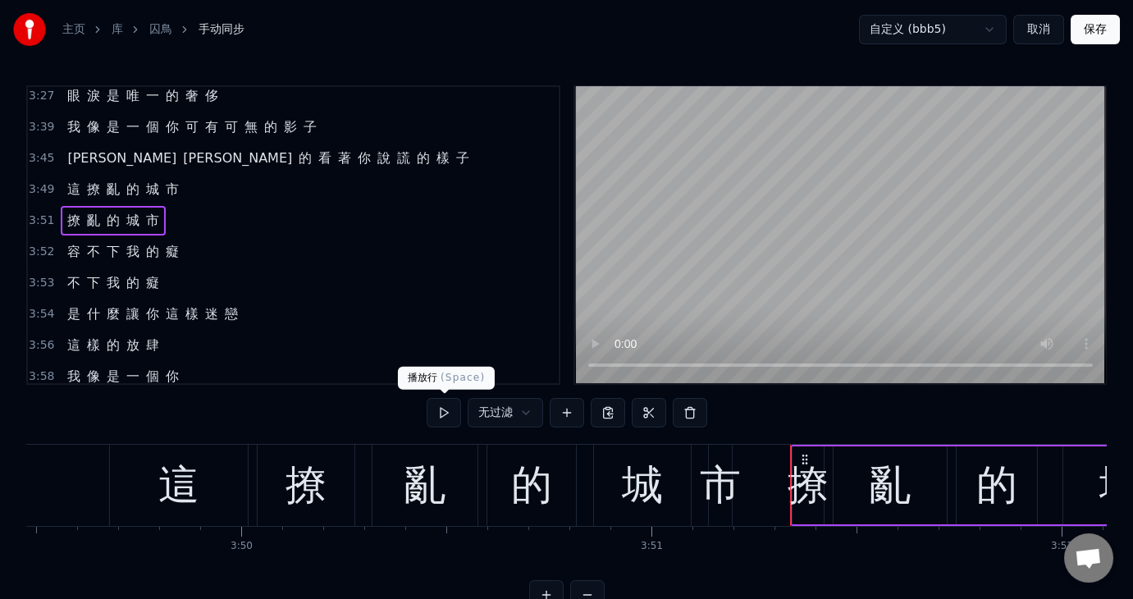
click at [439, 413] on button at bounding box center [444, 413] width 34 height 30
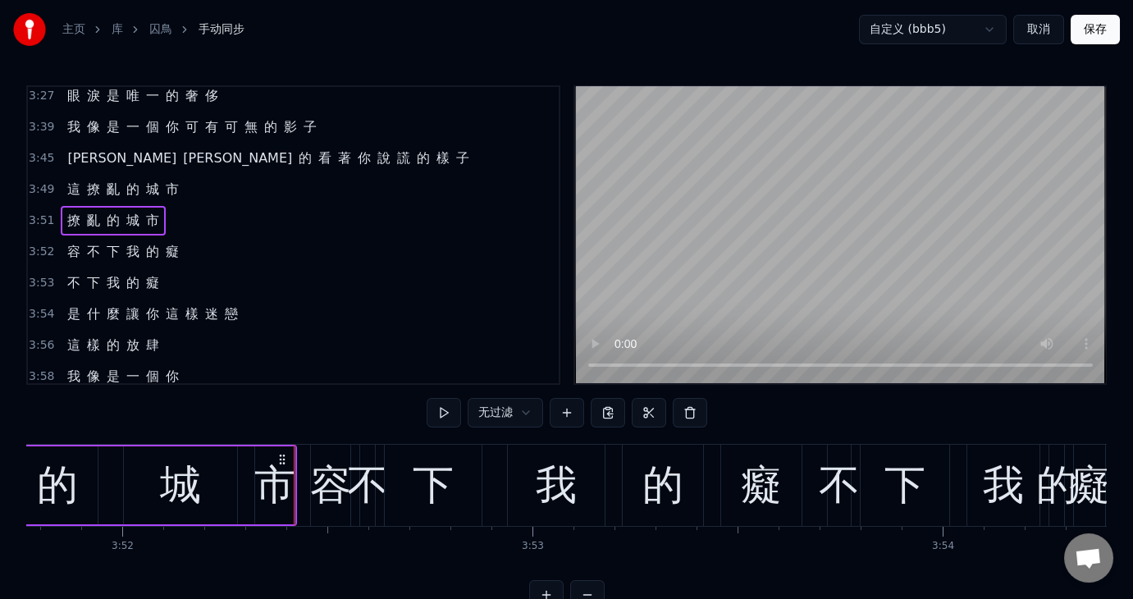
scroll to position [0, 95152]
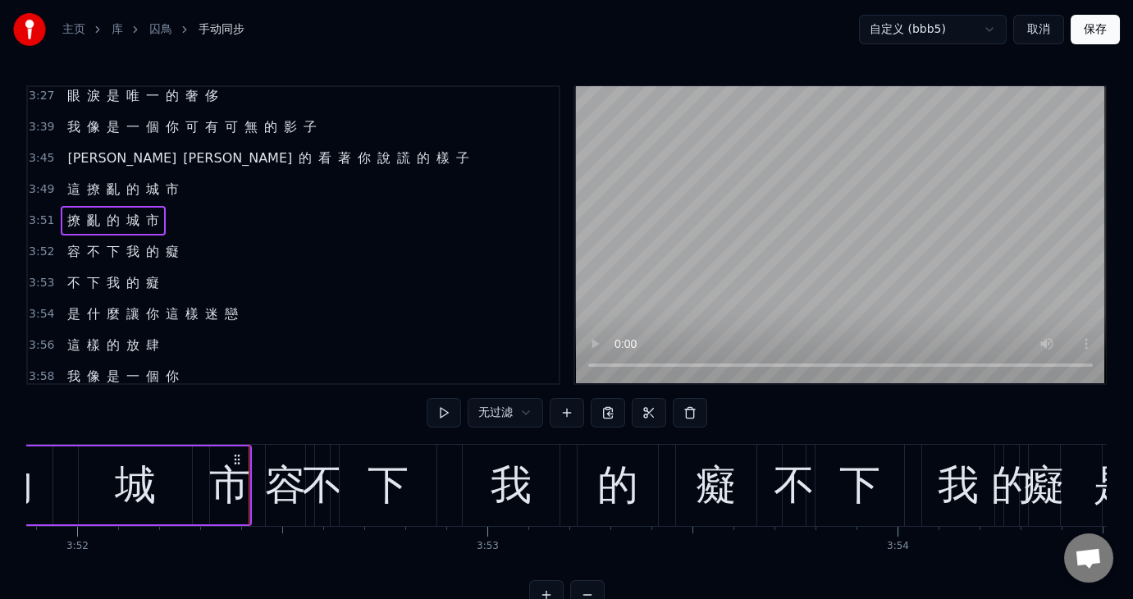
click at [31, 244] on span "3:52" at bounding box center [41, 252] width 25 height 16
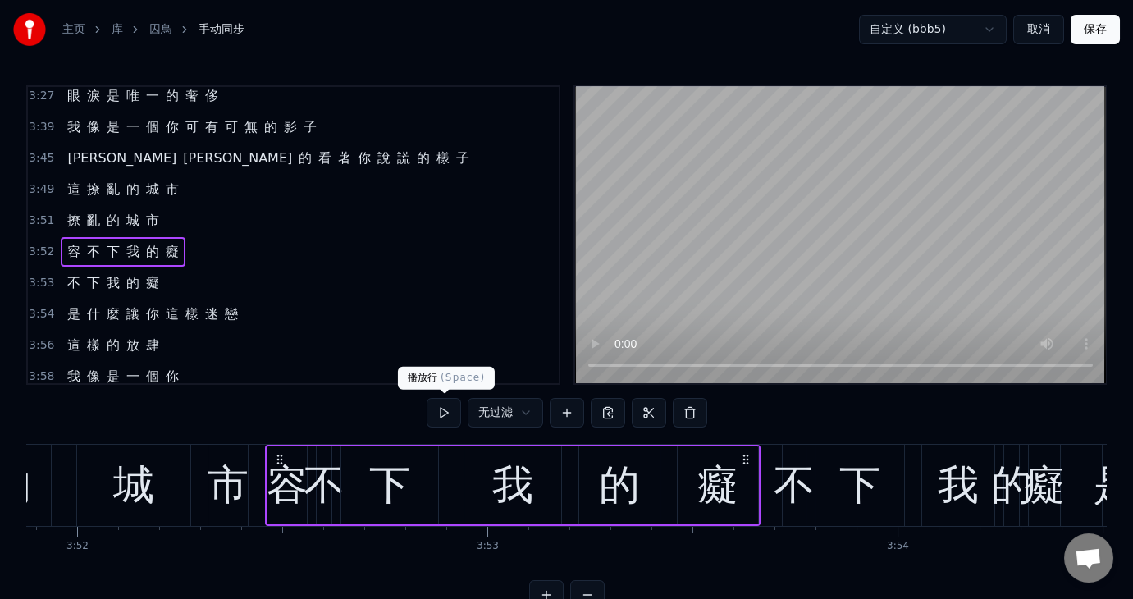
click at [442, 410] on button at bounding box center [444, 413] width 34 height 30
click at [34, 275] on span "3:53" at bounding box center [41, 283] width 25 height 16
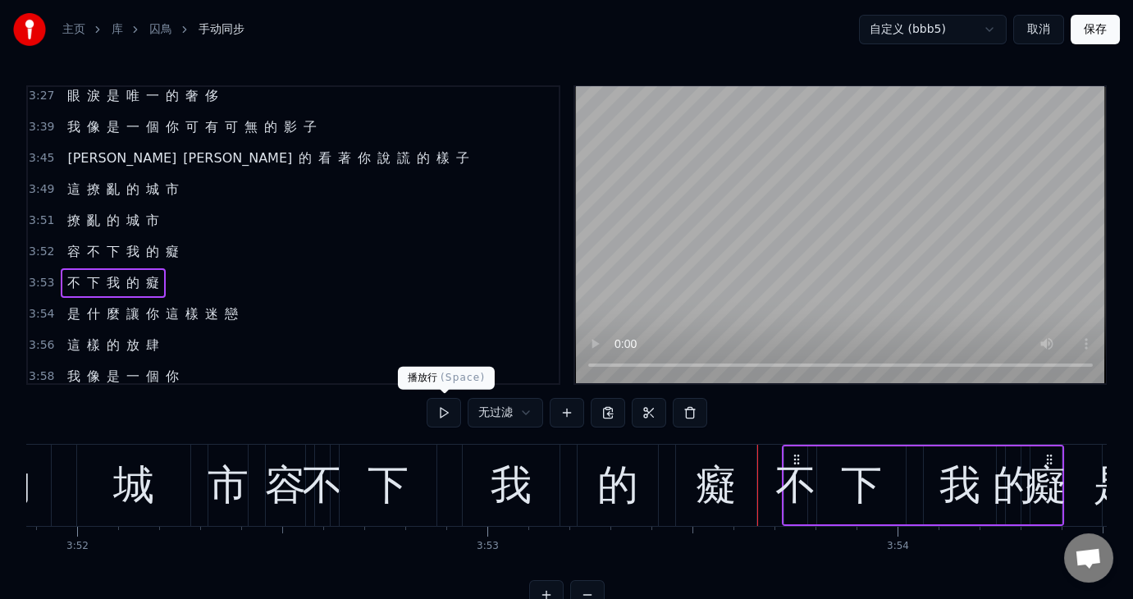
click at [442, 415] on button at bounding box center [444, 413] width 34 height 30
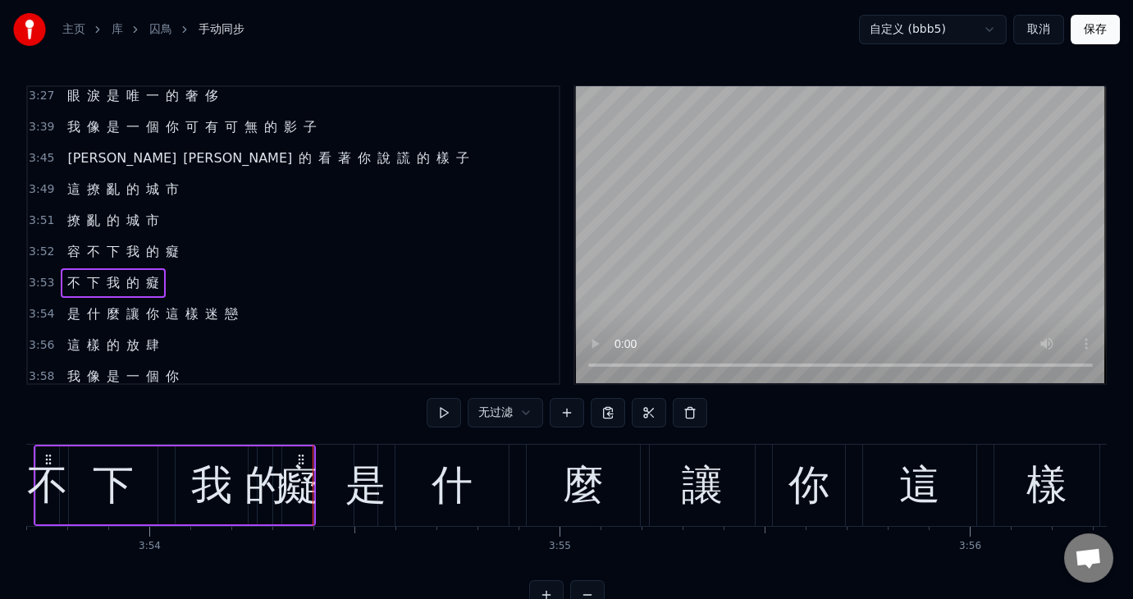
scroll to position [0, 96104]
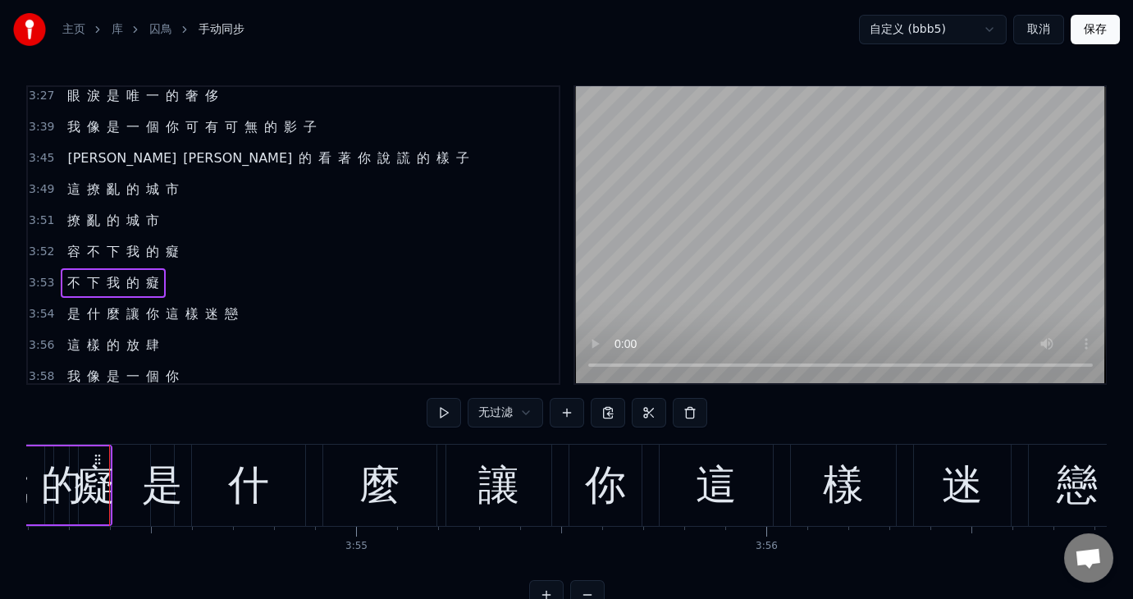
click at [38, 306] on span "3:54" at bounding box center [41, 314] width 25 height 16
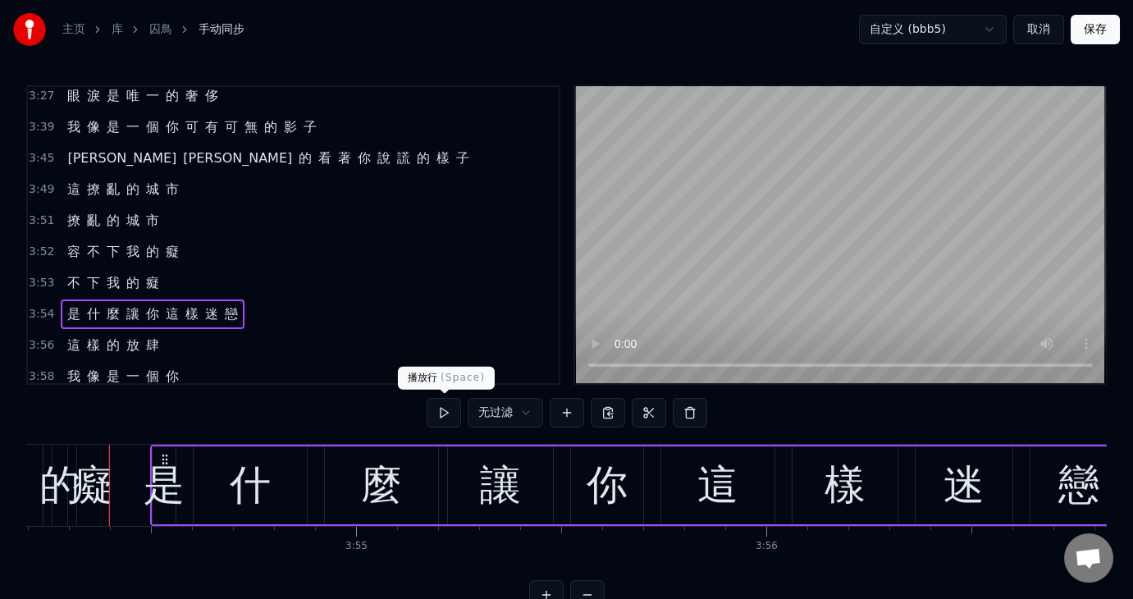
click at [444, 410] on button at bounding box center [444, 413] width 34 height 30
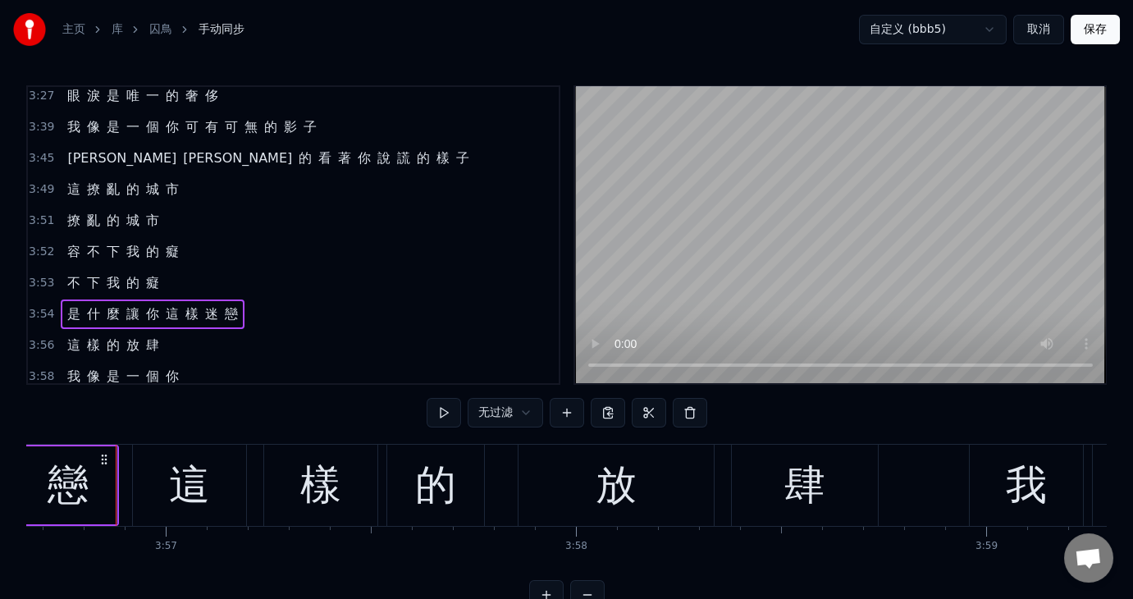
scroll to position [0, 97121]
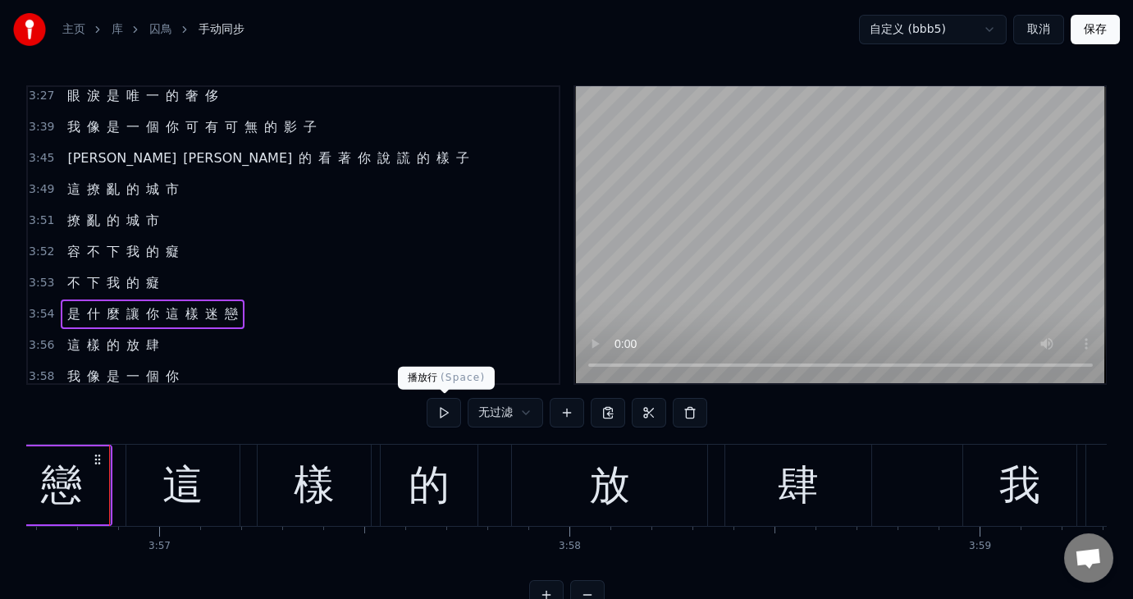
click at [445, 413] on button at bounding box center [444, 413] width 34 height 30
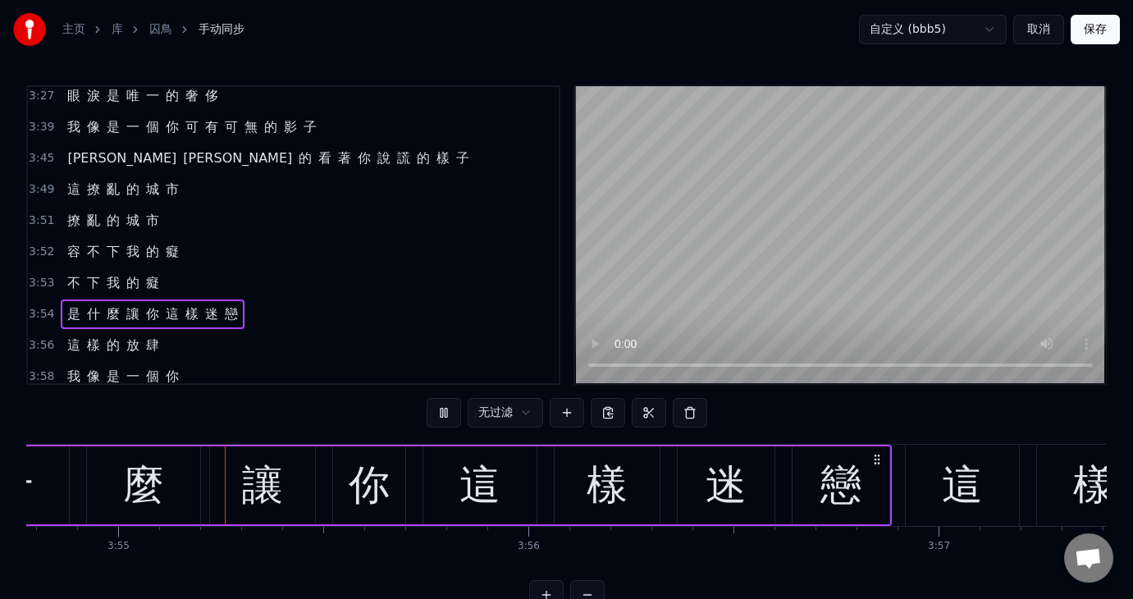
scroll to position [0, 96341]
click at [442, 413] on button at bounding box center [444, 413] width 34 height 30
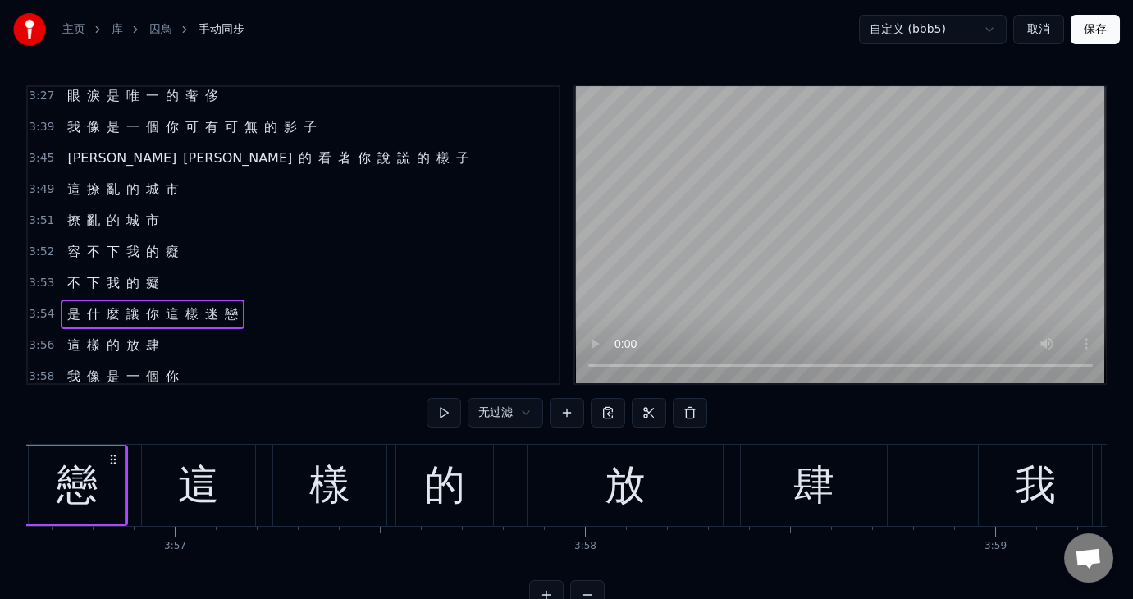
scroll to position [0, 97121]
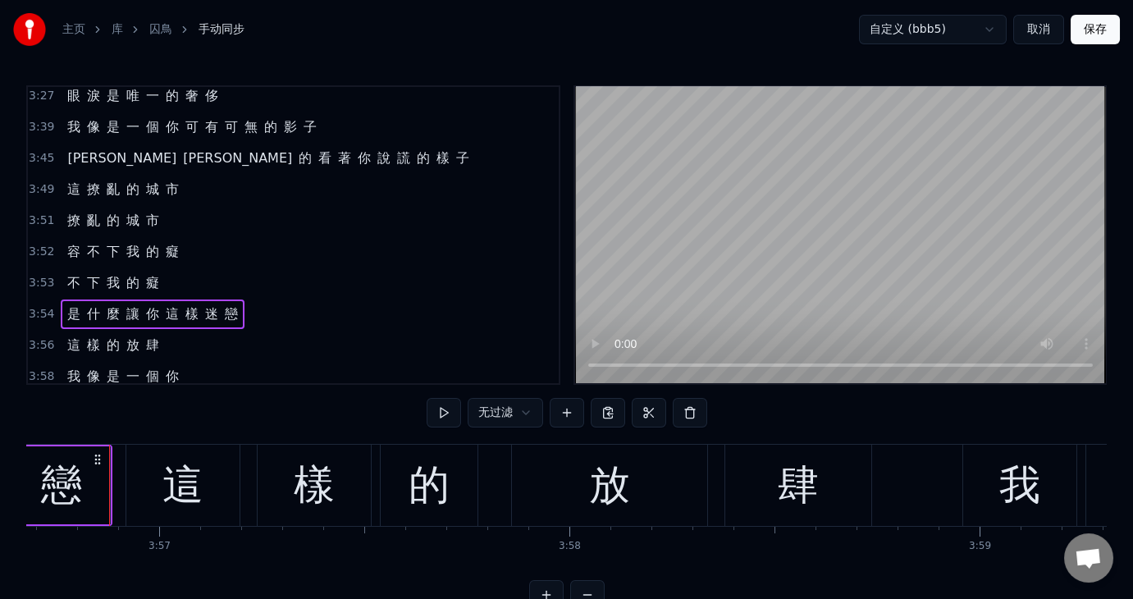
click at [440, 413] on button at bounding box center [444, 413] width 34 height 30
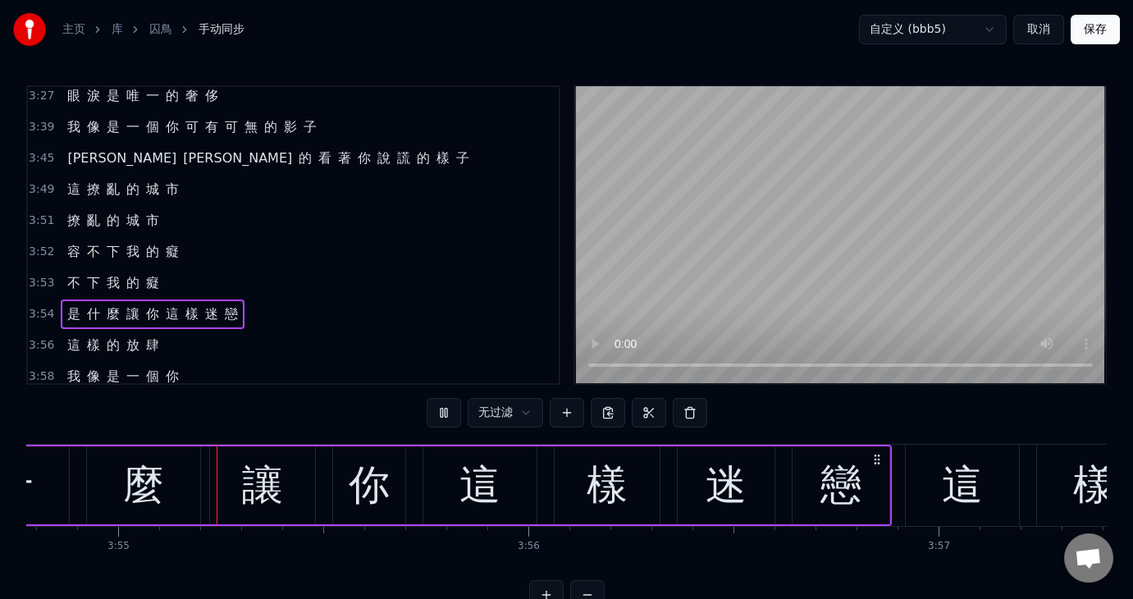
scroll to position [0, 96341]
click at [440, 406] on button at bounding box center [444, 413] width 34 height 30
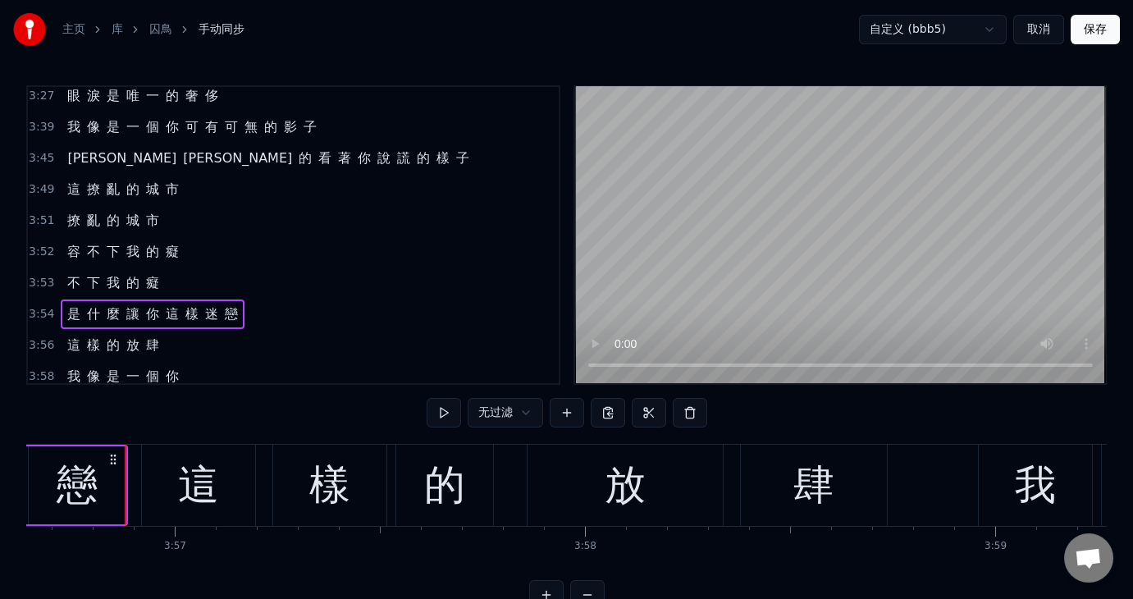
scroll to position [0, 97121]
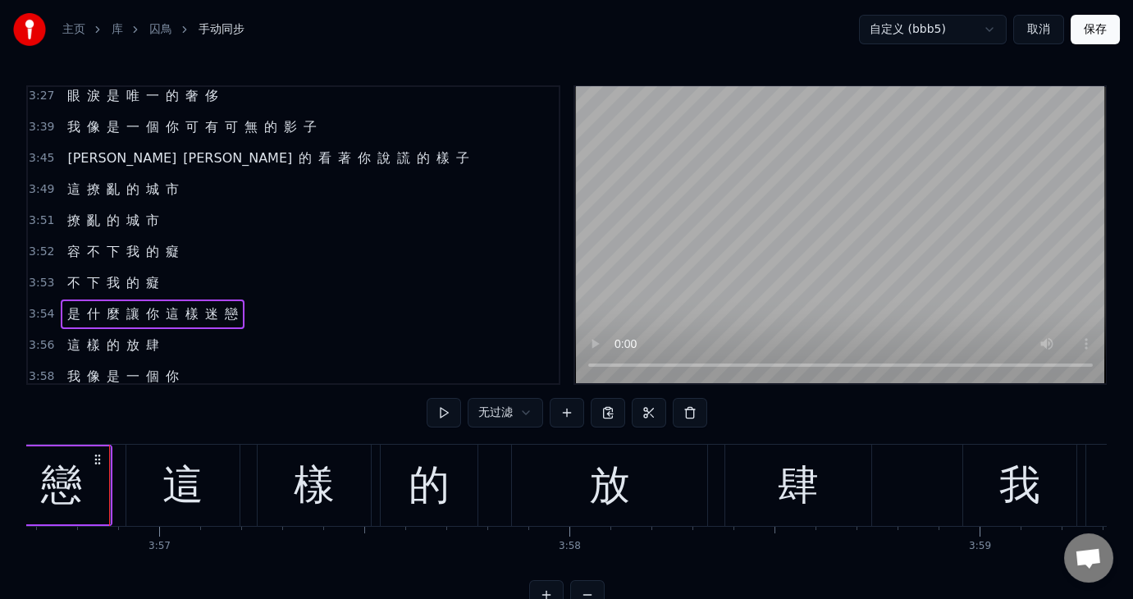
click at [1039, 30] on button "取消" at bounding box center [1039, 30] width 51 height 30
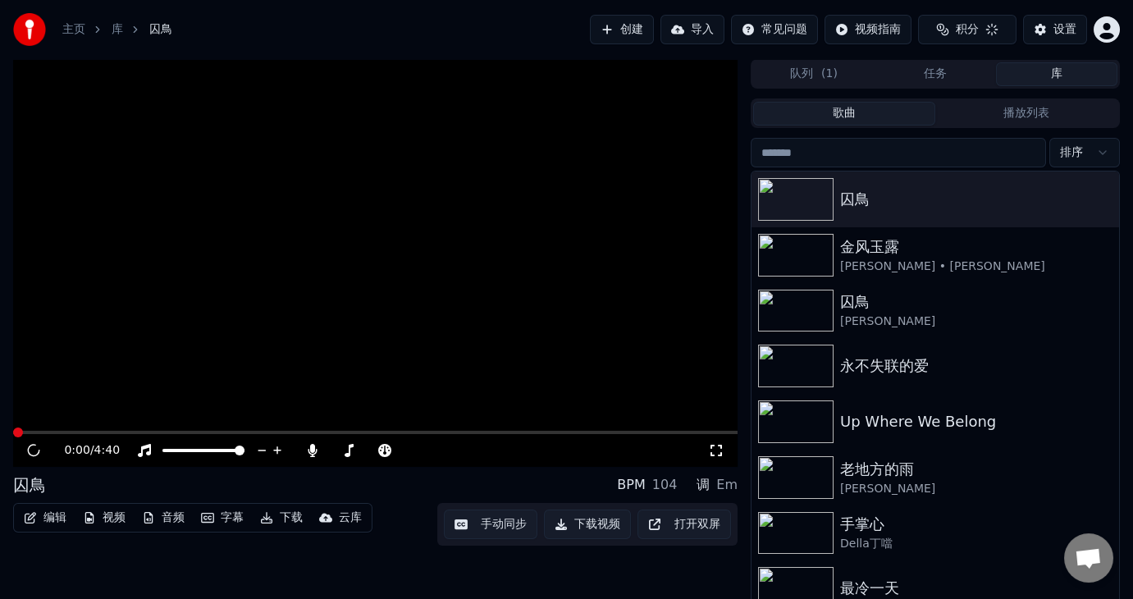
scroll to position [21, 0]
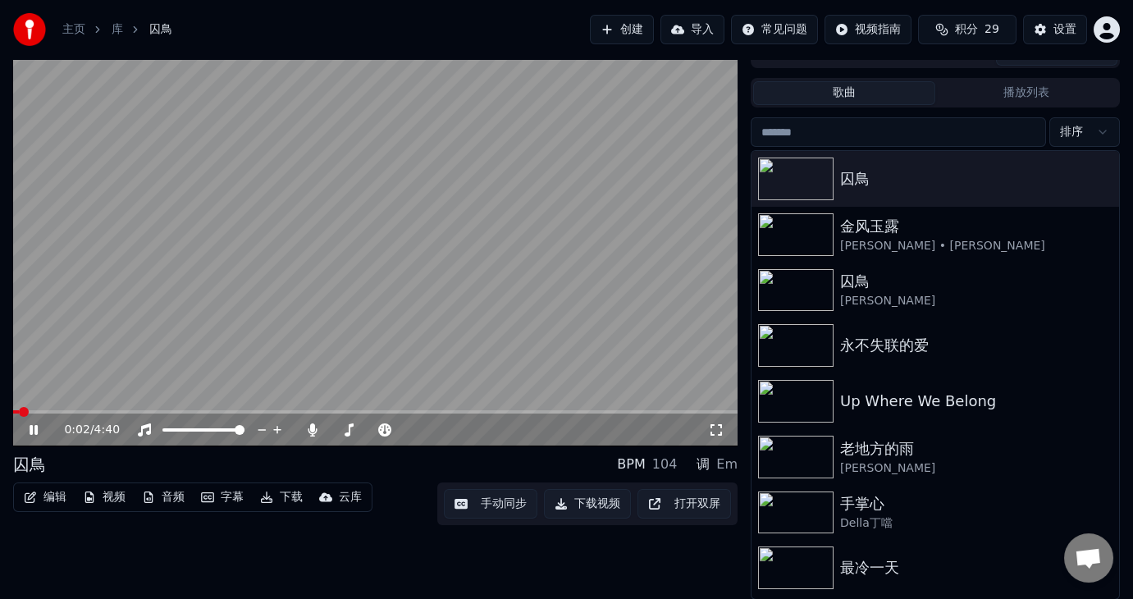
click at [312, 408] on video at bounding box center [375, 243] width 725 height 408
click at [308, 428] on icon at bounding box center [312, 429] width 16 height 13
click at [864, 187] on div "囚鳥" at bounding box center [968, 178] width 256 height 23
click at [34, 419] on div "0:02 / 4:40" at bounding box center [375, 430] width 725 height 33
click at [30, 429] on icon at bounding box center [34, 429] width 10 height 11
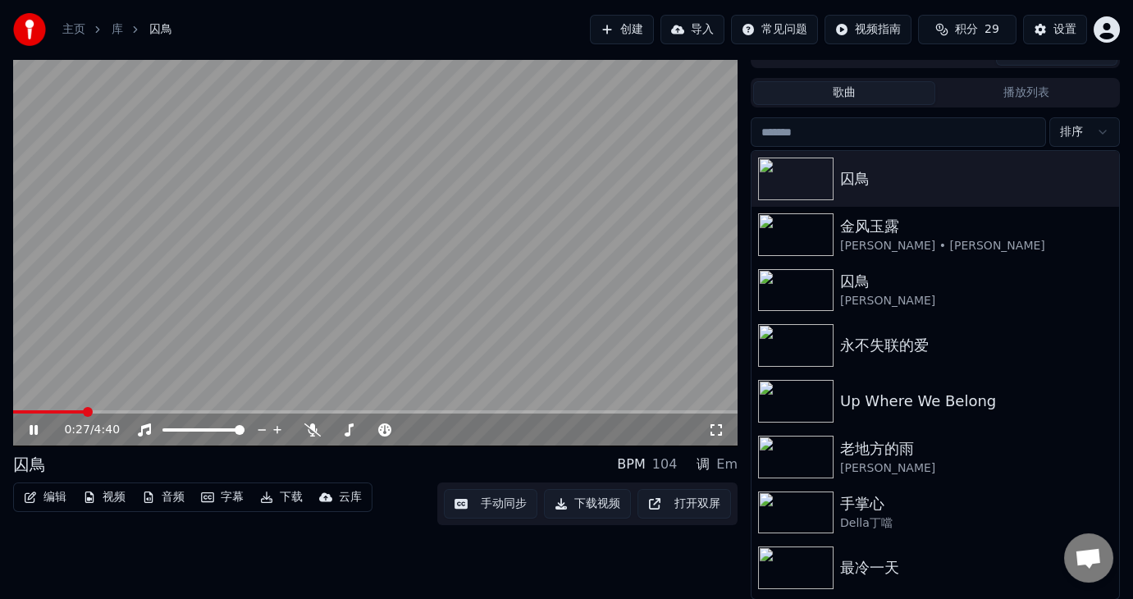
click at [290, 492] on button "下载" at bounding box center [282, 497] width 56 height 23
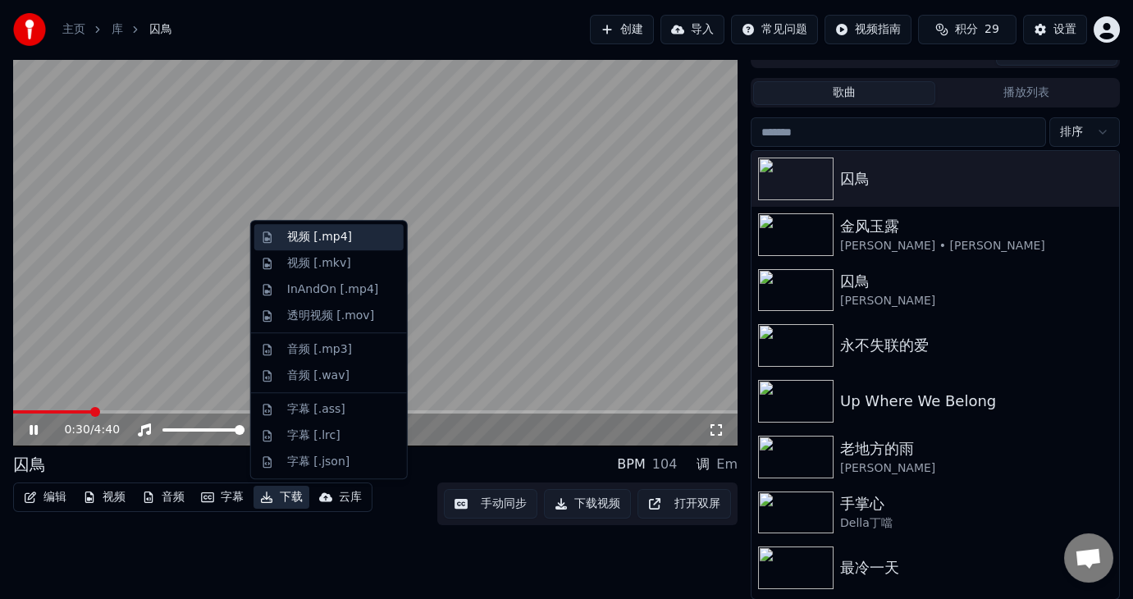
click at [308, 235] on div "视频 [.mp4]" at bounding box center [319, 237] width 65 height 16
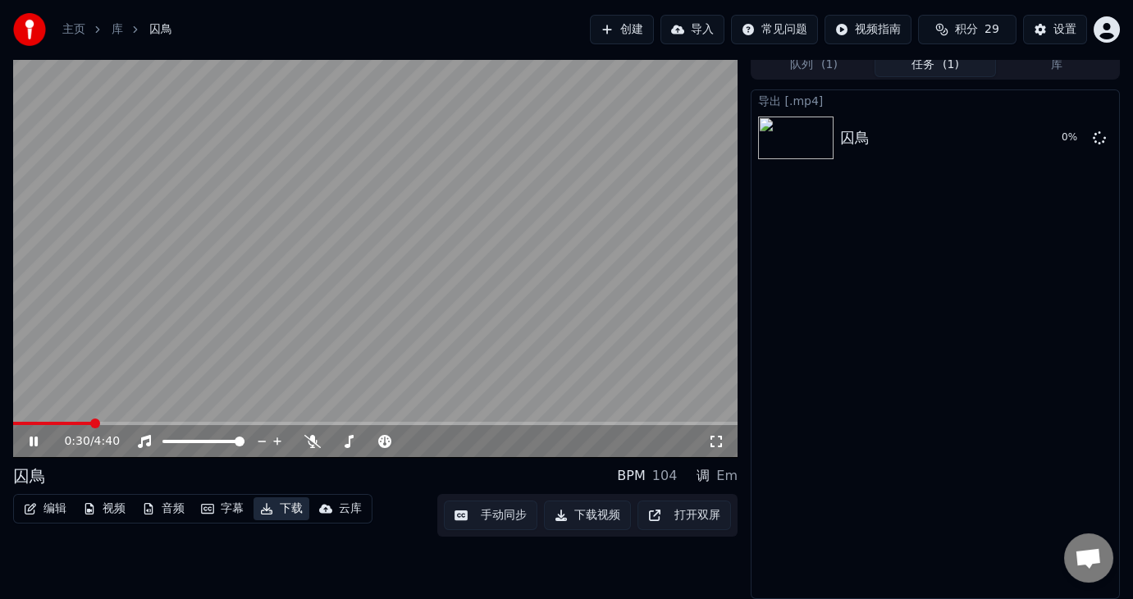
scroll to position [8, 0]
click at [1062, 139] on button "显示" at bounding box center [1061, 139] width 51 height 30
